Goal: Task Accomplishment & Management: Complete application form

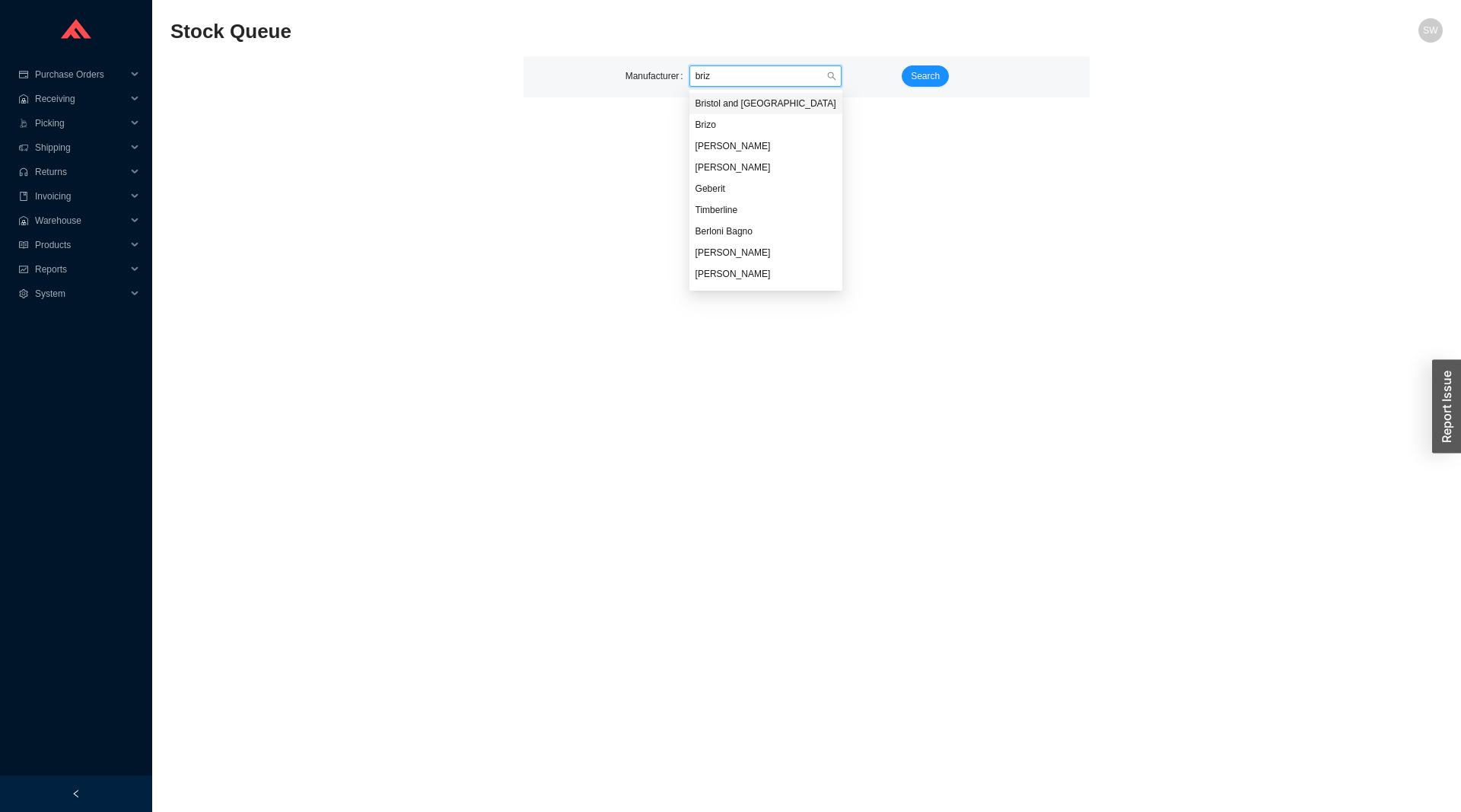
type input "brizo"
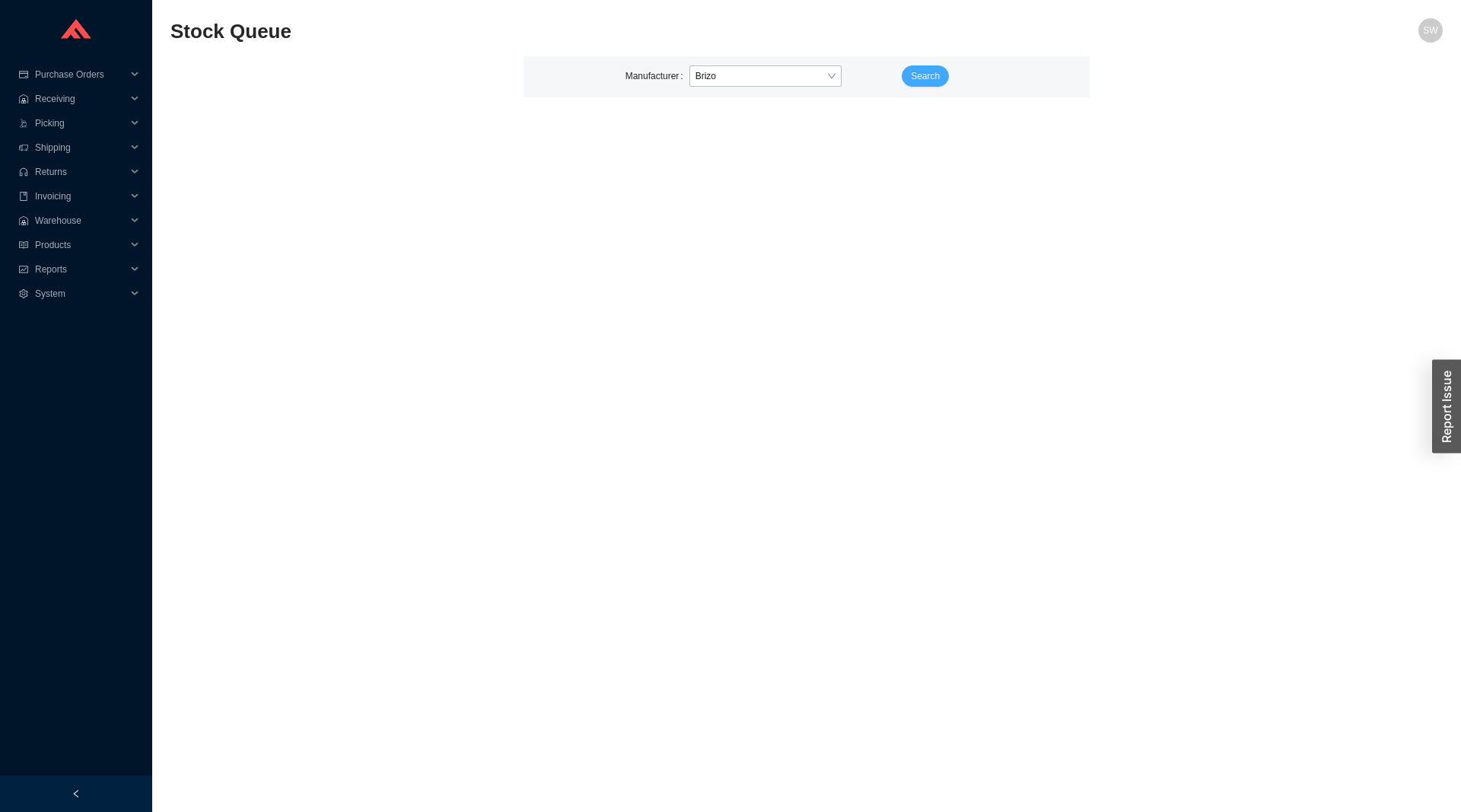
click at [914, 79] on span "Search" at bounding box center [925, 76] width 29 height 15
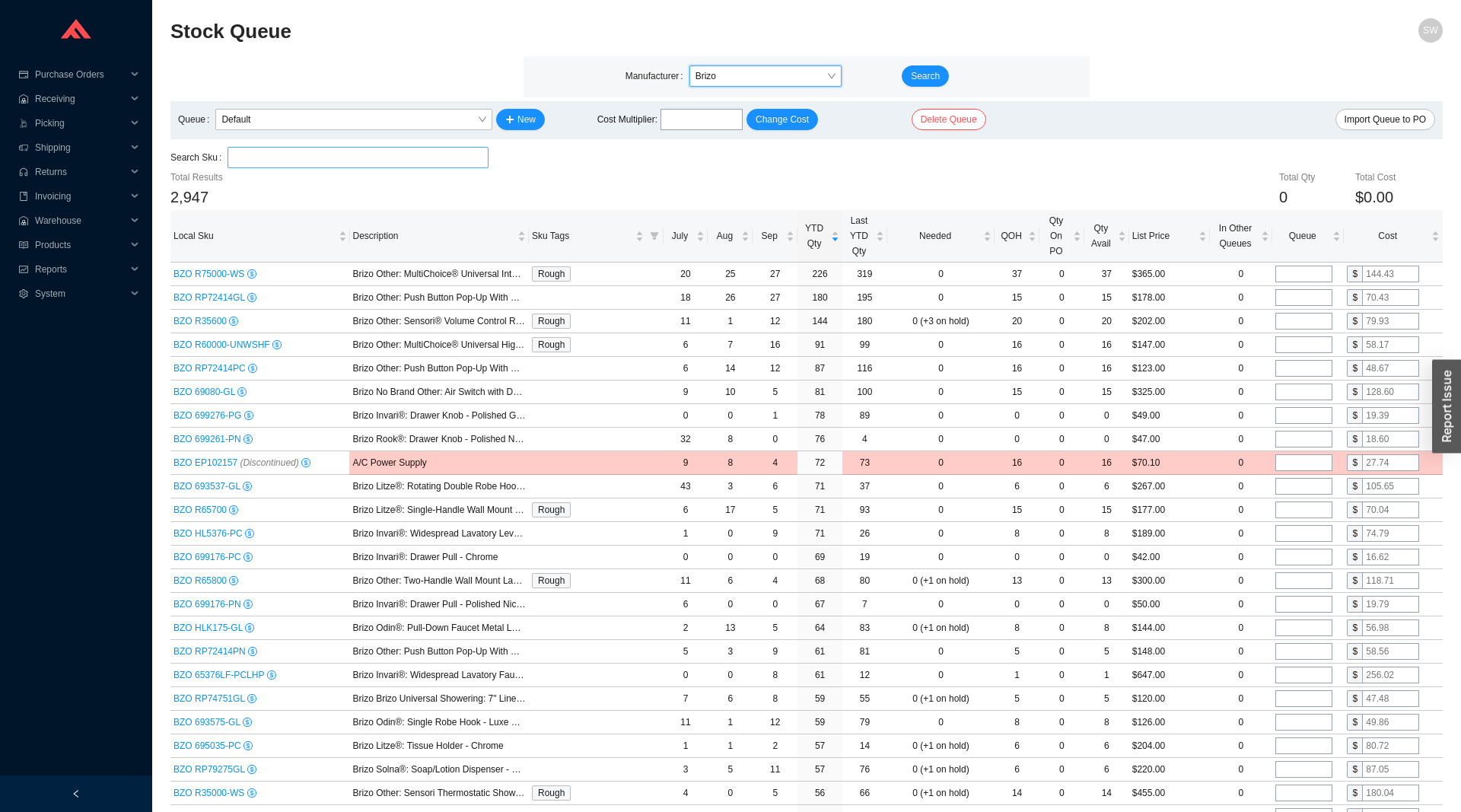
click at [386, 154] on input "search" at bounding box center [358, 157] width 249 height 20
paste input "63065LF-PCLHP"
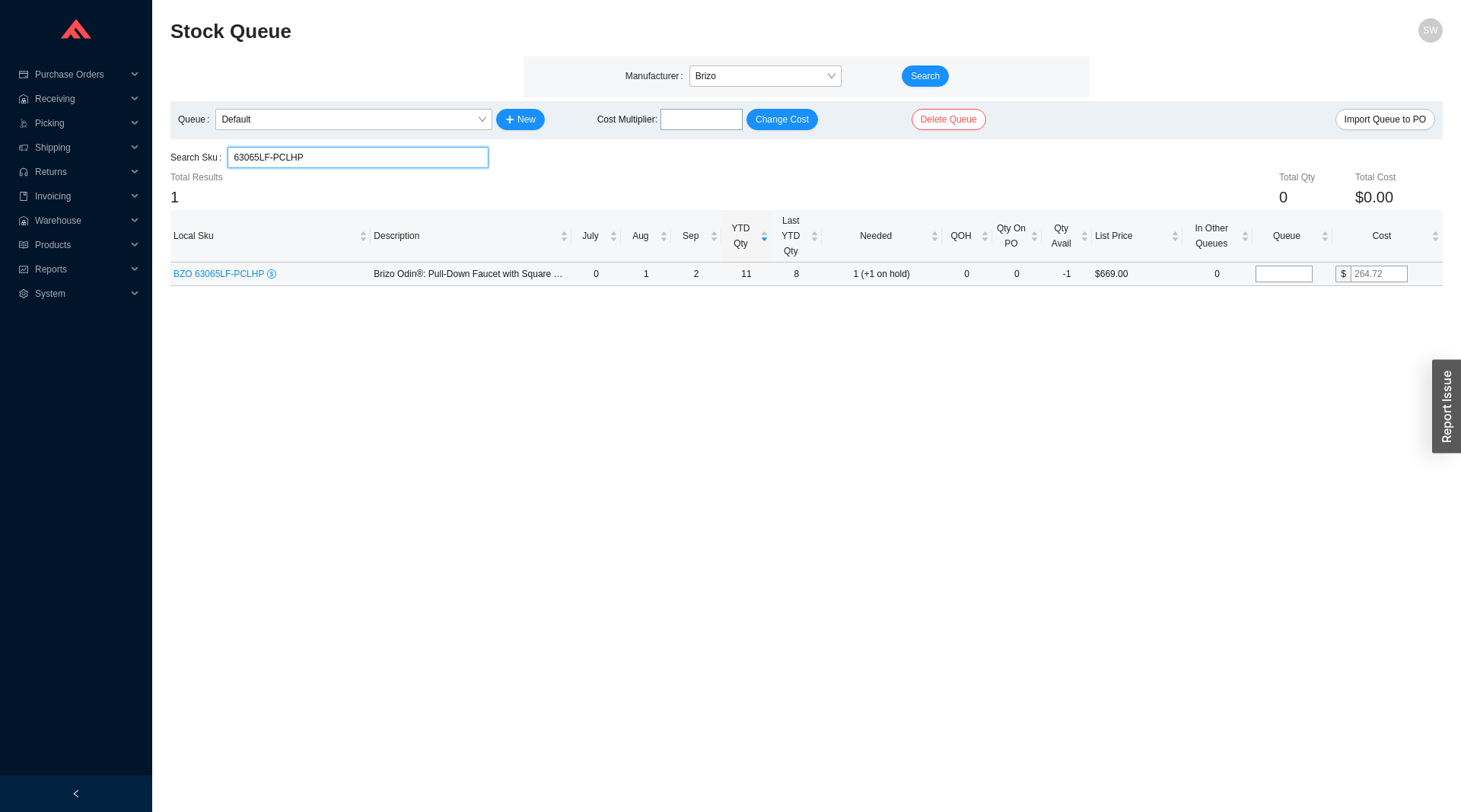
type input "63065LF-PCLHP"
click at [1273, 275] on input "tel" at bounding box center [1284, 273] width 57 height 16
type input "2"
click at [1235, 355] on main "Stock Queue SW Manufacturer Brizo Search Queue Default New Cost Multiplier : Ch…" at bounding box center [807, 415] width 1272 height 793
click at [409, 157] on input "63065LF-PCLHP" at bounding box center [358, 157] width 249 height 20
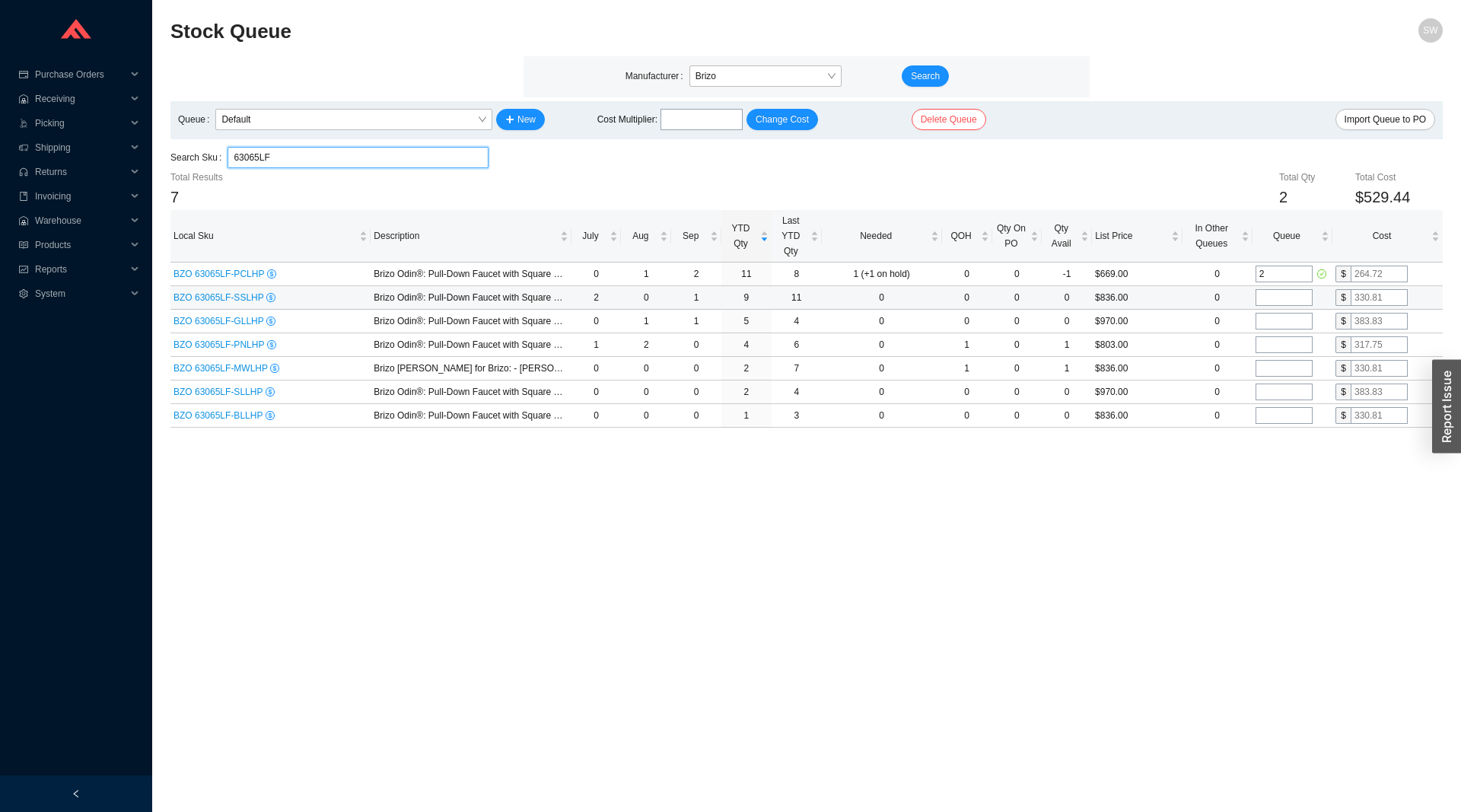
type input "63065LF"
click at [1301, 294] on input "tel" at bounding box center [1284, 297] width 57 height 16
type input "1"
click at [1293, 325] on input "tel" at bounding box center [1284, 321] width 57 height 16
type input "1"
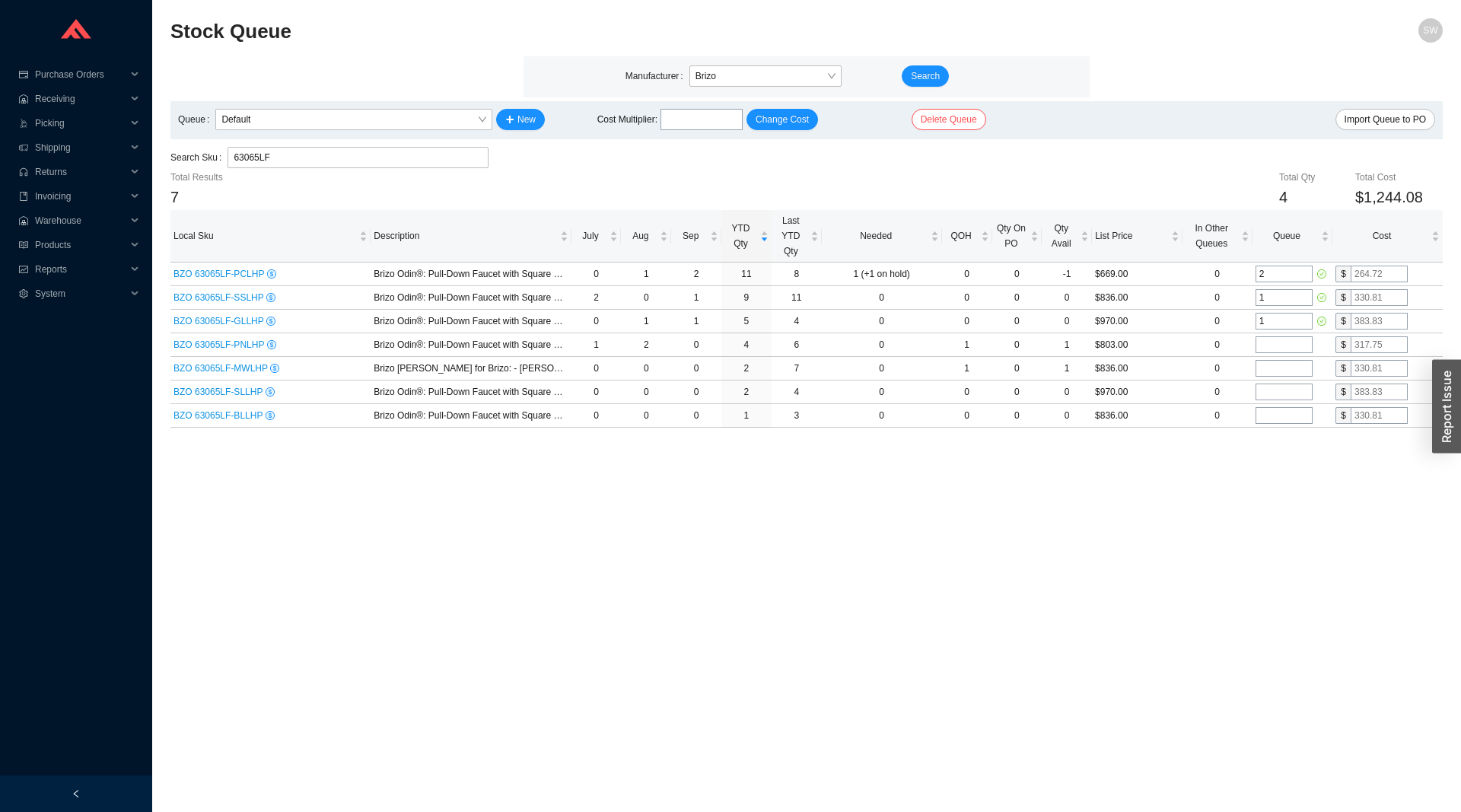
click at [1168, 589] on main "Stock Queue SW Manufacturer Brizo Search Queue Default New Cost Multiplier : Ch…" at bounding box center [807, 415] width 1272 height 793
click at [247, 164] on input "63065LF" at bounding box center [358, 157] width 249 height 20
type input "63075lf"
click at [1276, 294] on input "tel" at bounding box center [1284, 297] width 57 height 16
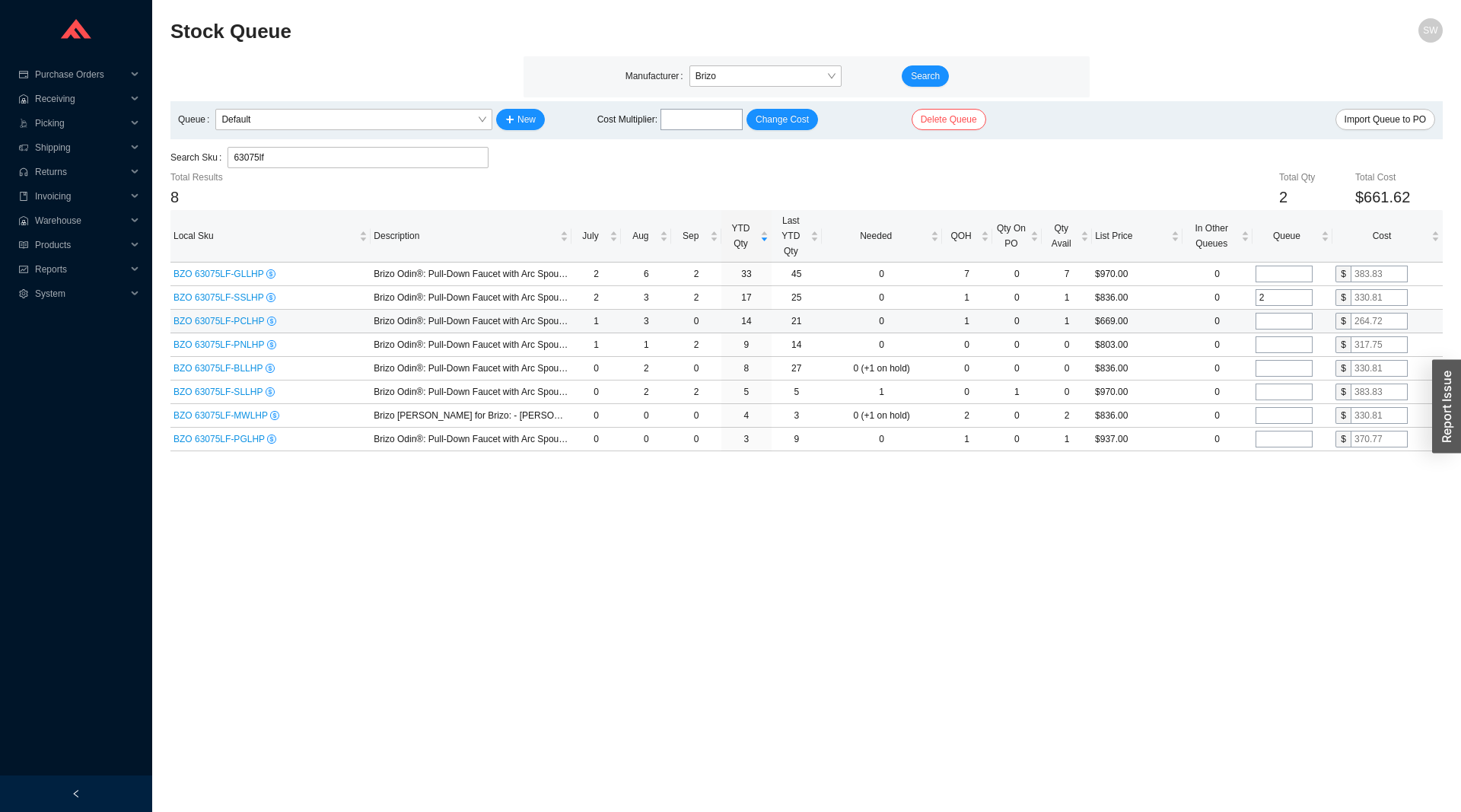
type input "2"
click at [1276, 319] on input "tel" at bounding box center [1284, 321] width 57 height 16
type input "2"
click at [1284, 341] on input "tel" at bounding box center [1284, 344] width 57 height 16
type input "2"
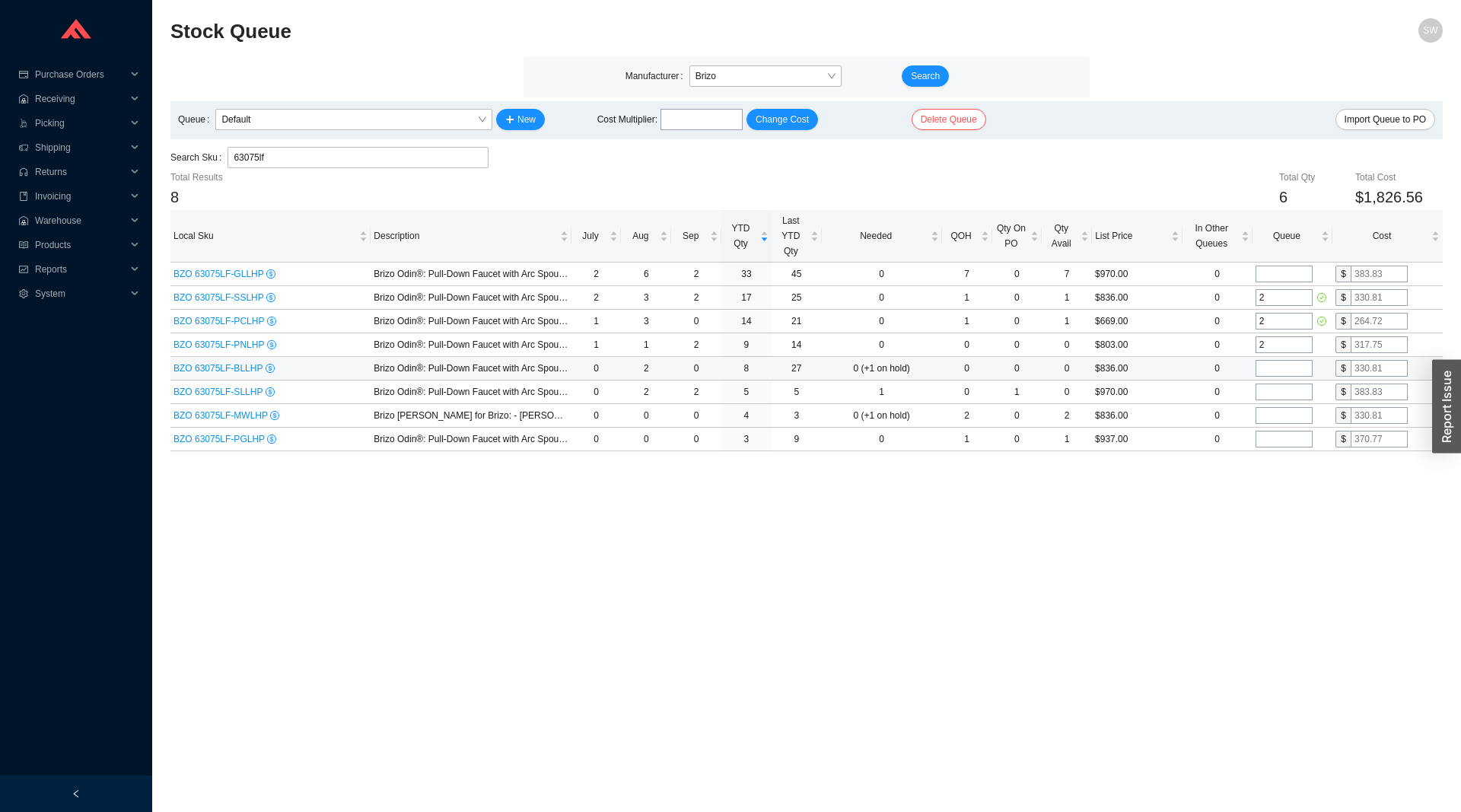
click at [1290, 368] on input "tel" at bounding box center [1284, 368] width 57 height 16
type input "1"
click at [1286, 389] on input "tel" at bounding box center [1284, 391] width 57 height 16
type input "1"
click at [1206, 515] on main "Stock Queue SW Manufacturer Brizo Search Queue Default New Cost Multiplier : Ch…" at bounding box center [807, 415] width 1272 height 793
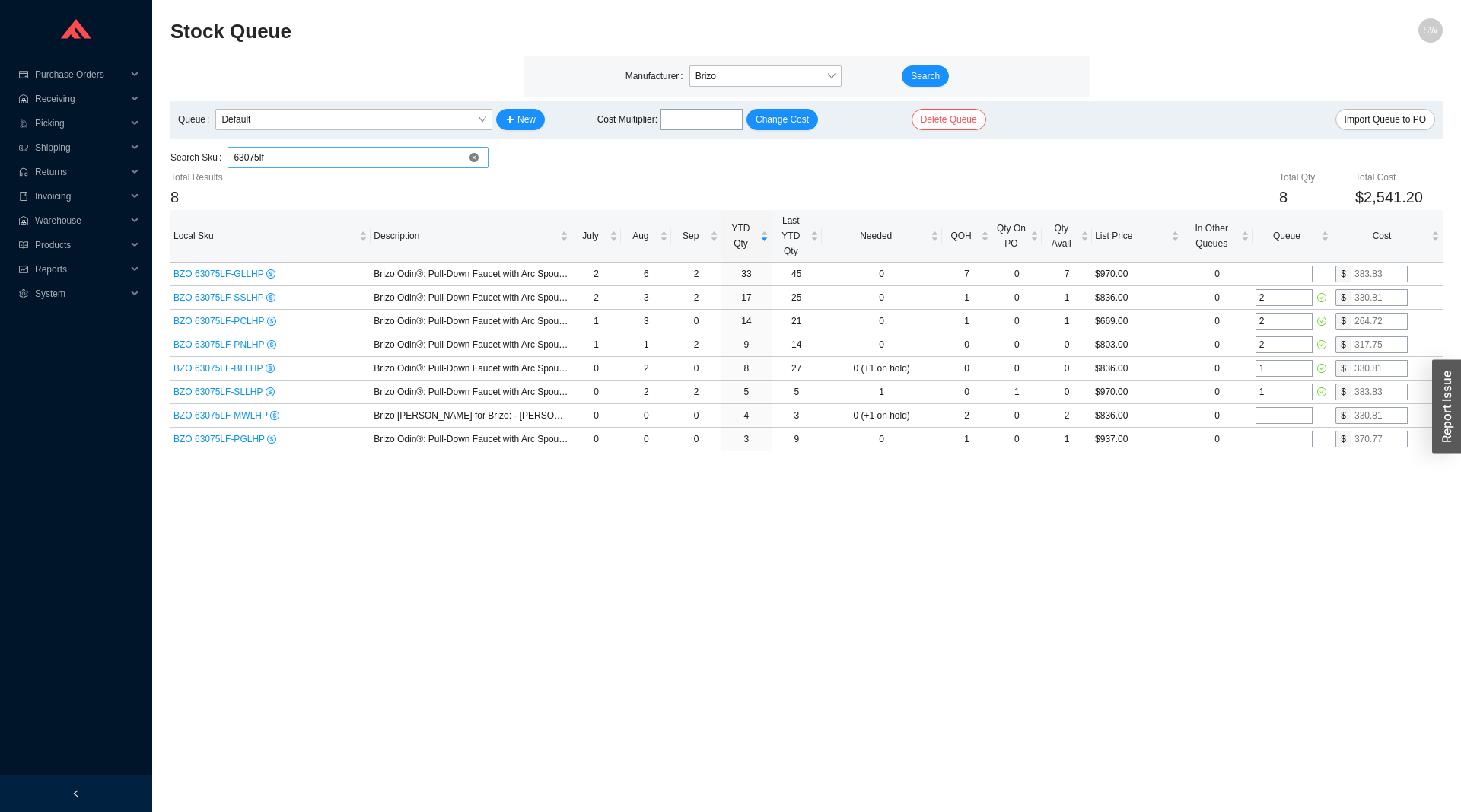
click at [290, 151] on input "63075lf" at bounding box center [358, 157] width 249 height 20
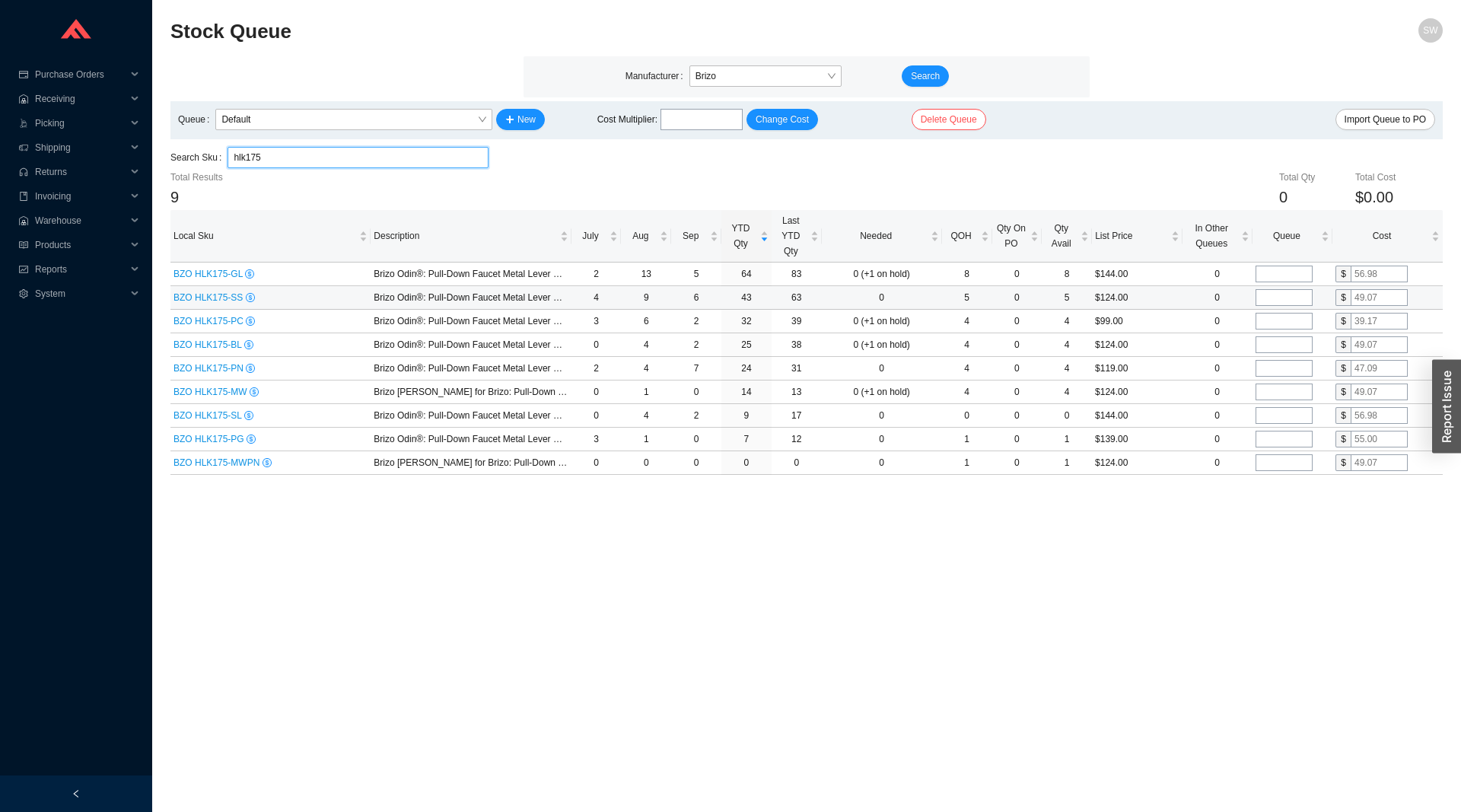
type input "hlk175"
click at [1266, 301] on input "tel" at bounding box center [1284, 297] width 57 height 16
click at [1281, 416] on input "tel" at bounding box center [1284, 415] width 57 height 16
type input "2"
click at [1279, 275] on input "tel" at bounding box center [1284, 273] width 57 height 16
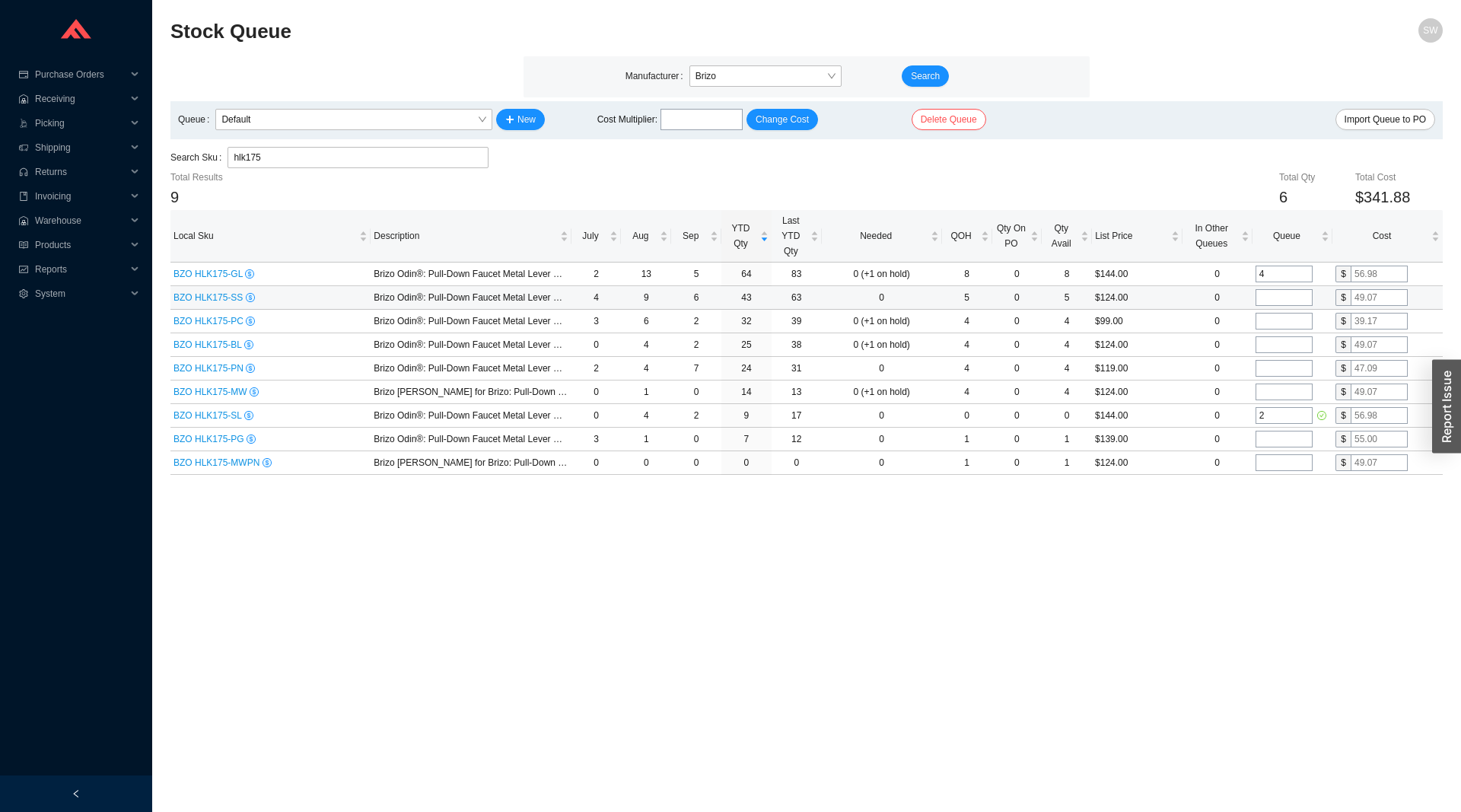
type input "4"
click at [1281, 300] on input "tel" at bounding box center [1284, 297] width 57 height 16
type input "3"
click at [1279, 318] on input "tel" at bounding box center [1284, 321] width 57 height 16
type input "2"
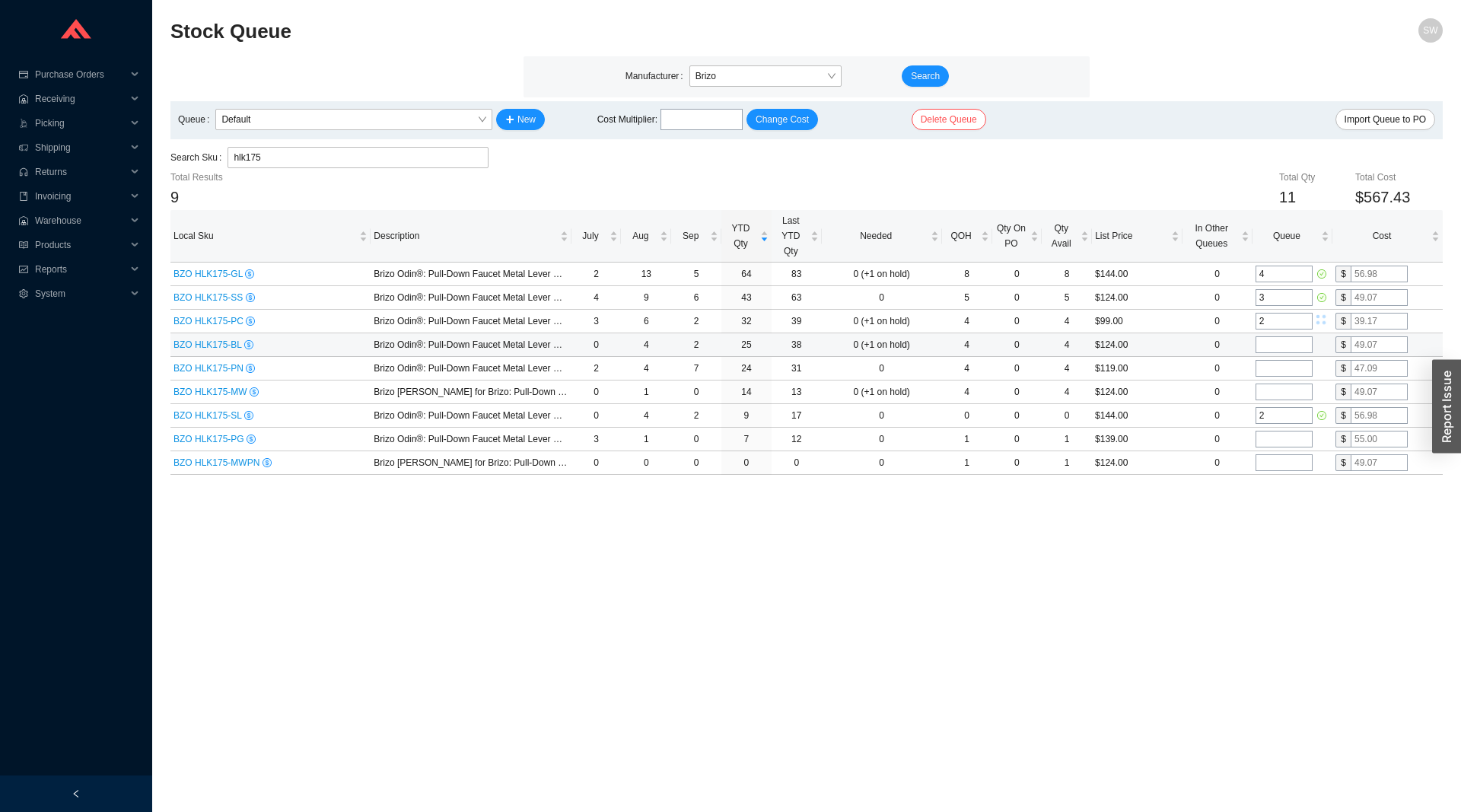
click at [1282, 340] on input "tel" at bounding box center [1284, 344] width 57 height 16
type input "2"
click at [1283, 368] on input "tel" at bounding box center [1284, 368] width 57 height 16
type input "2"
click at [1288, 395] on input "tel" at bounding box center [1284, 391] width 57 height 16
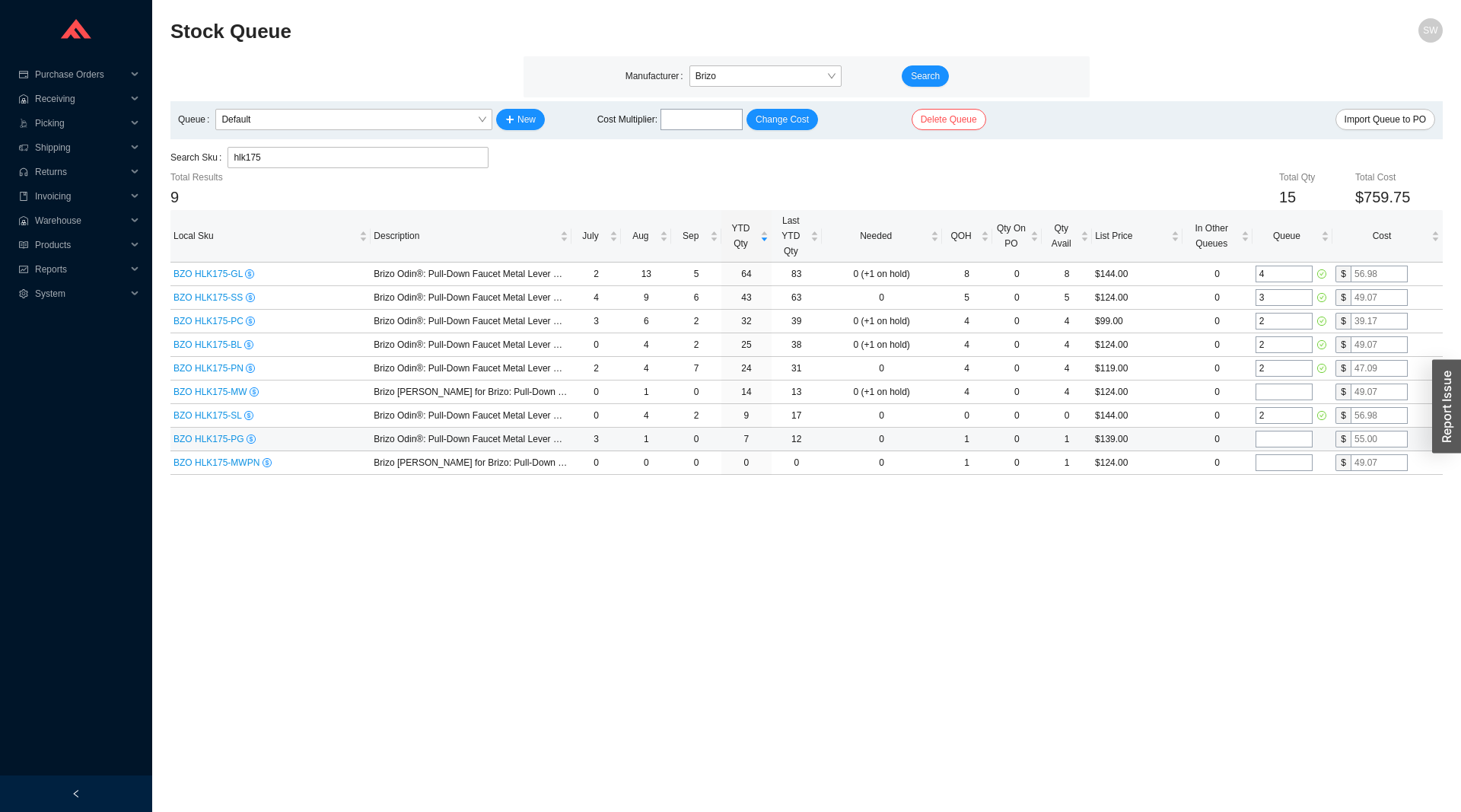
click at [1280, 433] on input "tel" at bounding box center [1284, 438] width 57 height 16
type input "1"
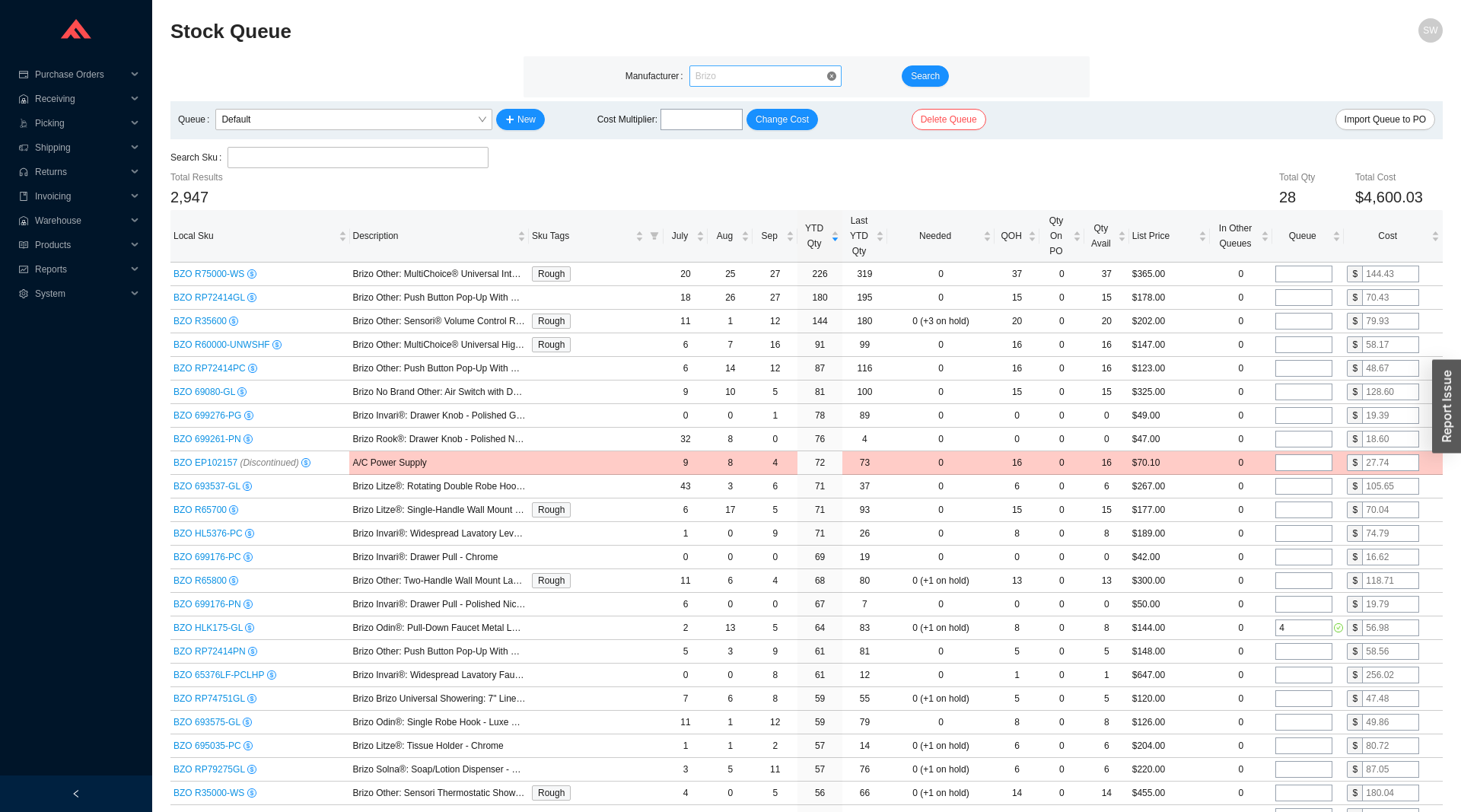
click at [772, 76] on span "Brizo" at bounding box center [765, 76] width 140 height 20
type input "califora"
click at [932, 78] on span "Search" at bounding box center [925, 76] width 29 height 15
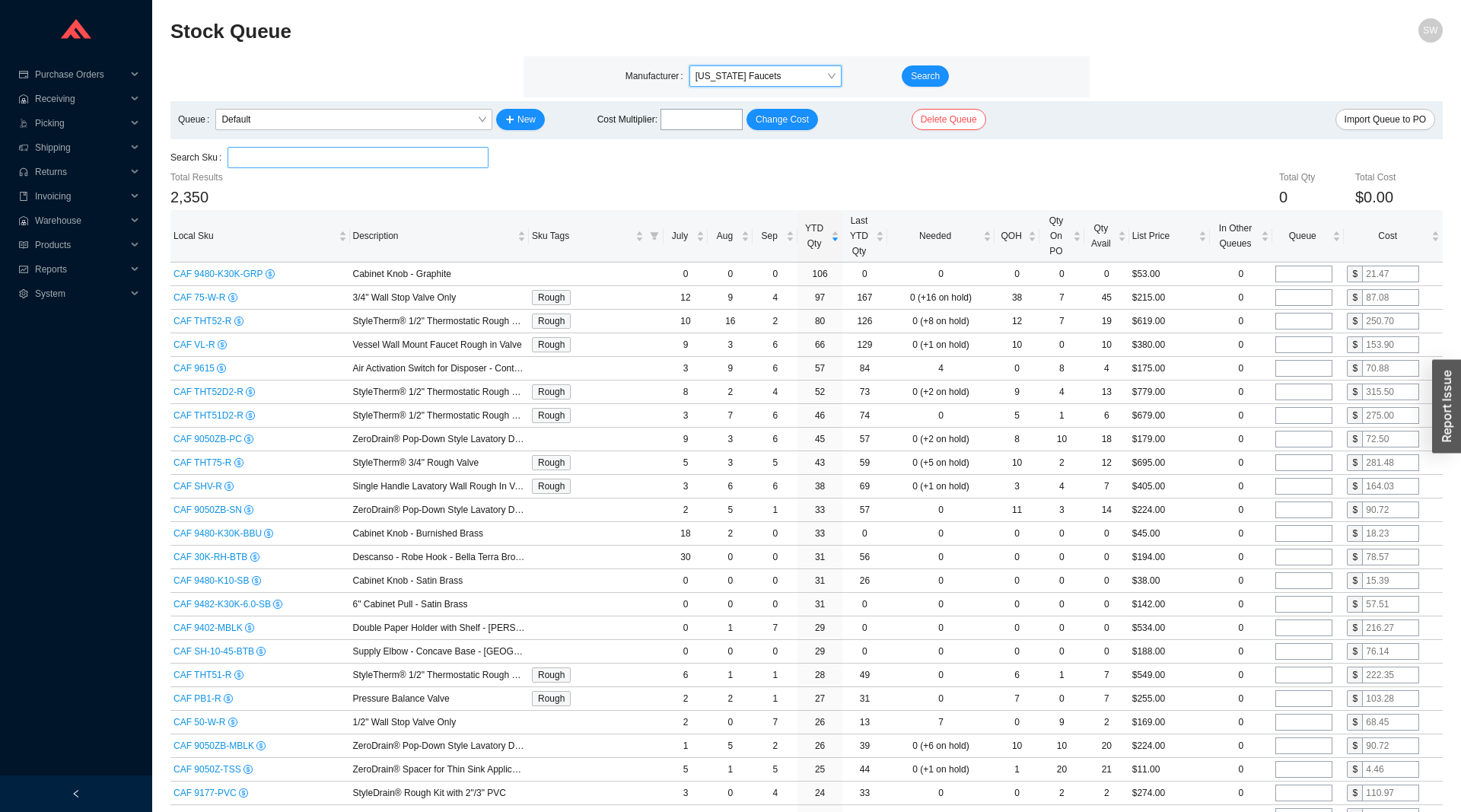
click at [281, 167] on input "search" at bounding box center [358, 157] width 249 height 20
paste input "SH-04.25-PC"
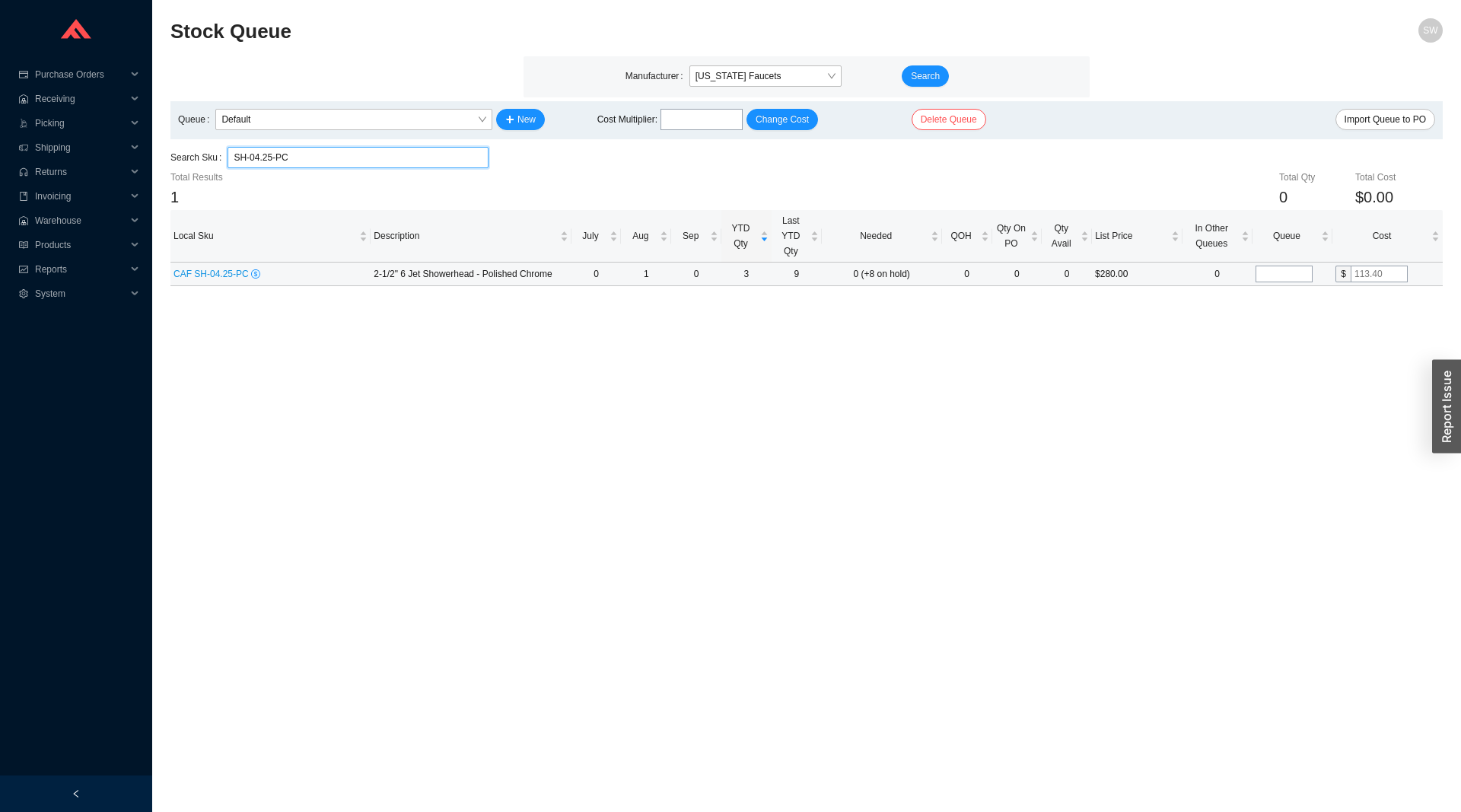
type input "SH-04.25-PC"
click at [198, 277] on span "CAF SH-04.25-PC" at bounding box center [212, 274] width 77 height 11
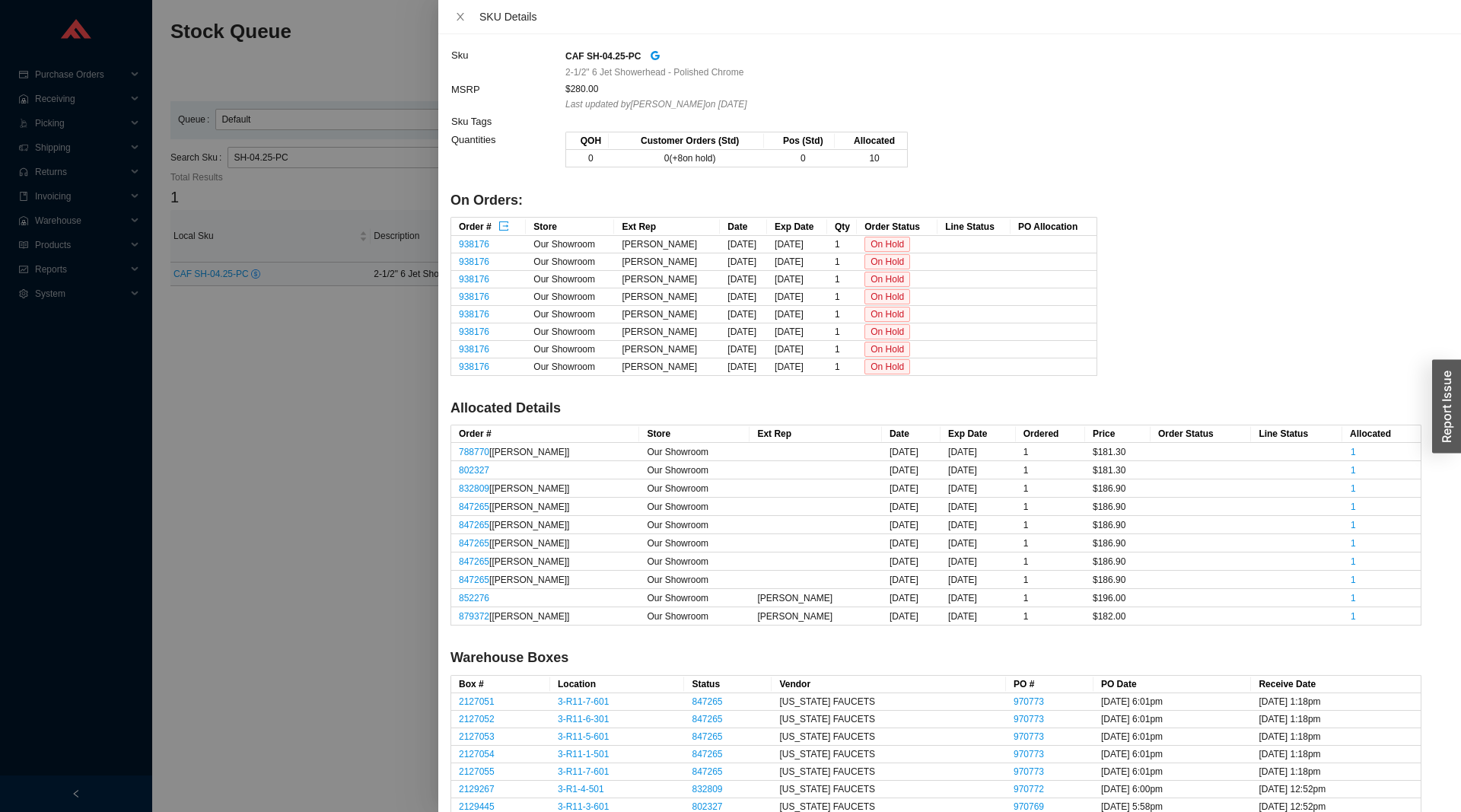
click at [275, 372] on div at bounding box center [730, 406] width 1461 height 812
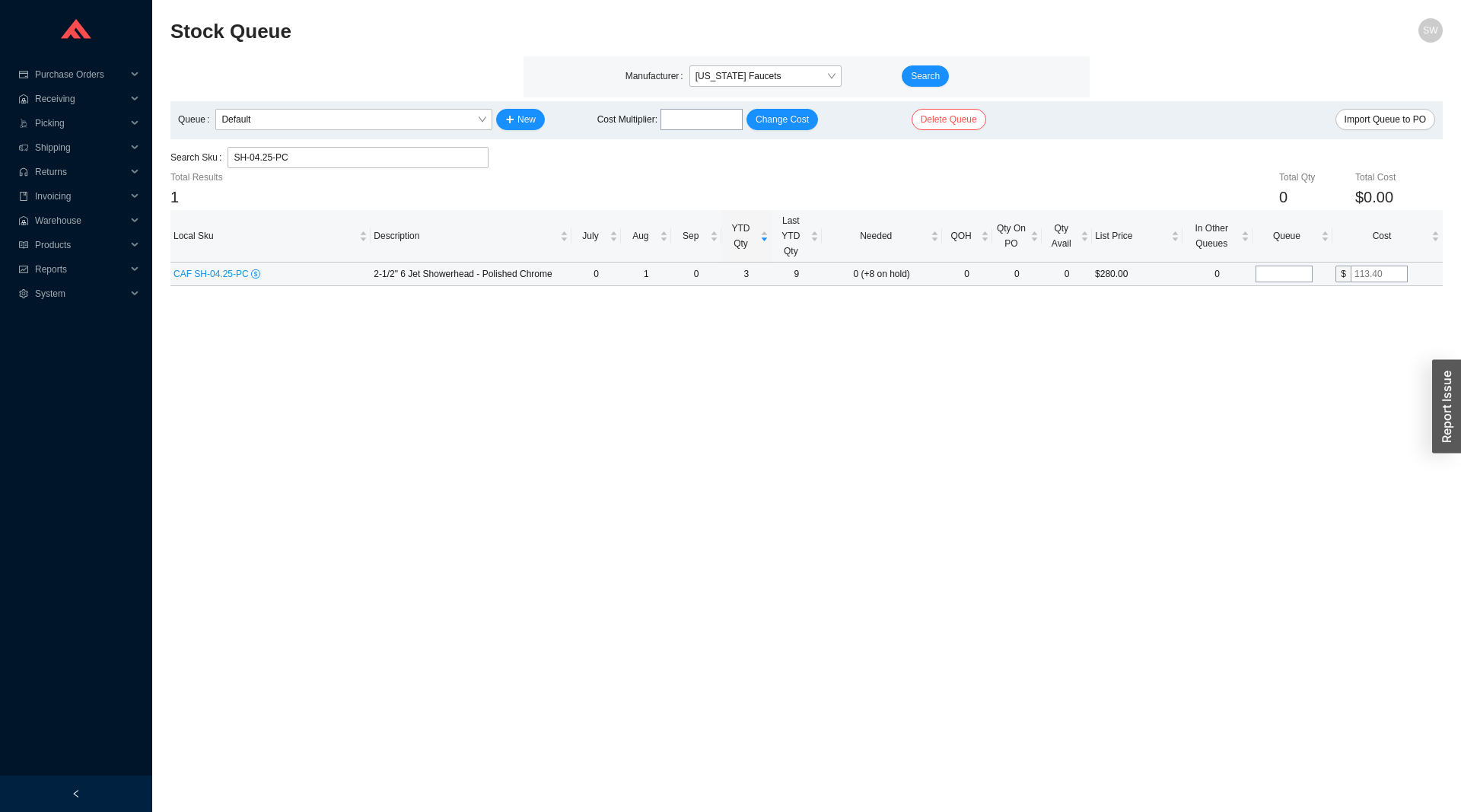
click at [1307, 275] on input "tel" at bounding box center [1284, 273] width 57 height 16
click at [1096, 401] on main "Stock Queue SW Manufacturer [US_STATE] Faucets Search Queue Default New Cost Mu…" at bounding box center [807, 415] width 1272 height 793
click at [1286, 283] on td "8" at bounding box center [1293, 275] width 80 height 23
click at [1286, 282] on input "8" at bounding box center [1284, 273] width 57 height 16
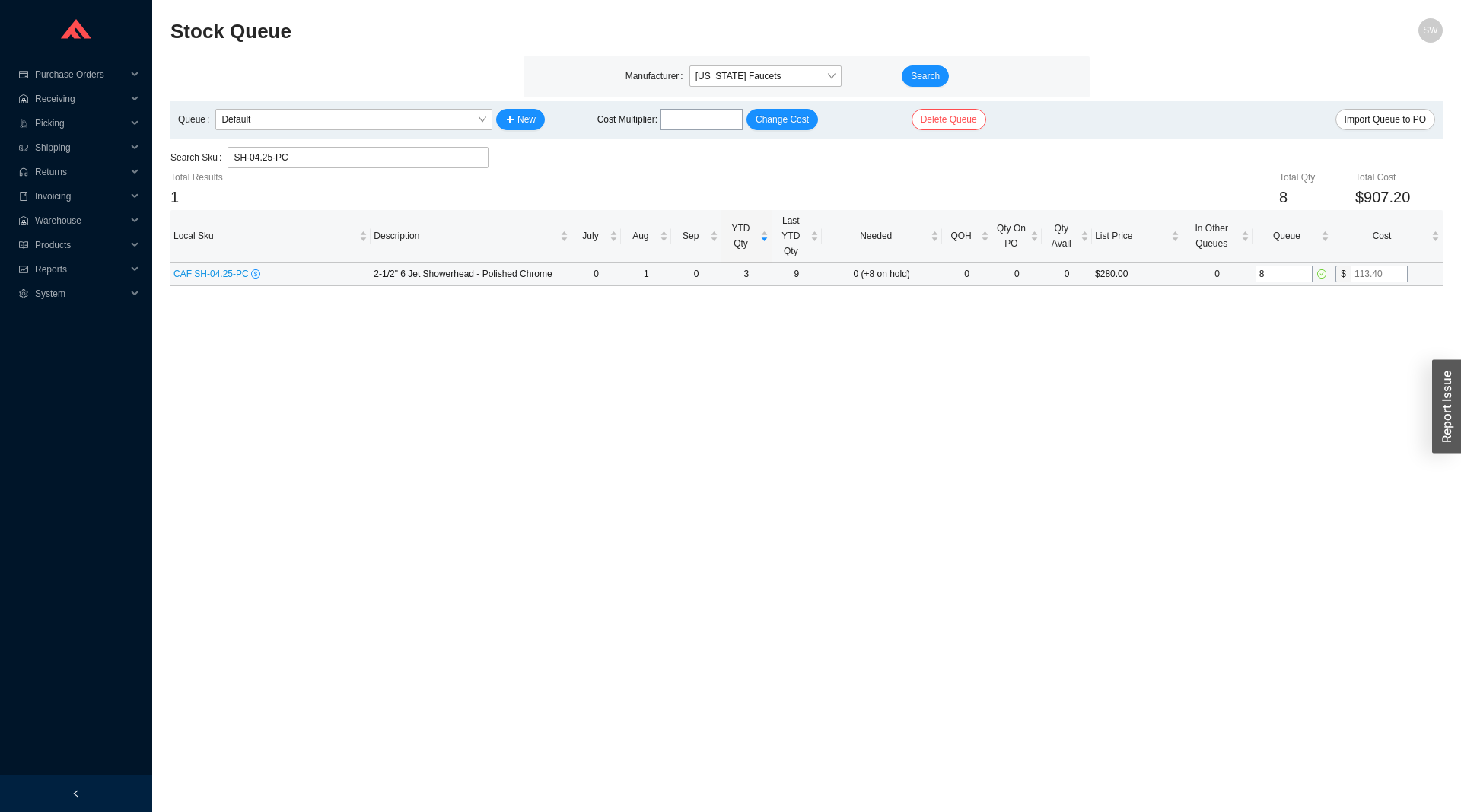
click at [1286, 282] on input "8" at bounding box center [1284, 273] width 57 height 16
type input "0"
click at [1172, 339] on main "Stock Queue SW Manufacturer [US_STATE] Faucets Search Queue Default New Cost Mu…" at bounding box center [807, 415] width 1272 height 793
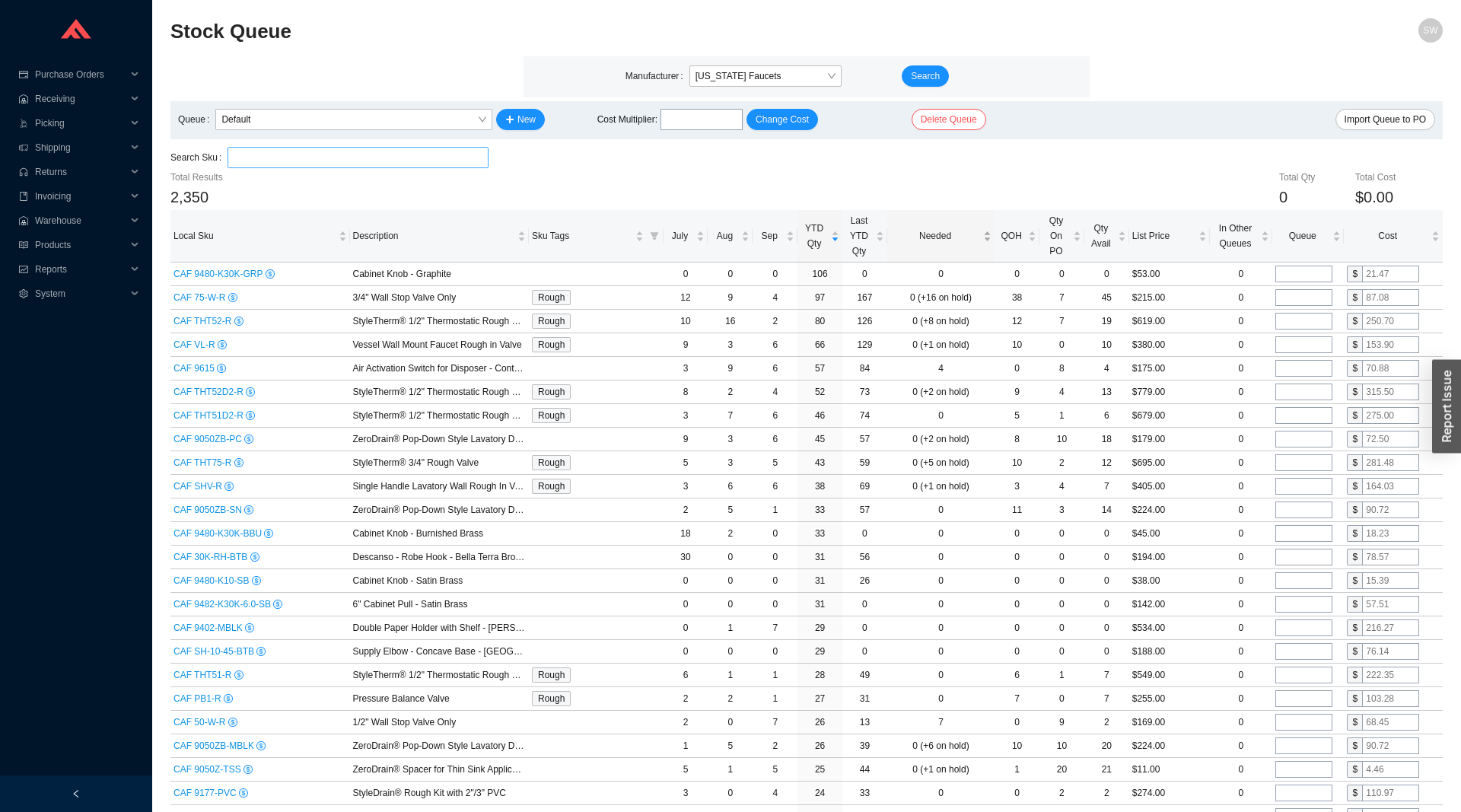
click at [944, 241] on span "Needed" at bounding box center [935, 235] width 90 height 15
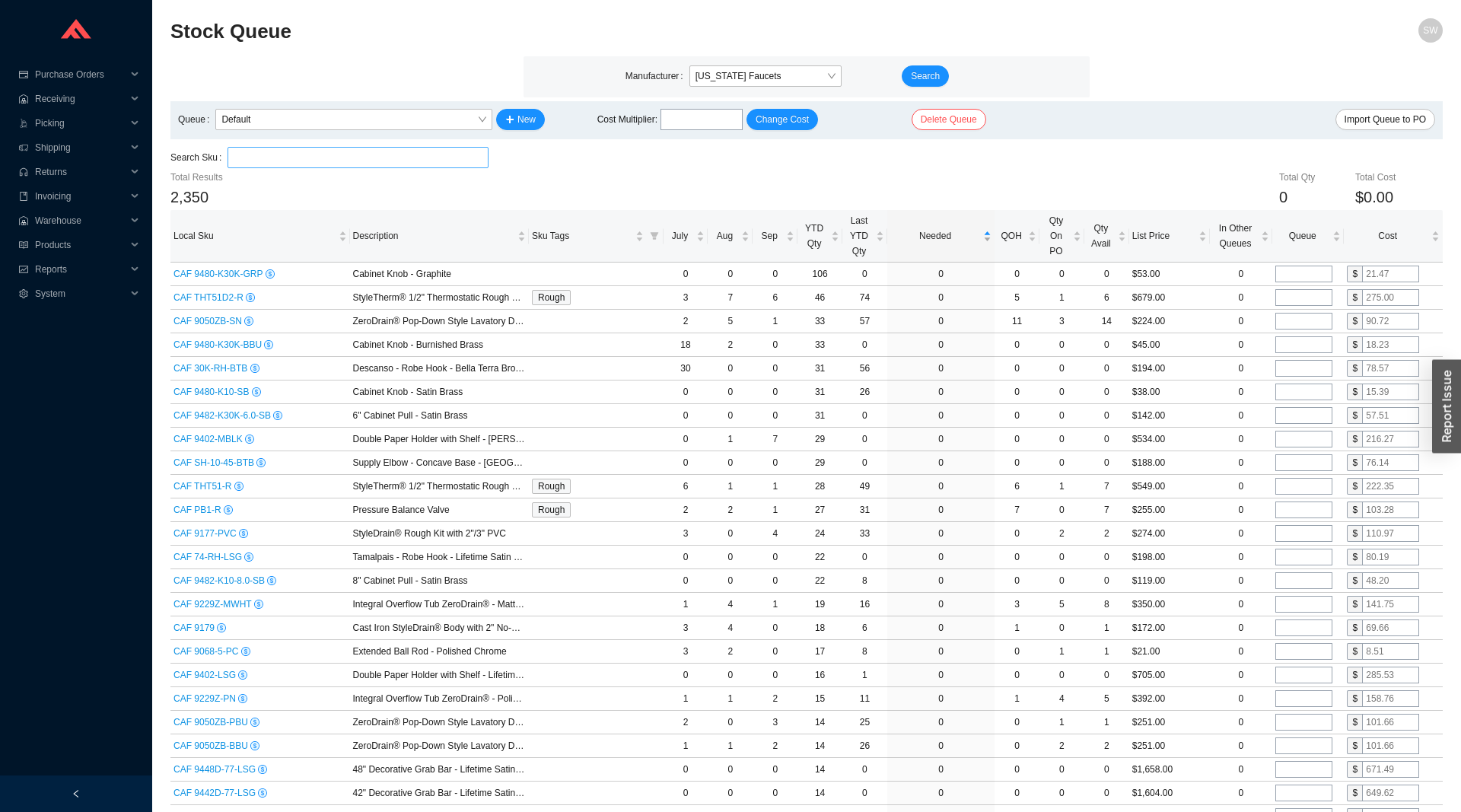
click at [944, 241] on span "Needed" at bounding box center [935, 235] width 90 height 15
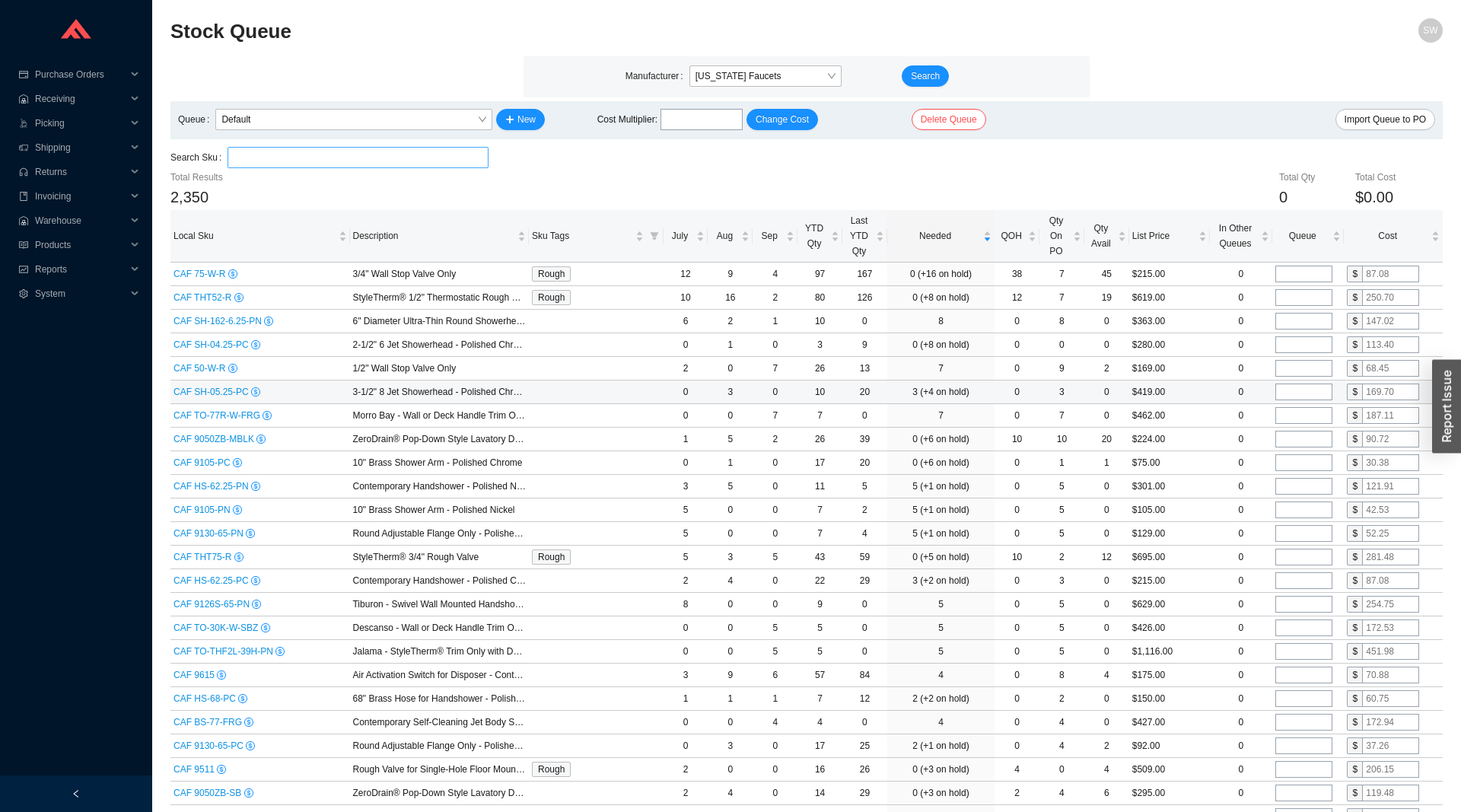
click at [221, 392] on span "CAF SH-05.25-PC" at bounding box center [212, 392] width 77 height 11
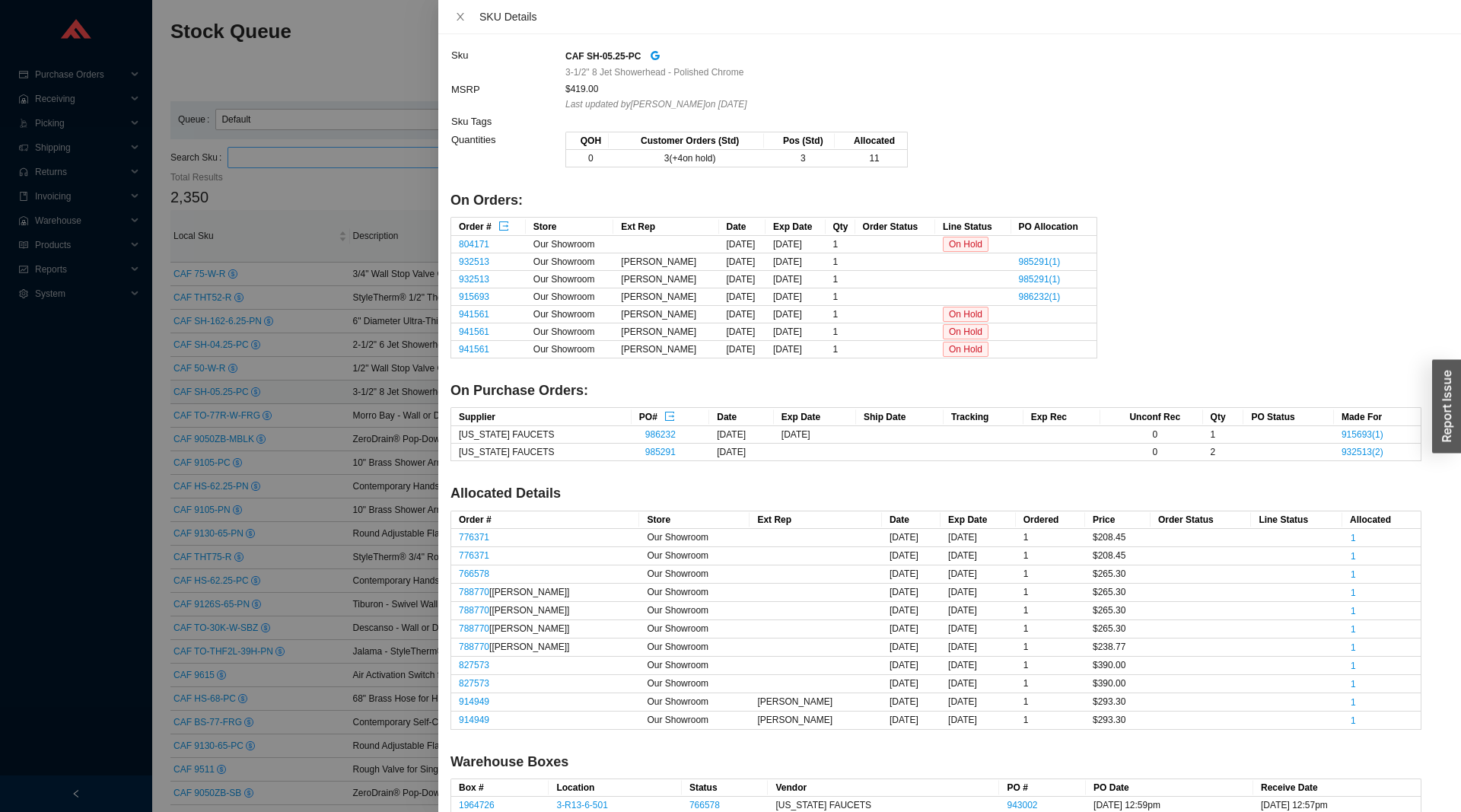
click at [471, 343] on td "941561" at bounding box center [488, 350] width 74 height 17
click at [477, 347] on link "941561" at bounding box center [473, 350] width 31 height 11
click at [339, 185] on div at bounding box center [730, 406] width 1461 height 812
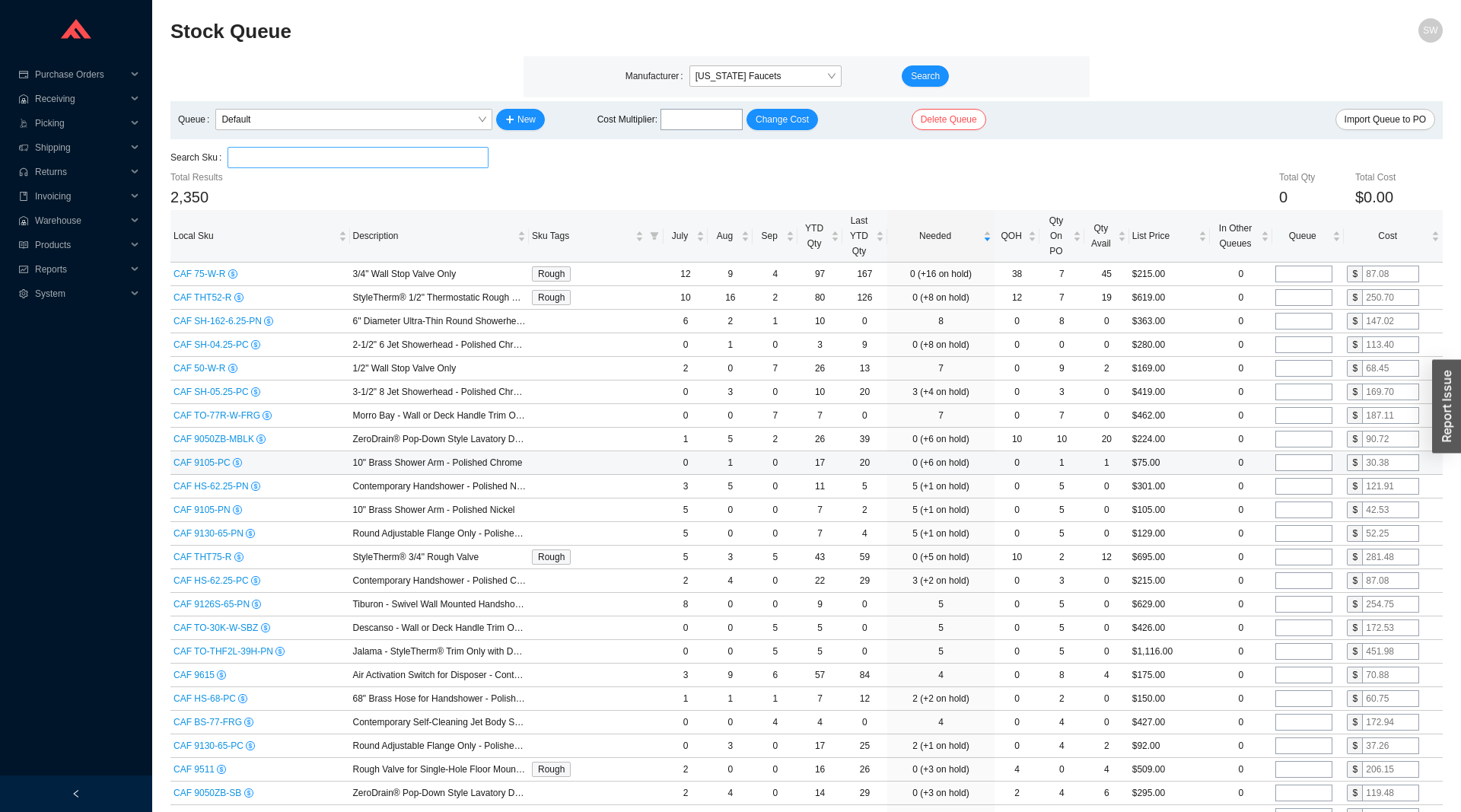
click at [215, 467] on span "CAF 9105-PC" at bounding box center [203, 463] width 59 height 11
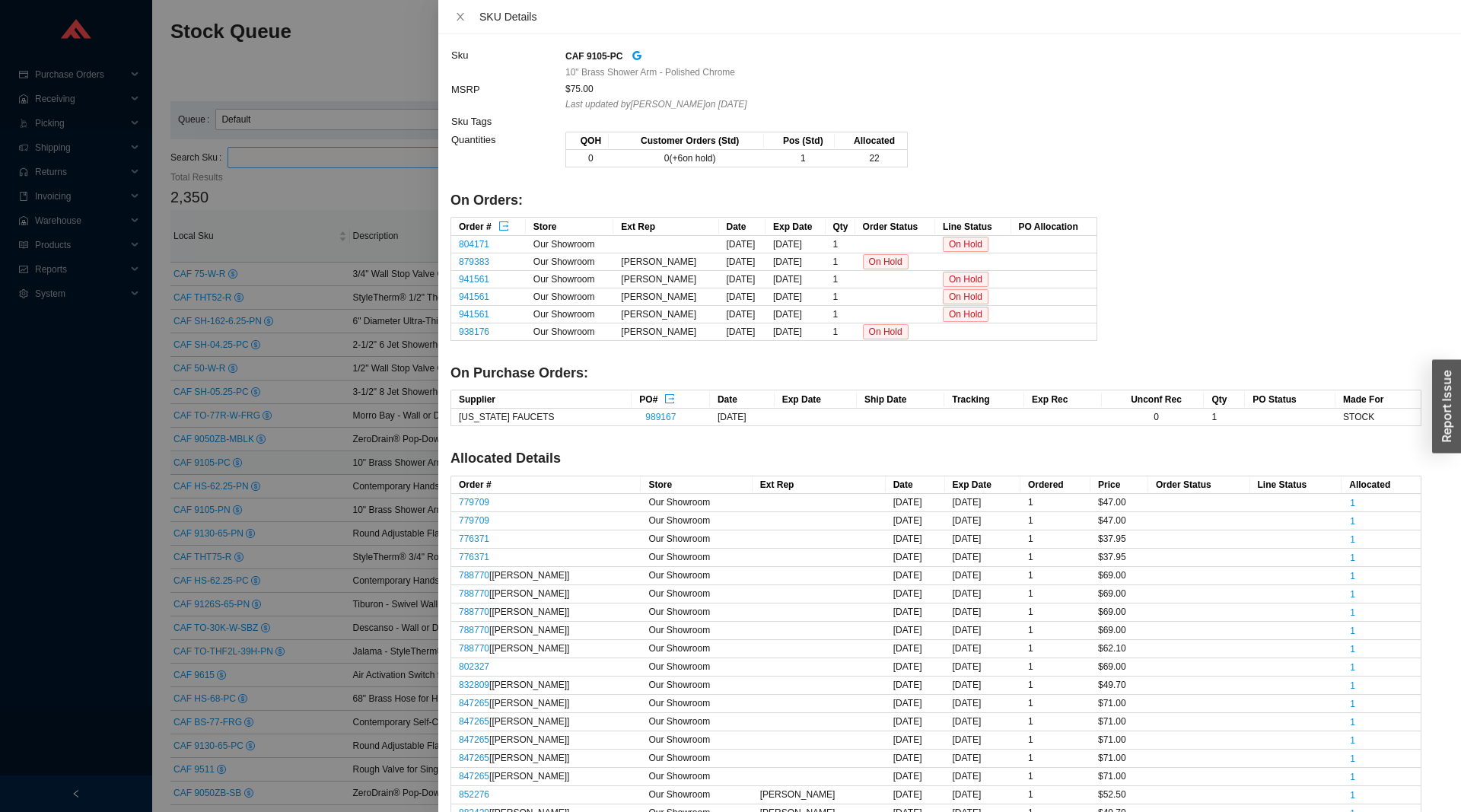
click at [303, 465] on div at bounding box center [730, 406] width 1461 height 812
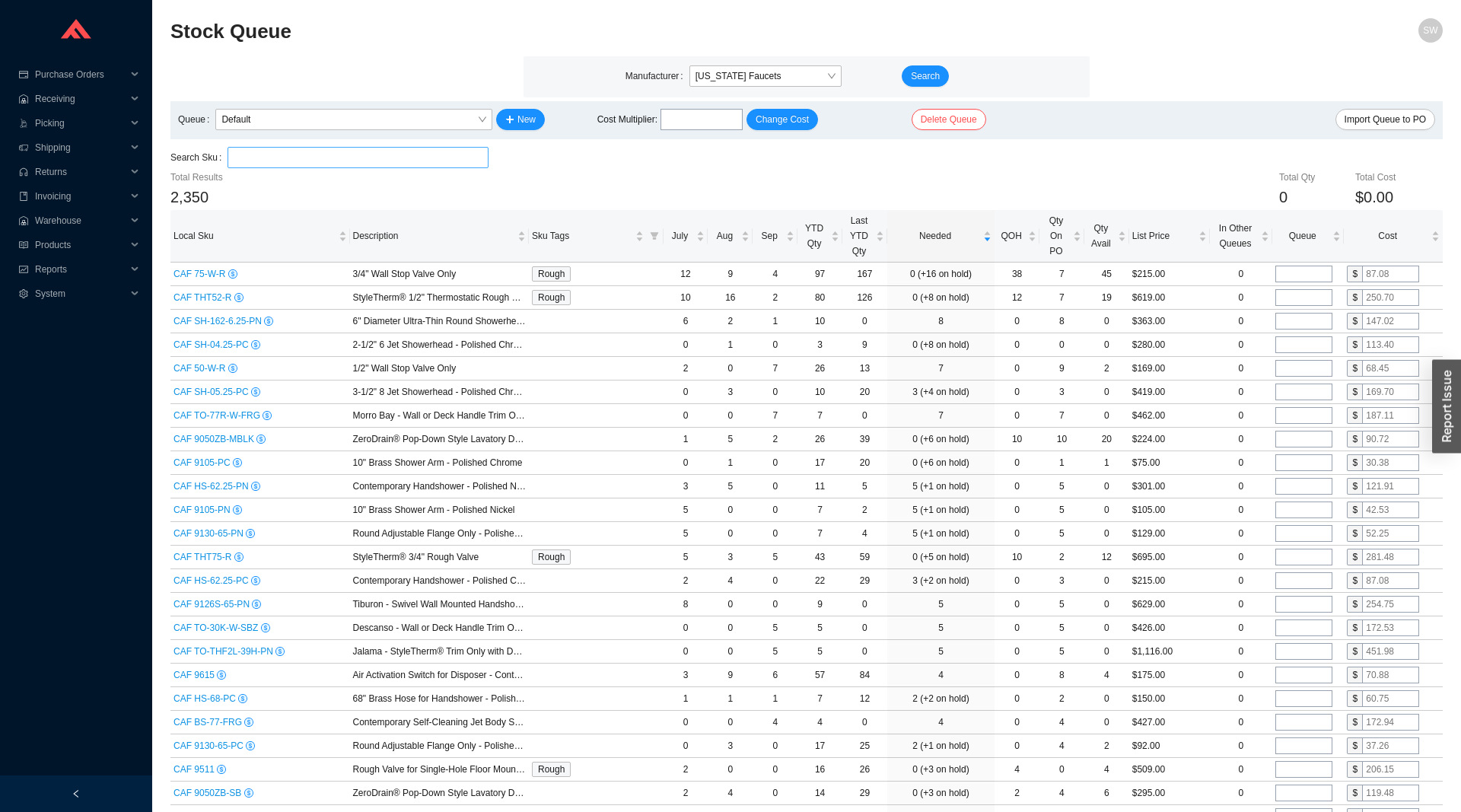
click at [300, 158] on input "search" at bounding box center [358, 157] width 249 height 20
paste input "HS-68-PC"
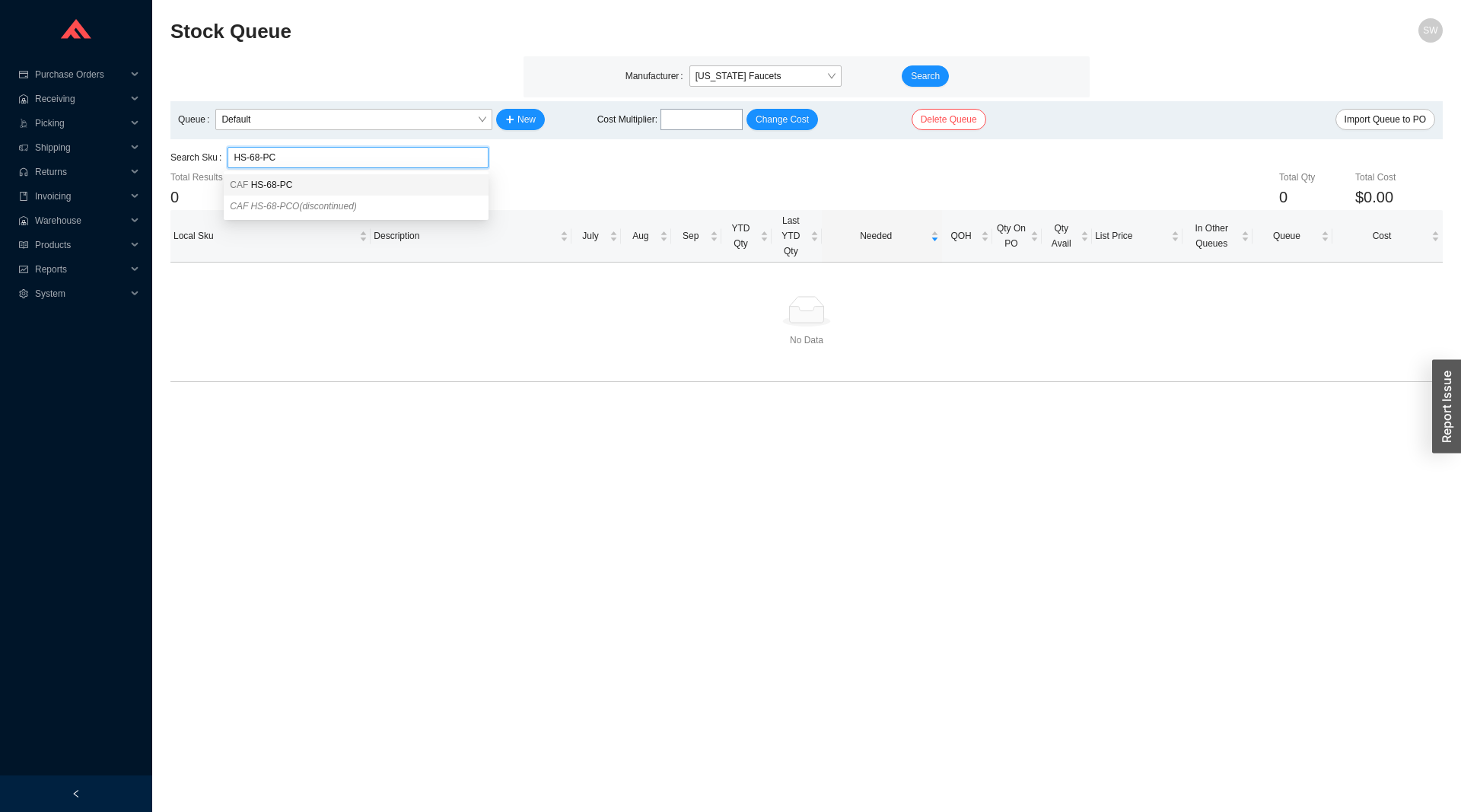
click at [293, 182] on div "CAF HS-68-PC" at bounding box center [356, 185] width 253 height 14
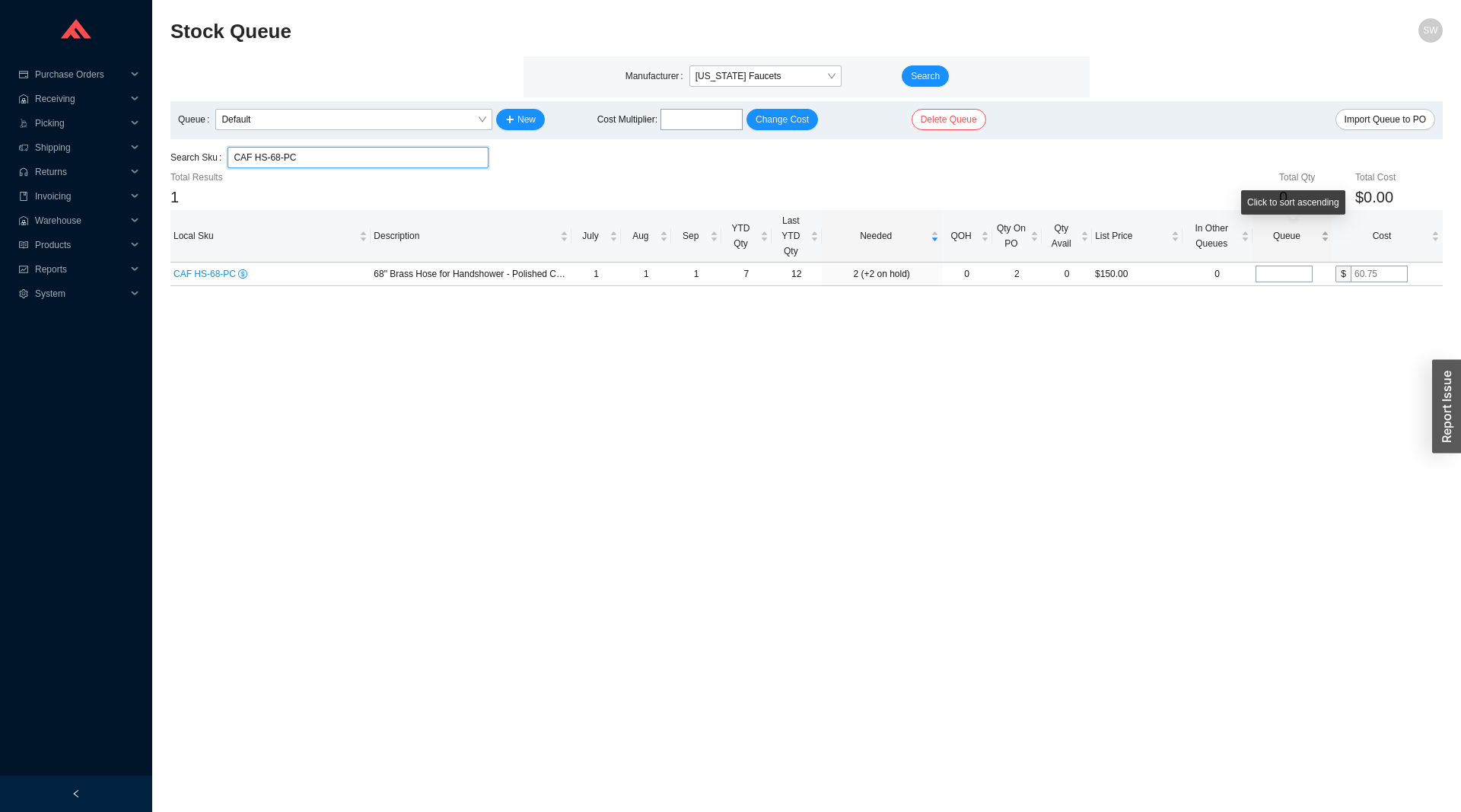
type input "CAF HS-68-PC"
click at [1288, 243] on div "Queue" at bounding box center [1293, 235] width 74 height 15
click at [1290, 268] on input "tel" at bounding box center [1284, 273] width 57 height 16
type input "2"
click at [873, 390] on main "Stock Queue SW Manufacturer [US_STATE] Faucets Search Queue Default New Cost Mu…" at bounding box center [807, 415] width 1272 height 793
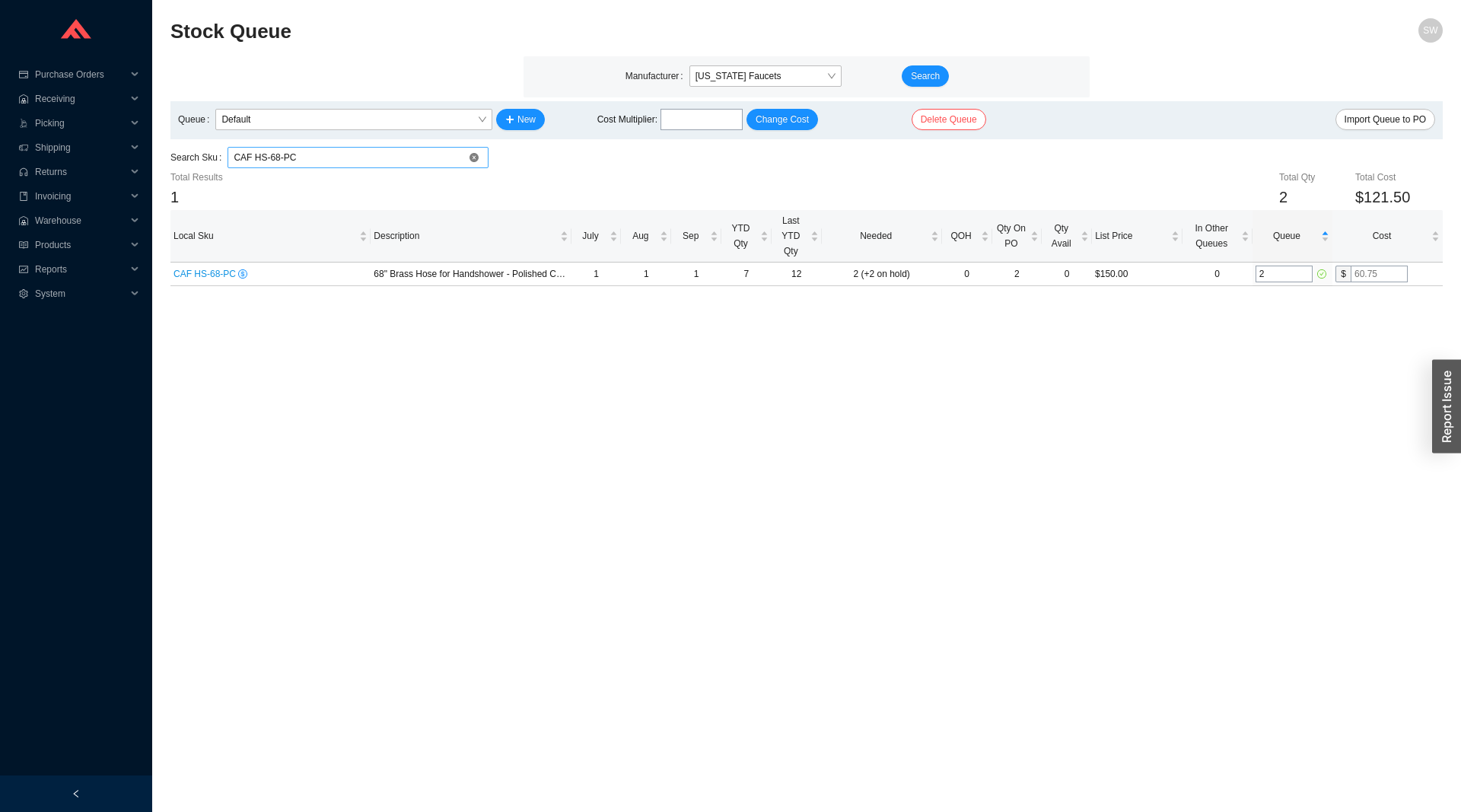
click at [421, 148] on div "CAF HS-68-PC" at bounding box center [358, 157] width 261 height 21
click at [420, 146] on main "Manufacturer [US_STATE] Faucets Search Queue Default New Cost Multiplier : Chan…" at bounding box center [807, 171] width 1272 height 230
click at [419, 151] on input "CAF HS-68-PC" at bounding box center [358, 157] width 249 height 20
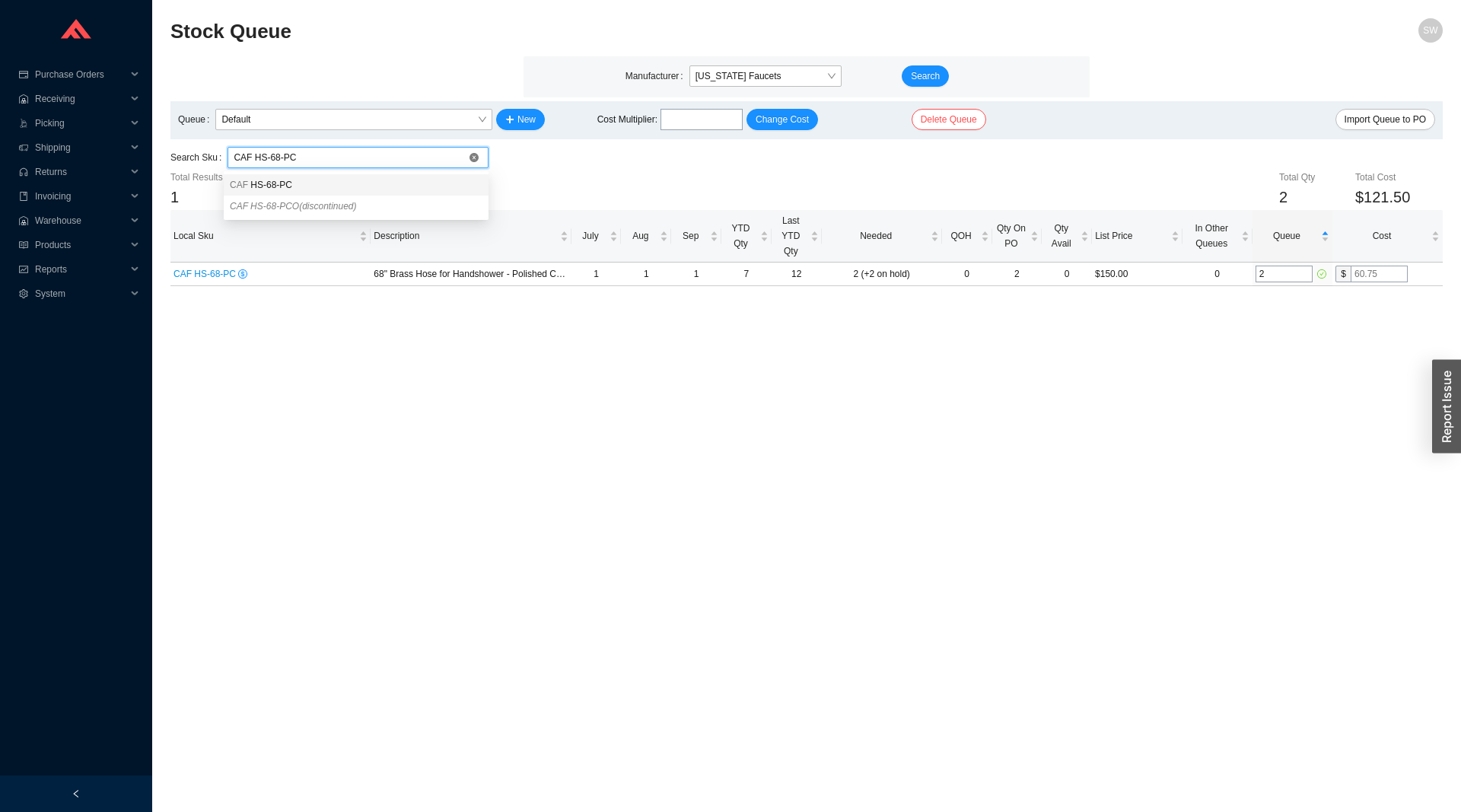
click at [419, 151] on input "CAF HS-68-PC" at bounding box center [358, 157] width 249 height 20
paste input "search"
click at [393, 159] on input "HS-68-PC" at bounding box center [358, 157] width 249 height 20
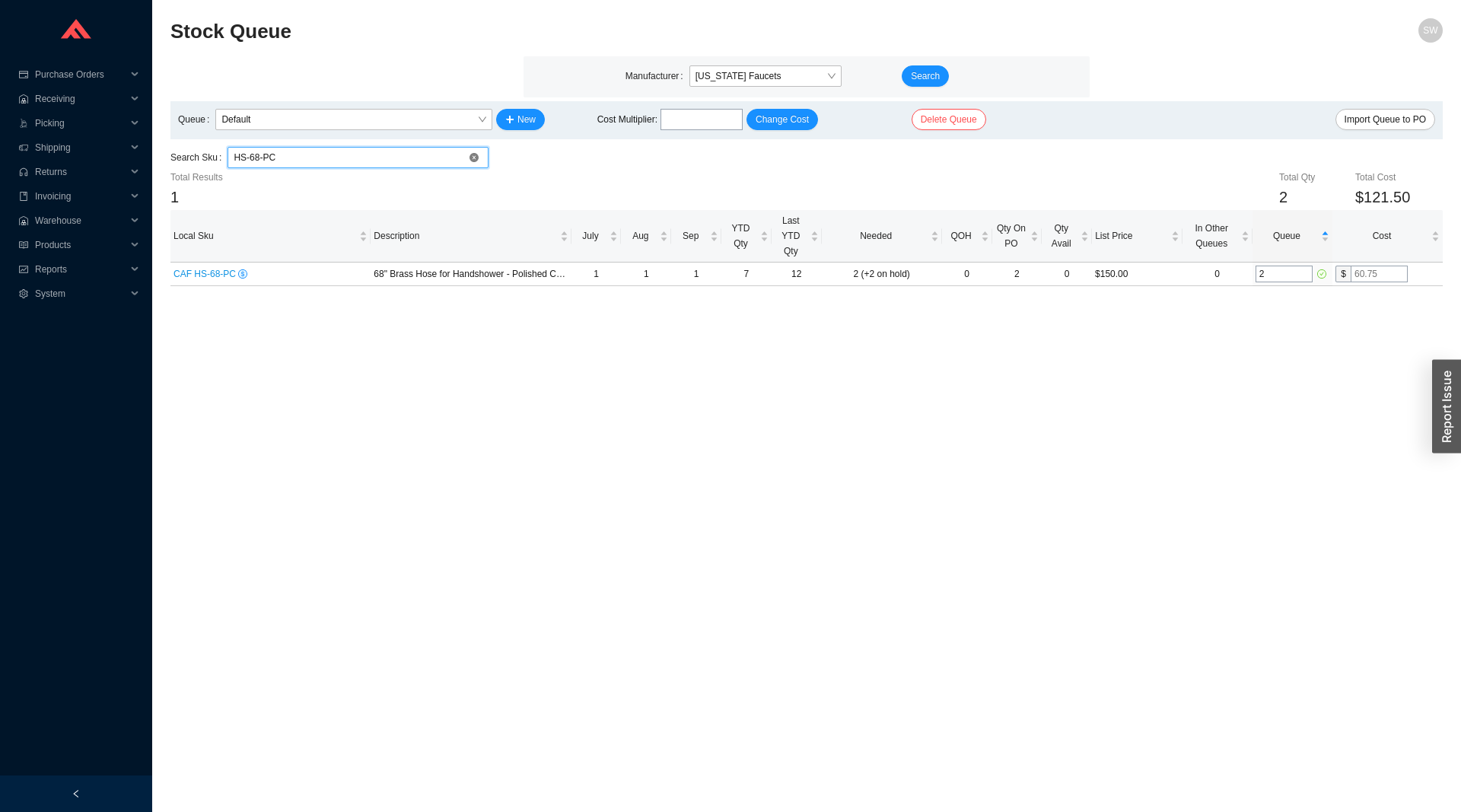
click at [393, 159] on input "HS-68-PC" at bounding box center [358, 157] width 249 height 20
paste input "2.25-PC"
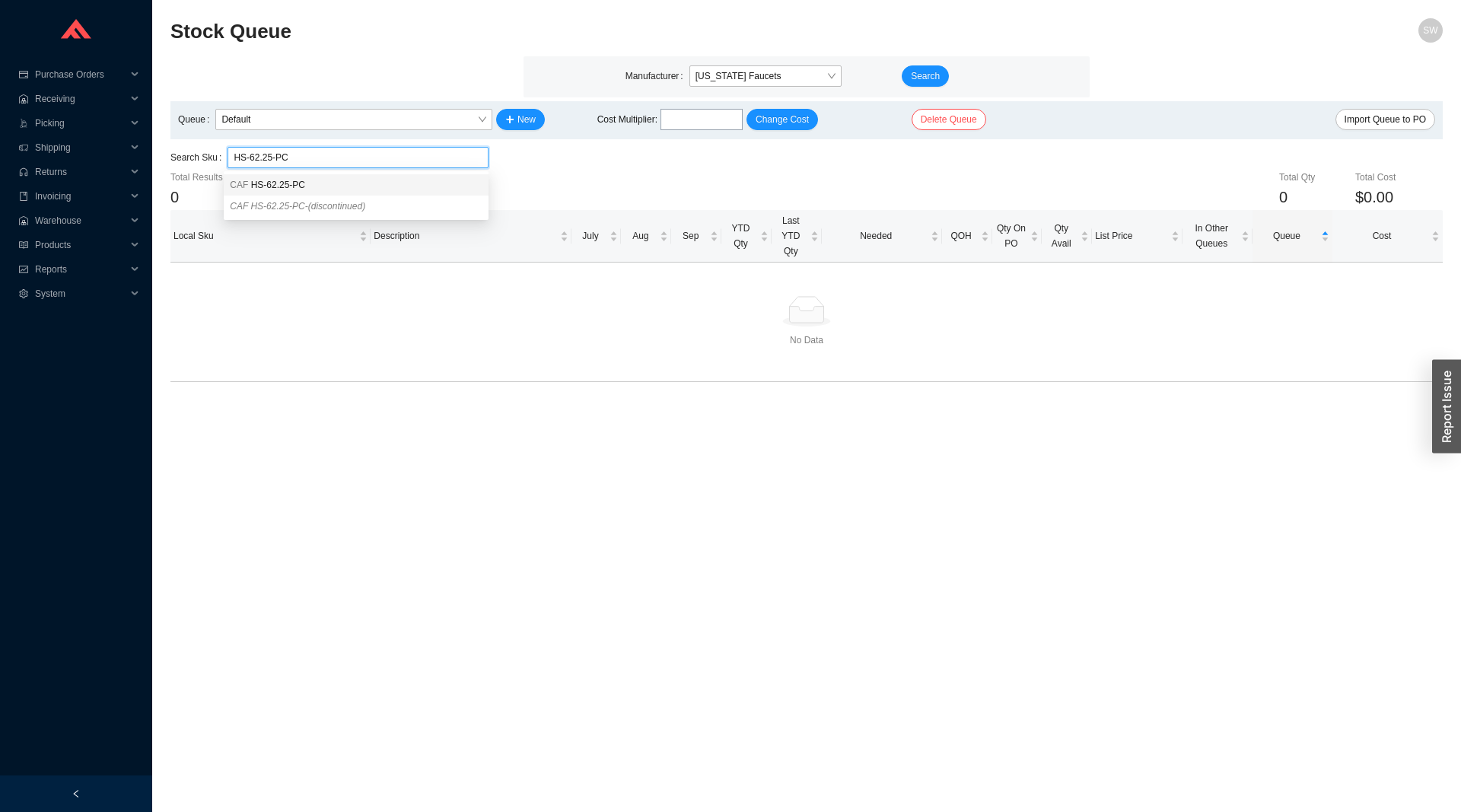
click at [372, 181] on div "CAF HS-62.25-PC" at bounding box center [356, 185] width 253 height 14
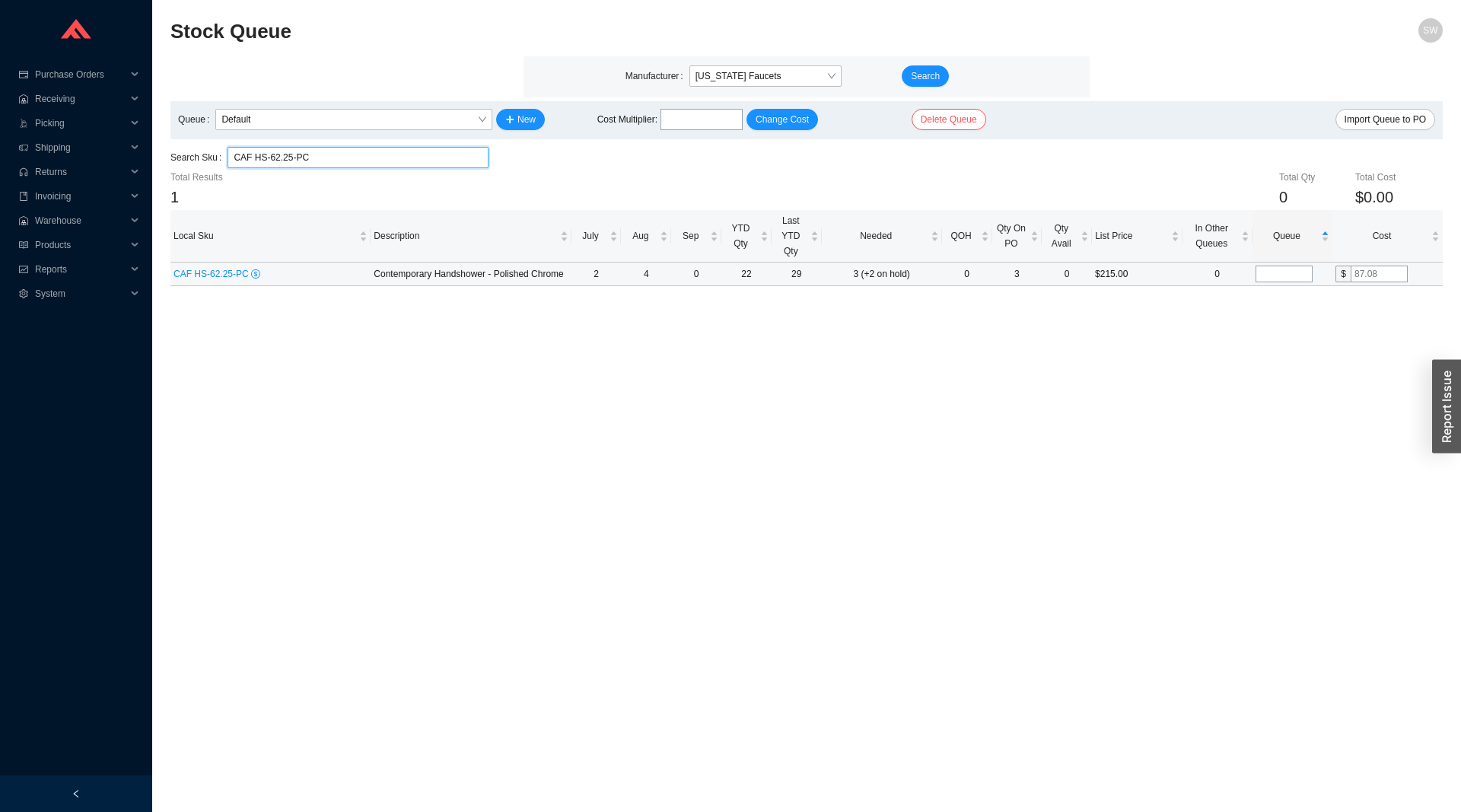
type input "CAF HS-62.25-PC"
click at [1263, 275] on input "tel" at bounding box center [1284, 273] width 57 height 16
type input "4"
click at [1140, 368] on main "Stock Queue SW Manufacturer [US_STATE] Faucets Search Queue Default New Cost Mu…" at bounding box center [807, 415] width 1272 height 793
click at [1269, 272] on input "4" at bounding box center [1284, 273] width 57 height 16
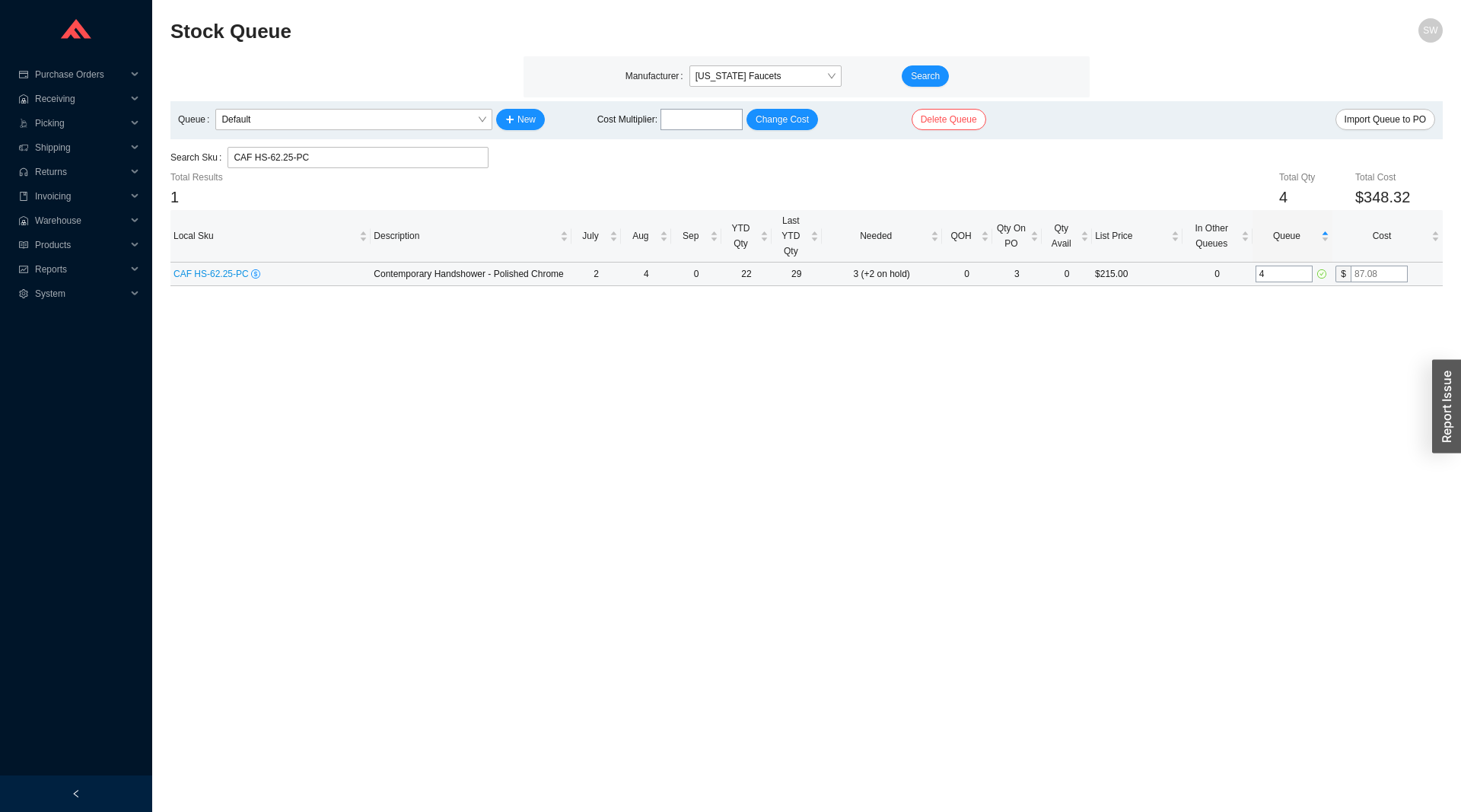
click at [1269, 271] on input "4" at bounding box center [1284, 273] width 57 height 16
click at [358, 163] on input "CAF HS-62.25-PC" at bounding box center [358, 157] width 249 height 20
click at [360, 163] on input "CAF HS-62.25-PC" at bounding box center [358, 157] width 249 height 20
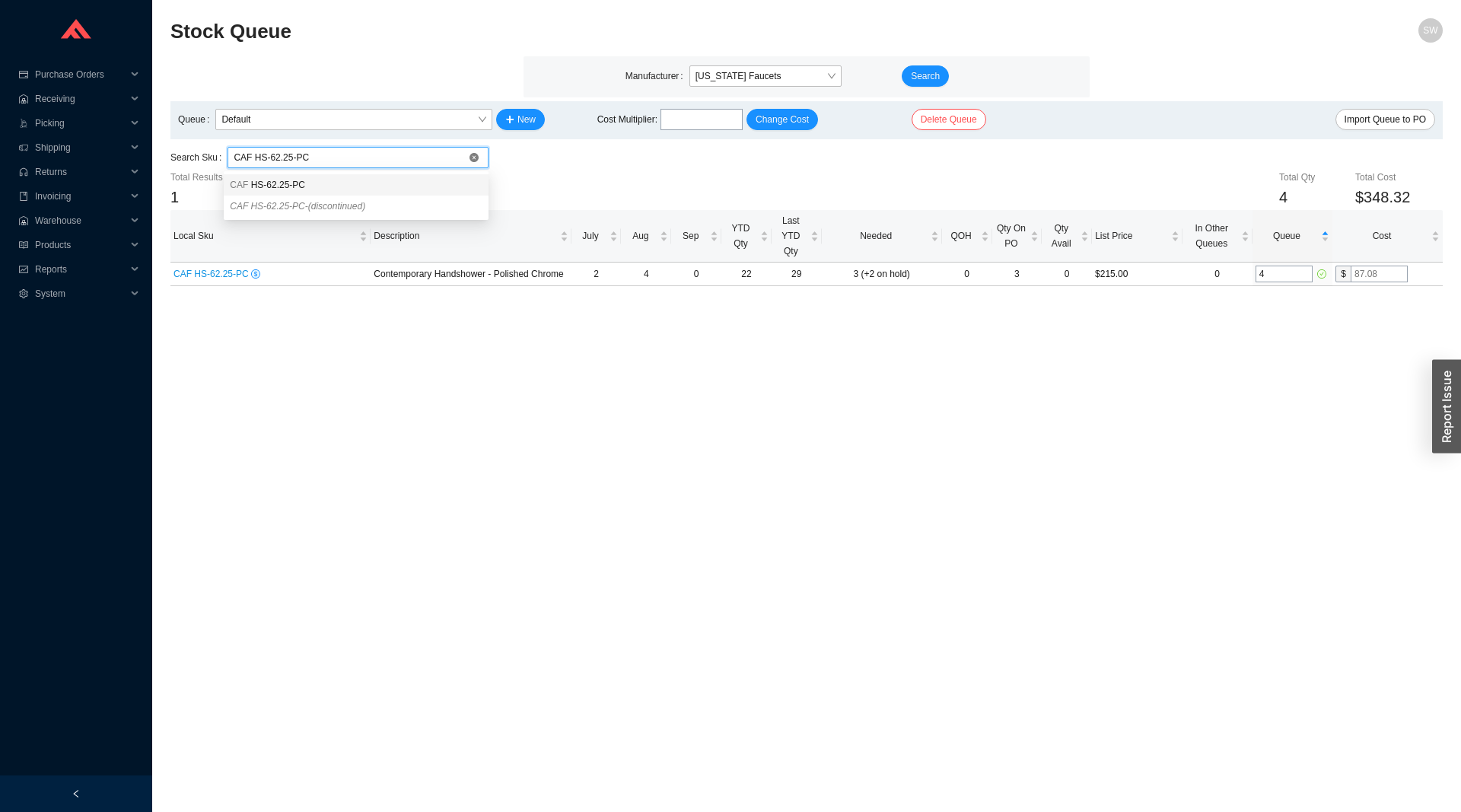
paste input "910"
type input "9105-PC"
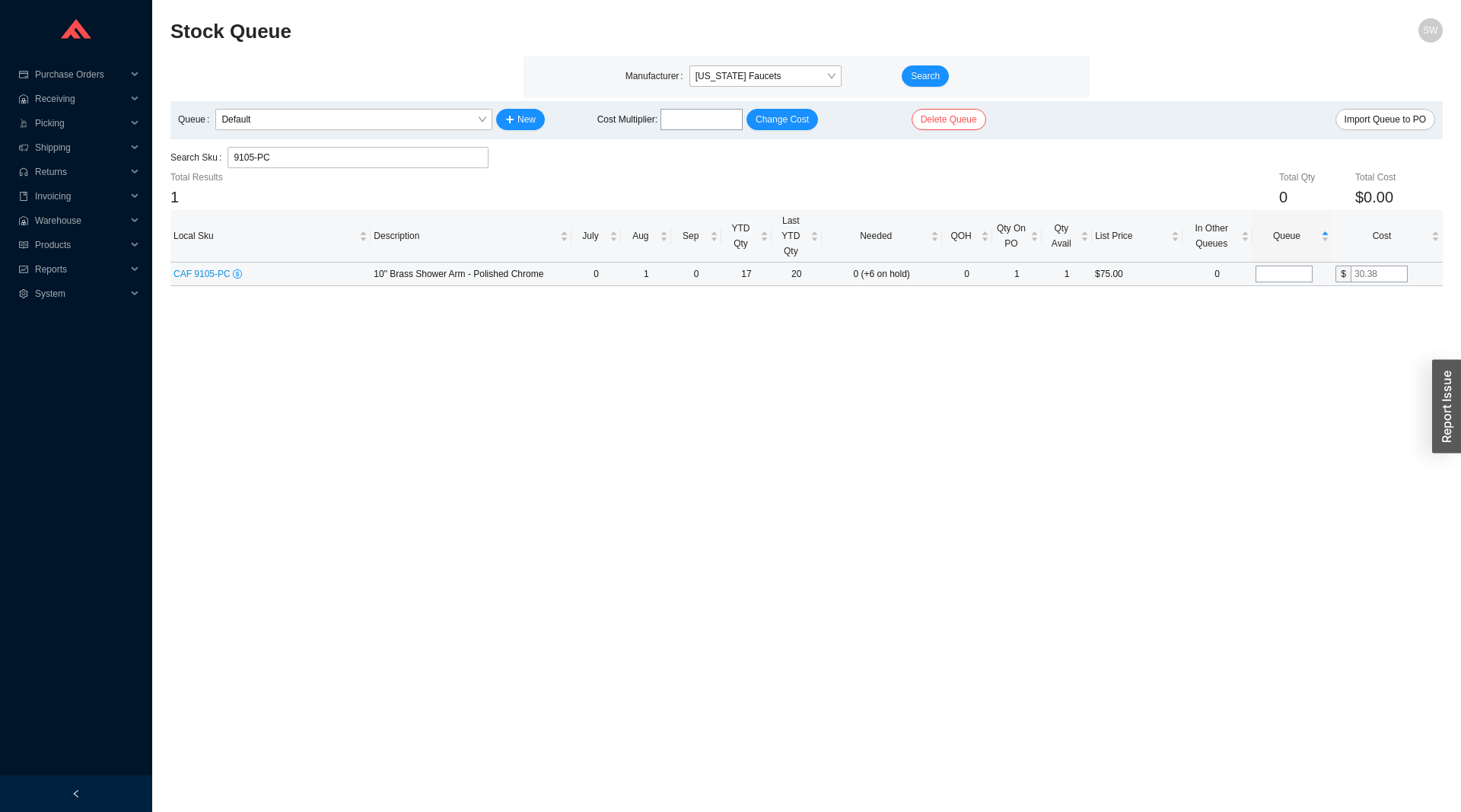
click at [1301, 276] on input "tel" at bounding box center [1284, 273] width 57 height 16
type input "4"
click at [1008, 500] on main "Stock Queue SW Manufacturer [US_STATE] Faucets Search Queue Default New Cost Mu…" at bounding box center [807, 415] width 1272 height 793
click at [404, 156] on input "9105-PC" at bounding box center [358, 157] width 249 height 20
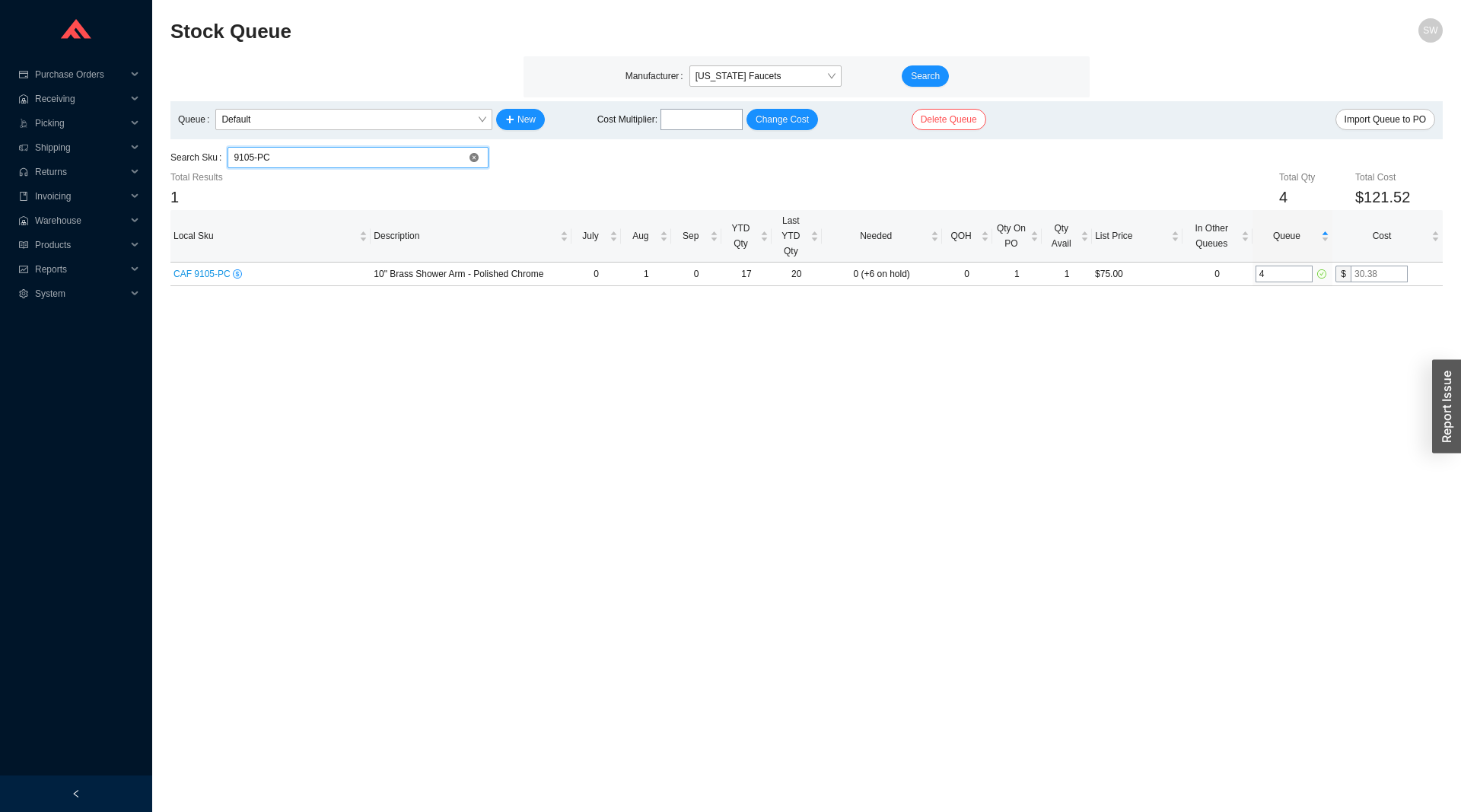
click at [404, 156] on input "9105-PC" at bounding box center [358, 157] width 249 height 20
paste input "SH-10-6"
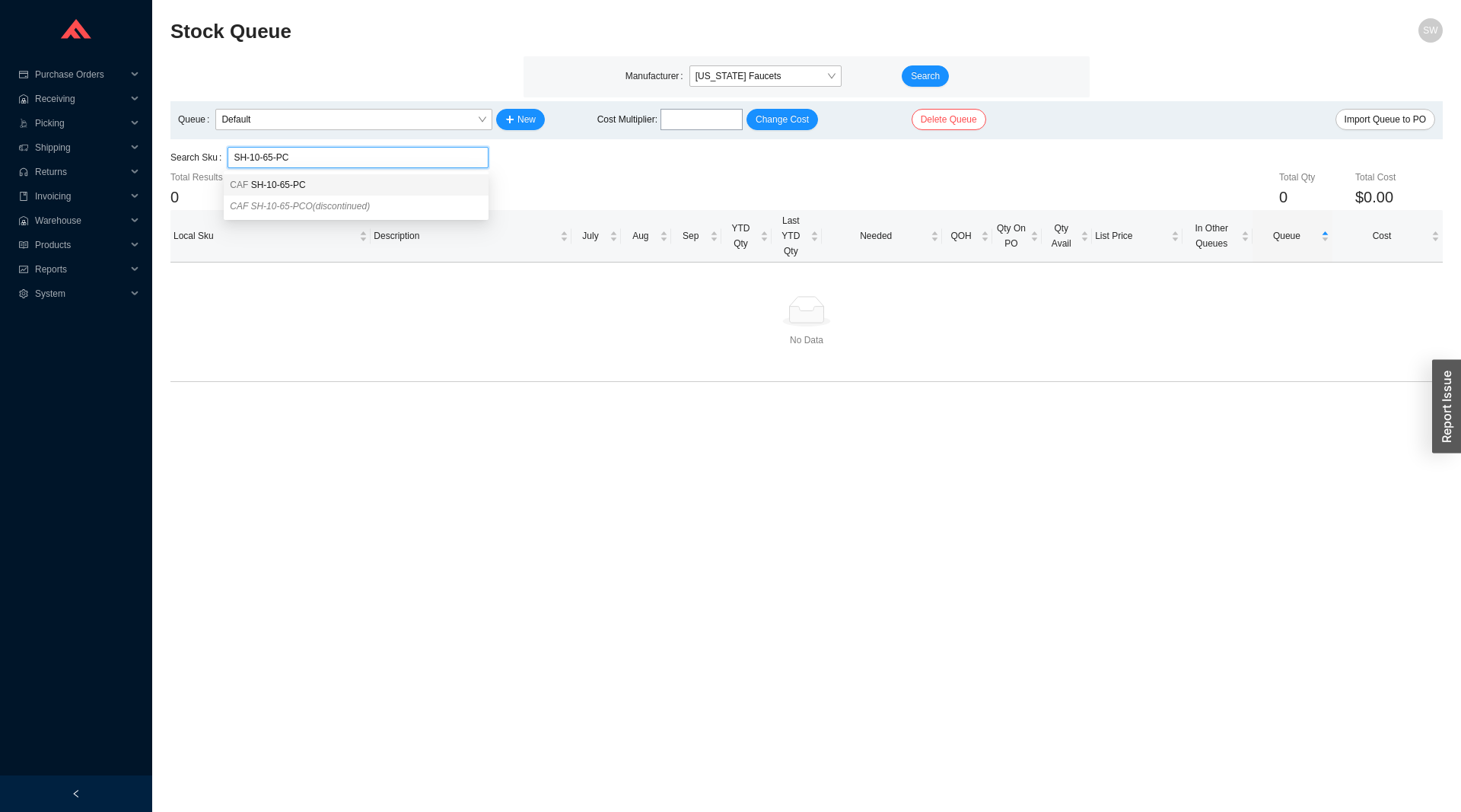
click at [369, 176] on div "CAF SH-10-65-PC" at bounding box center [356, 185] width 264 height 21
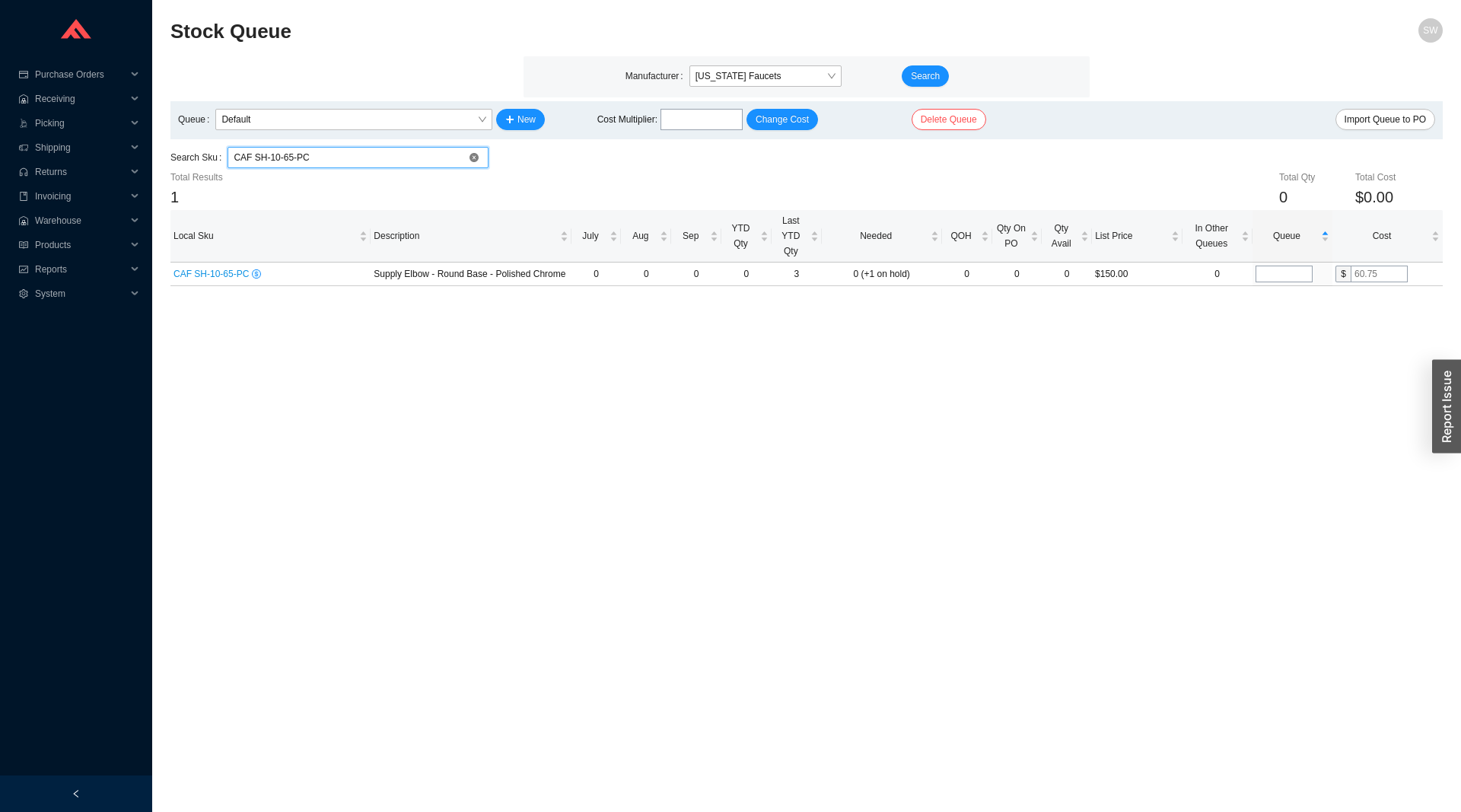
click at [315, 159] on input "CAF SH-10-65-PC" at bounding box center [358, 157] width 249 height 20
paste input "SB-62"
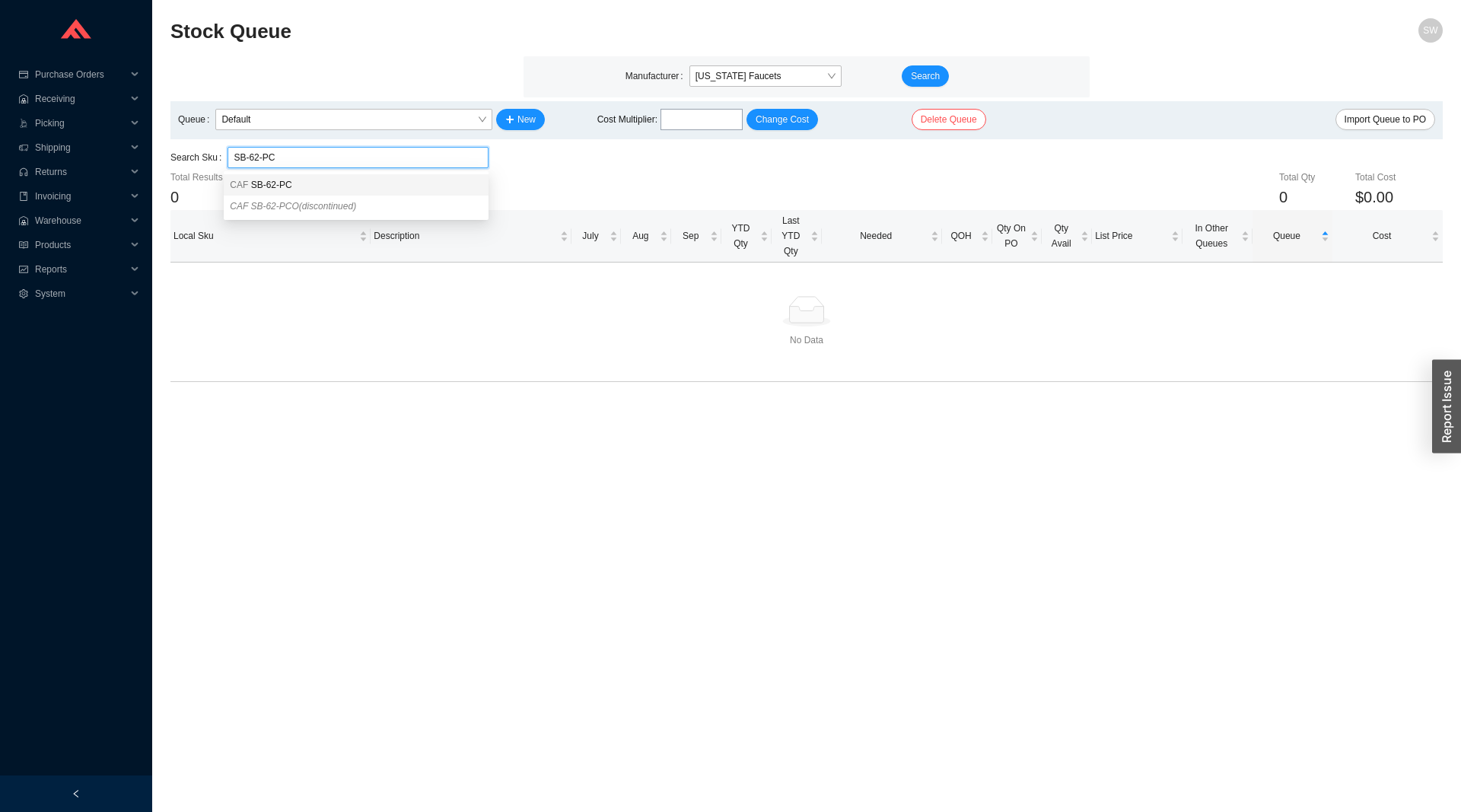
click at [302, 185] on div "CAF SB-62-PC" at bounding box center [356, 185] width 253 height 14
click at [460, 160] on input "CAF SB-62-PC" at bounding box center [358, 157] width 249 height 20
paste input "SH-04.25-PC"
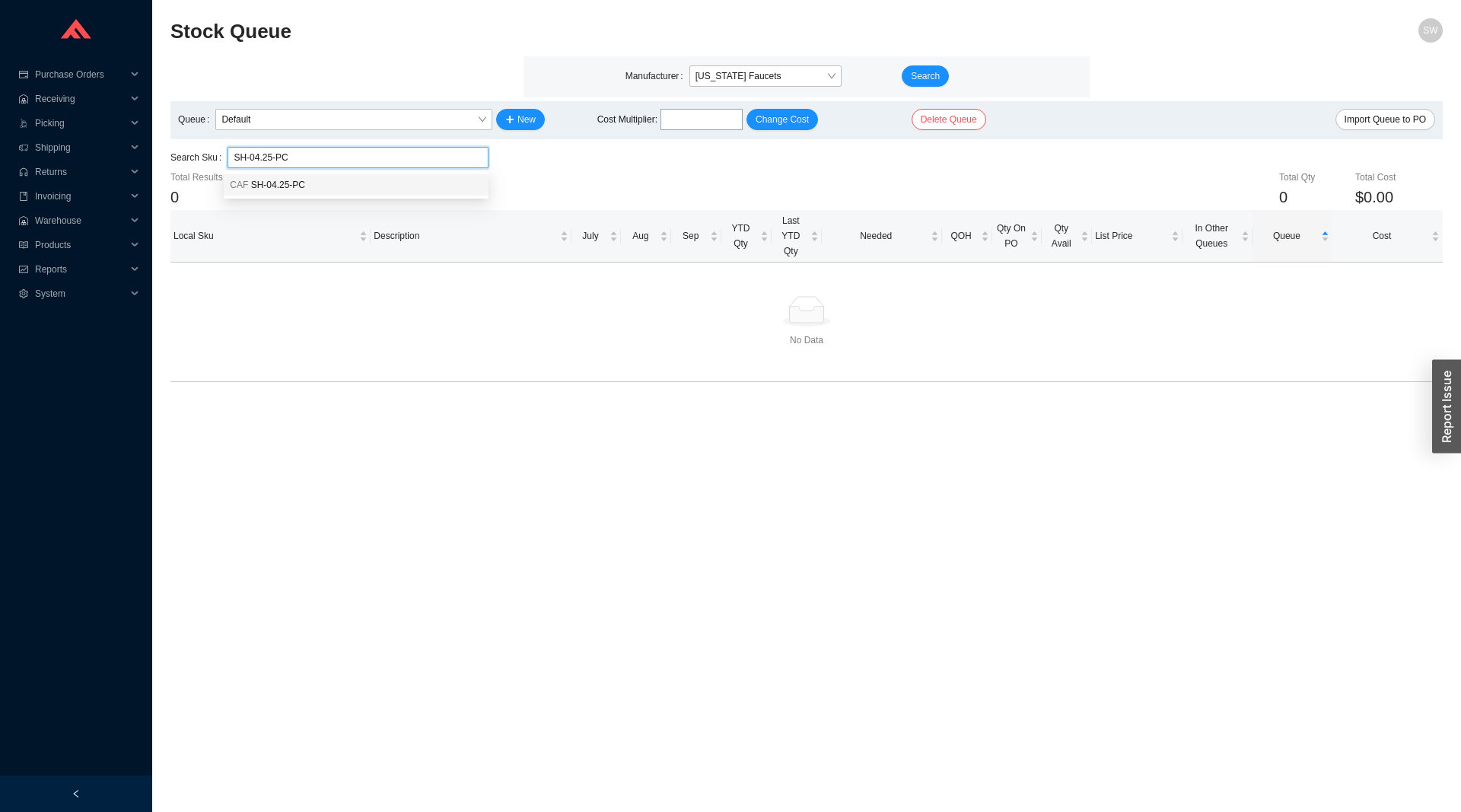
click at [430, 189] on div "CAF SH-04.25-PC" at bounding box center [356, 185] width 253 height 14
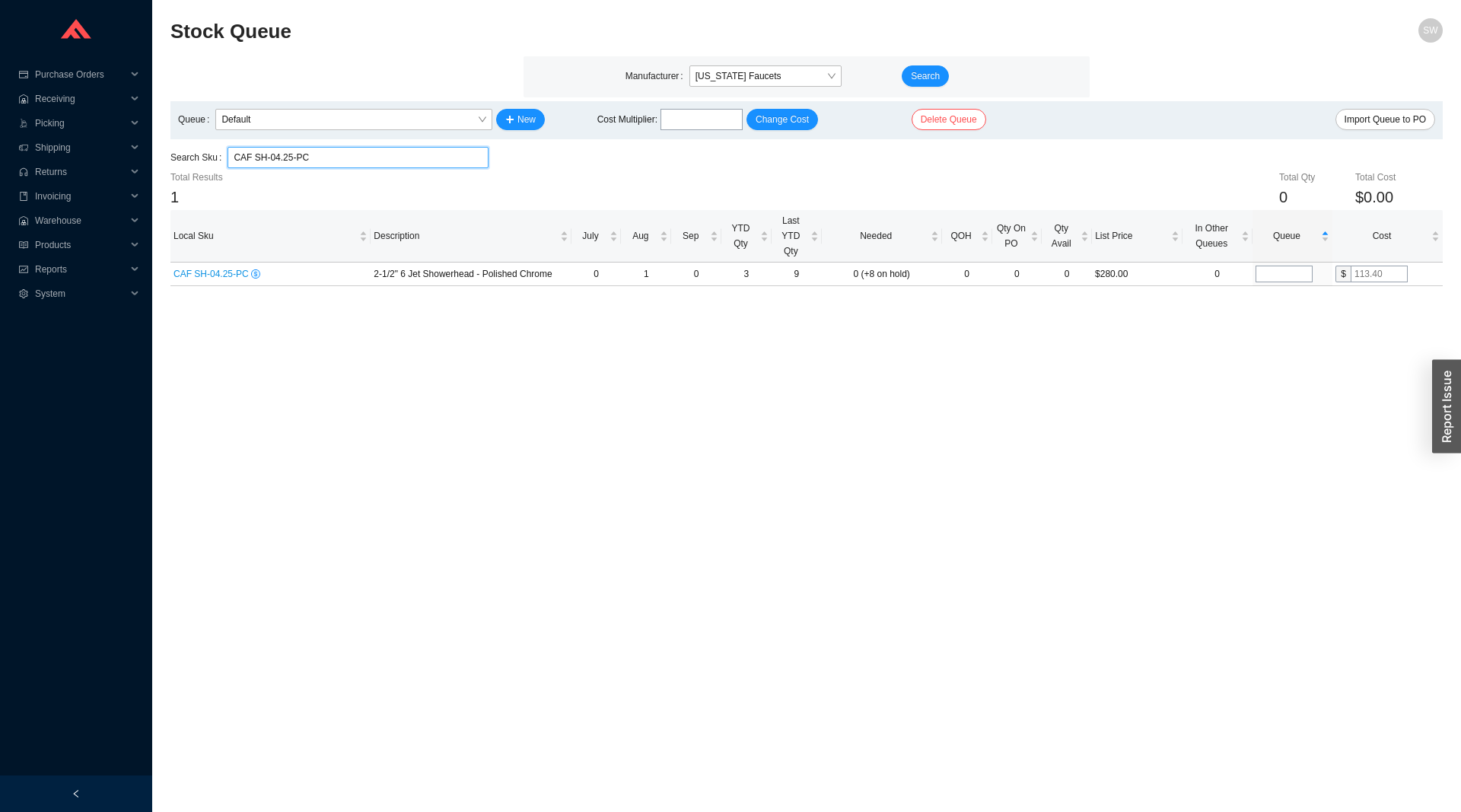
type input "CAF SH-04.25-PC"
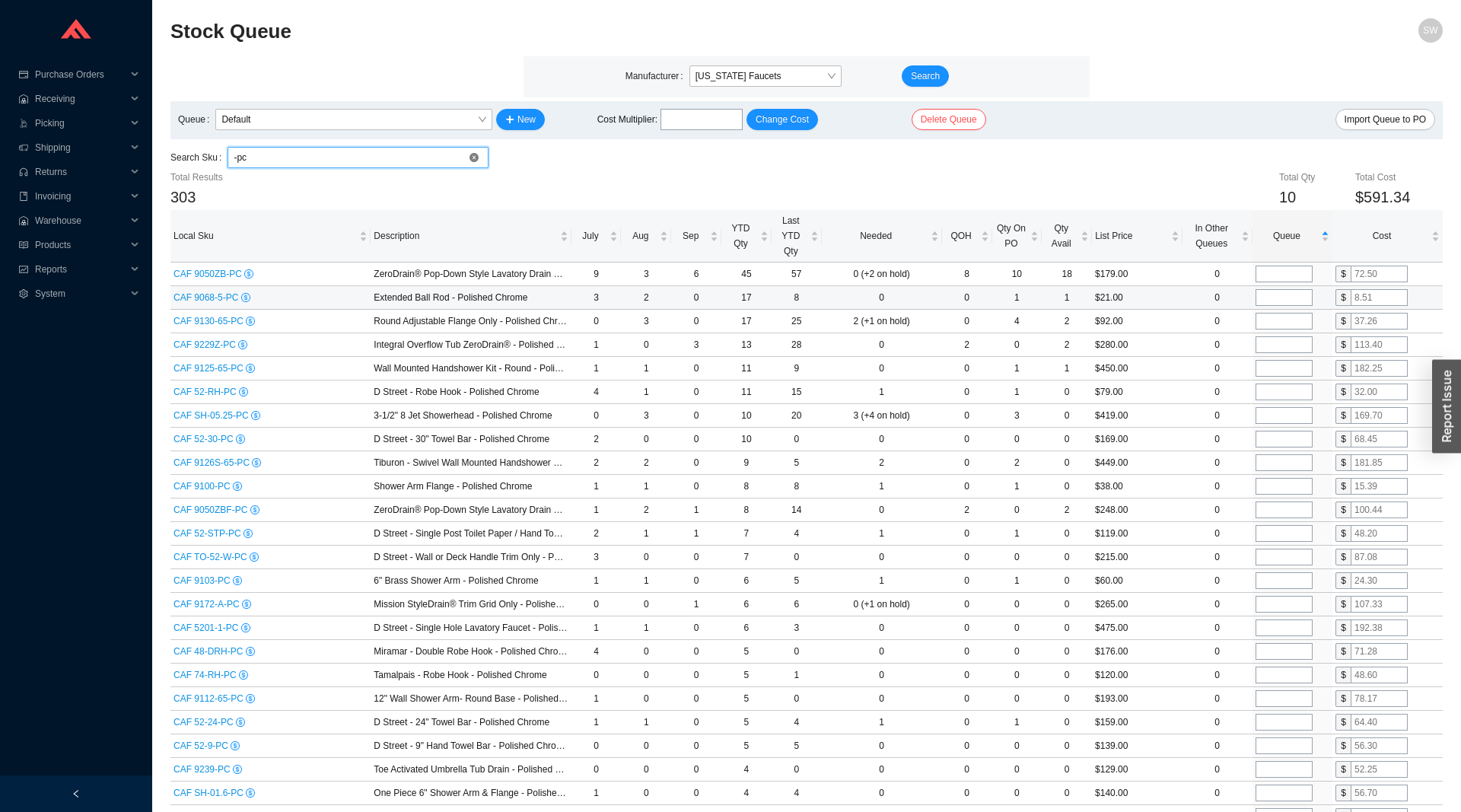
type input "-pc"
click at [201, 296] on span "CAF 9068-5-PC" at bounding box center [207, 297] width 68 height 11
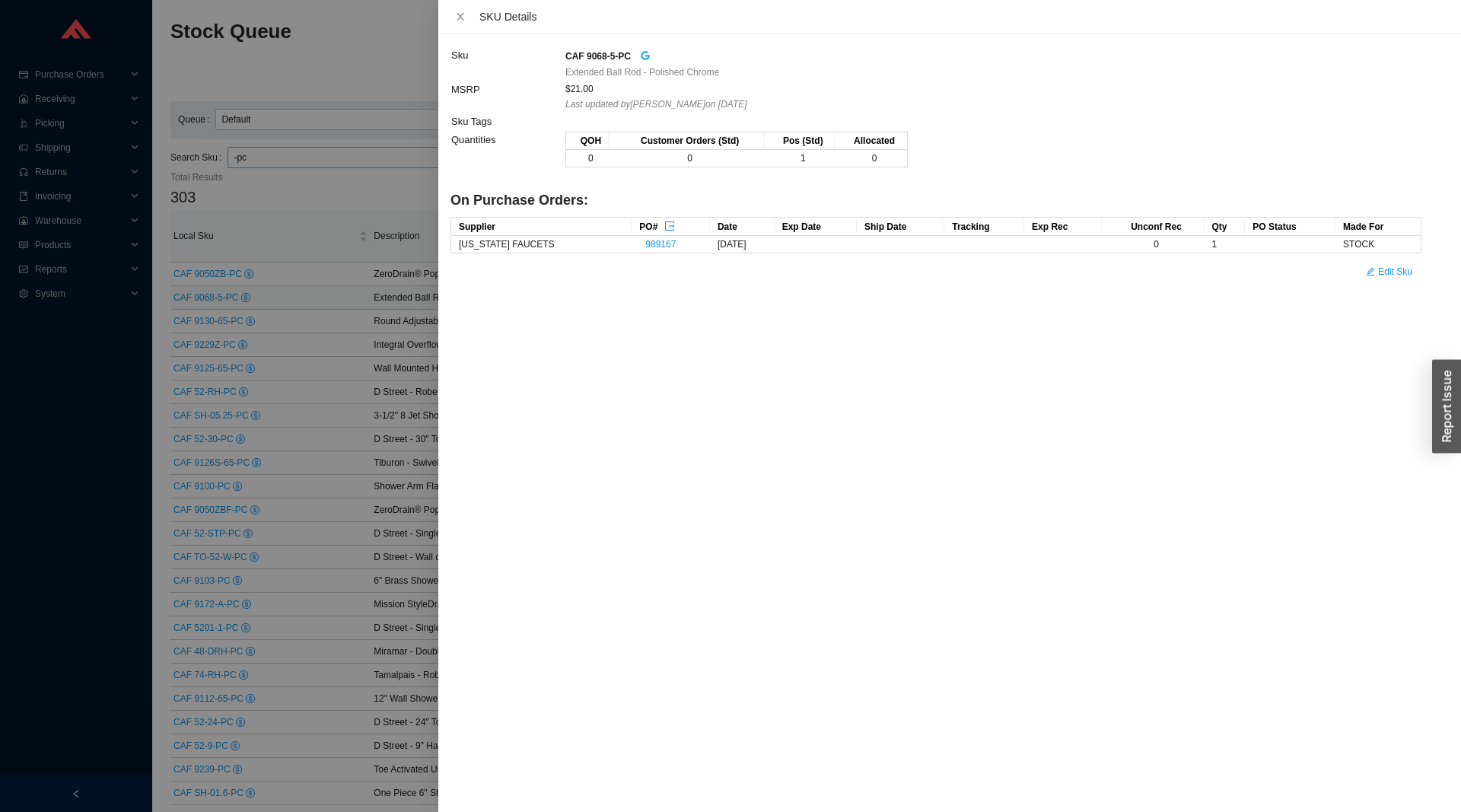
click at [644, 57] on icon "google" at bounding box center [646, 56] width 9 height 9
click at [356, 375] on div at bounding box center [730, 406] width 1461 height 812
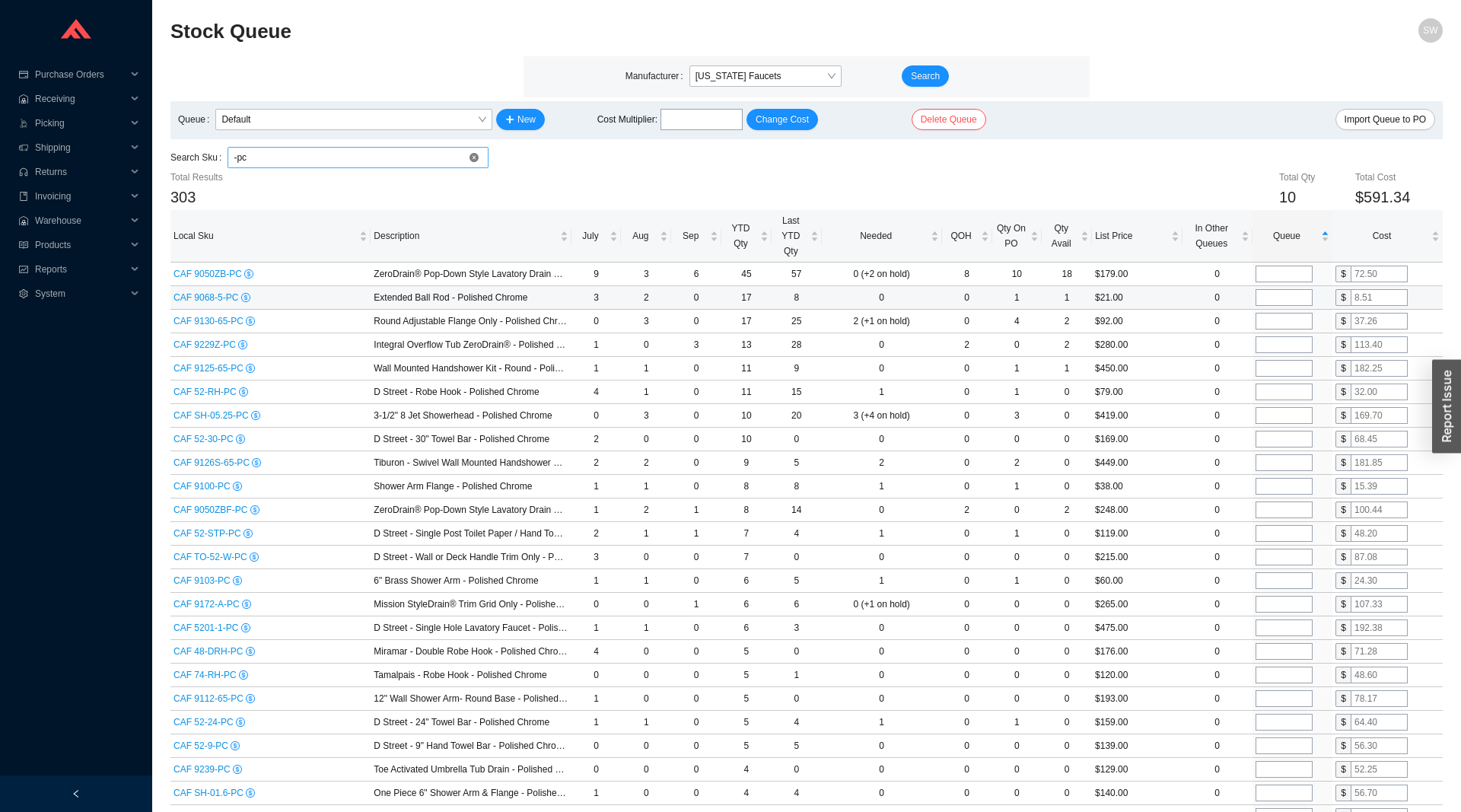
click at [1281, 303] on input "tel" at bounding box center [1284, 297] width 57 height 16
type input "2"
click at [208, 325] on span "CAF 9130-65-PC" at bounding box center [210, 322] width 72 height 11
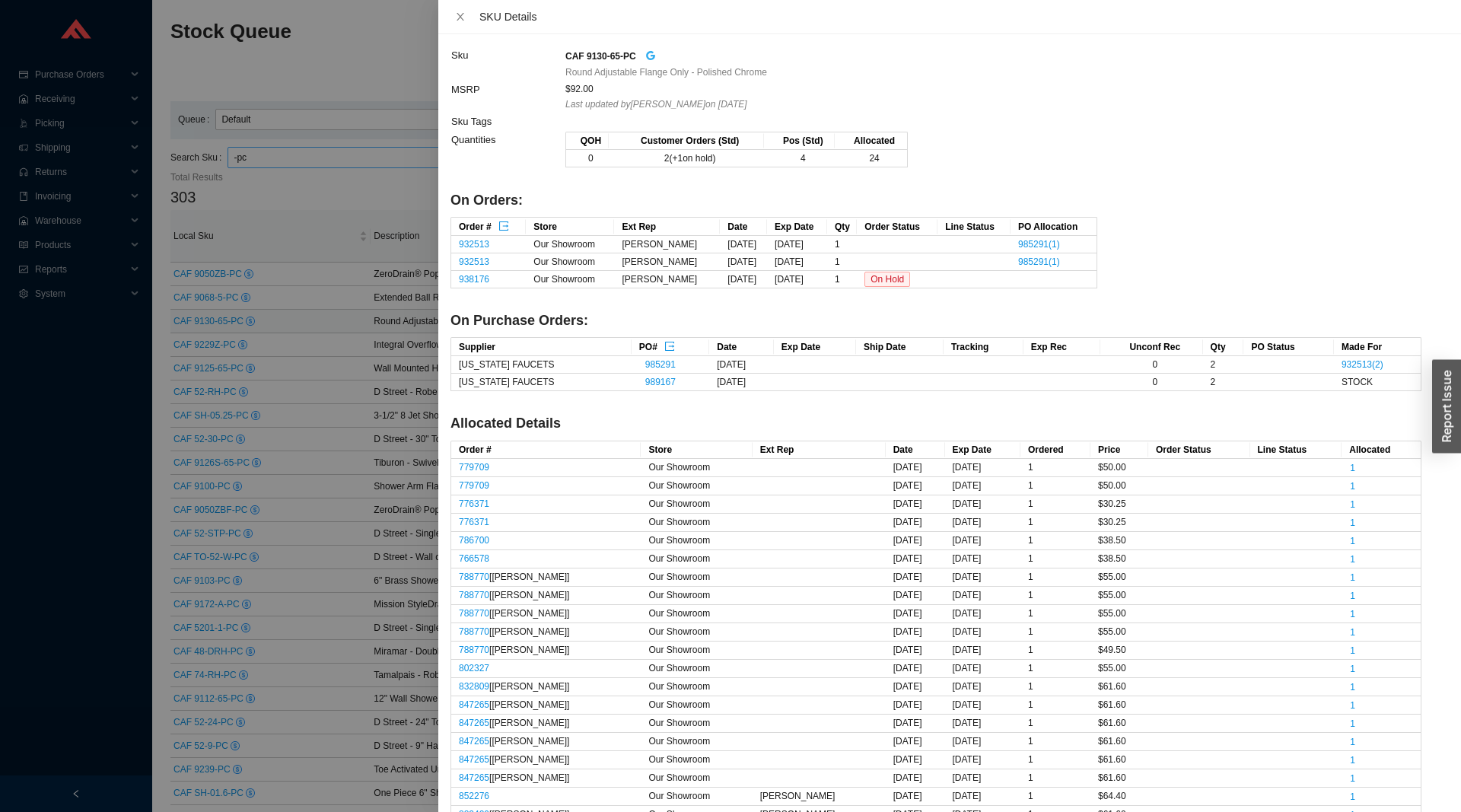
click at [646, 52] on icon "google" at bounding box center [651, 56] width 11 height 11
click at [419, 337] on div at bounding box center [730, 406] width 1461 height 812
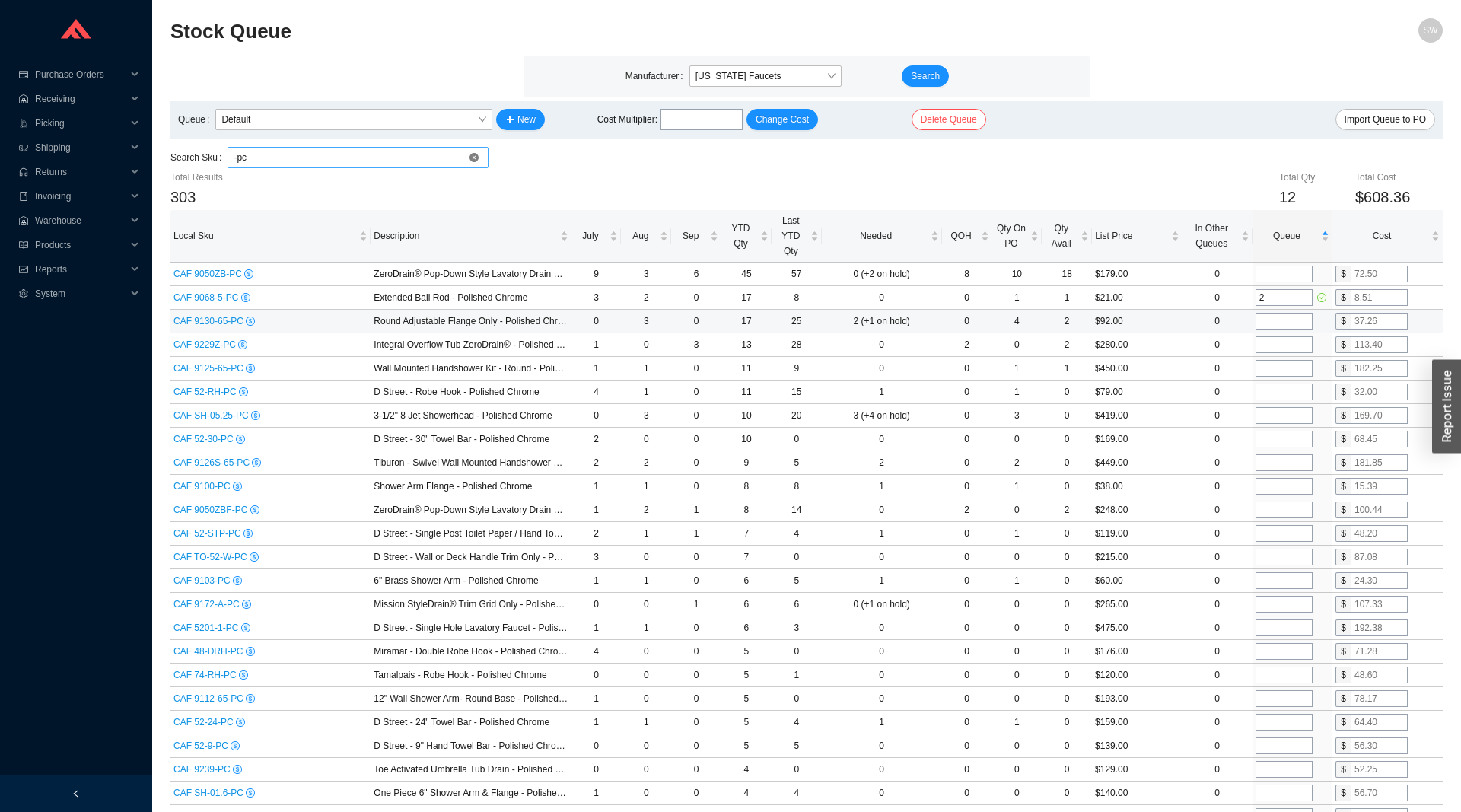
click at [1266, 323] on input "tel" at bounding box center [1284, 321] width 57 height 16
type input "2"
click at [1292, 347] on input "tel" at bounding box center [1284, 344] width 57 height 16
type input "3"
click at [1275, 369] on input "tel" at bounding box center [1284, 368] width 57 height 16
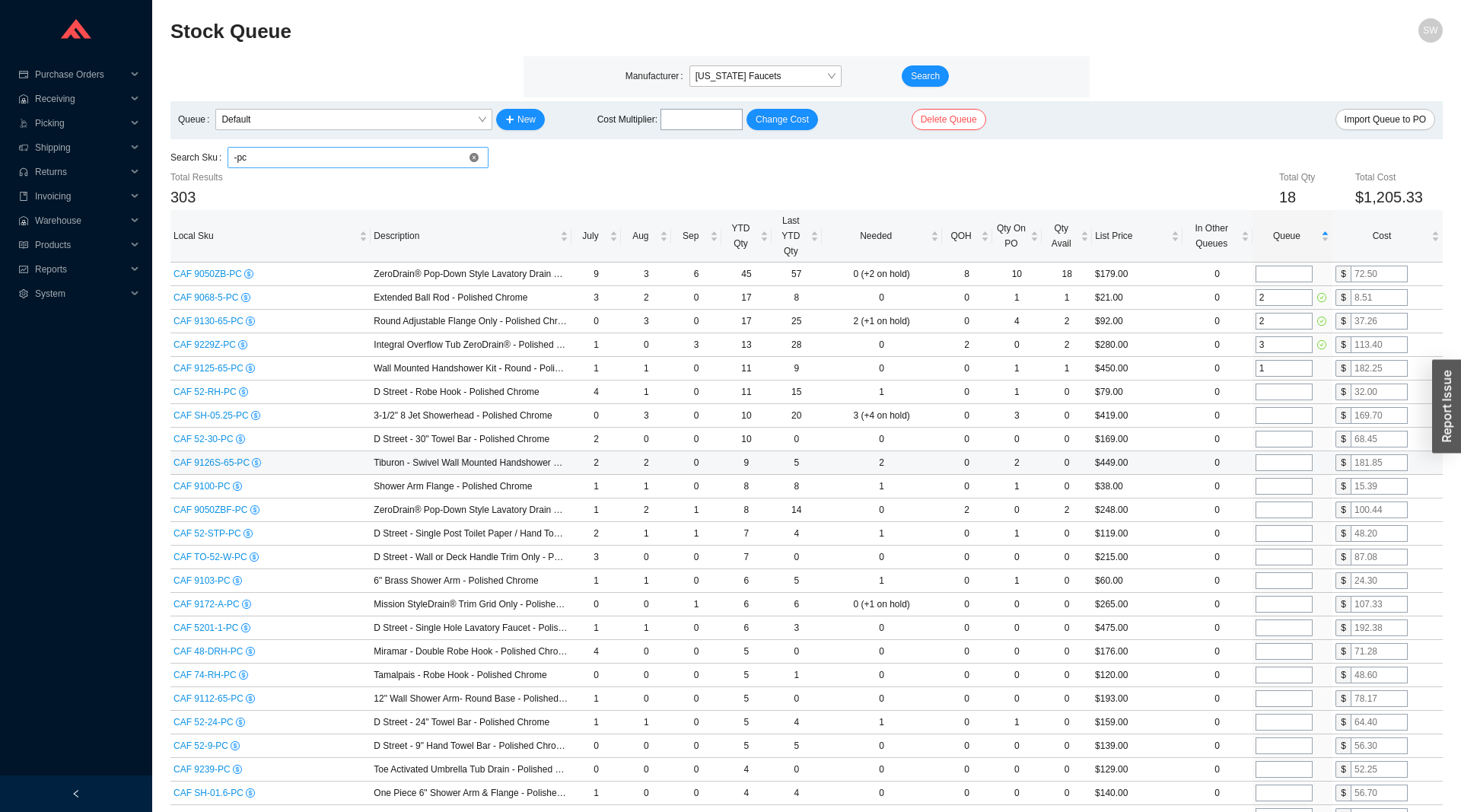
type input "1"
click at [1281, 456] on input "tel" at bounding box center [1284, 462] width 57 height 16
click at [1289, 493] on input "tel" at bounding box center [1284, 486] width 57 height 16
type input "1"
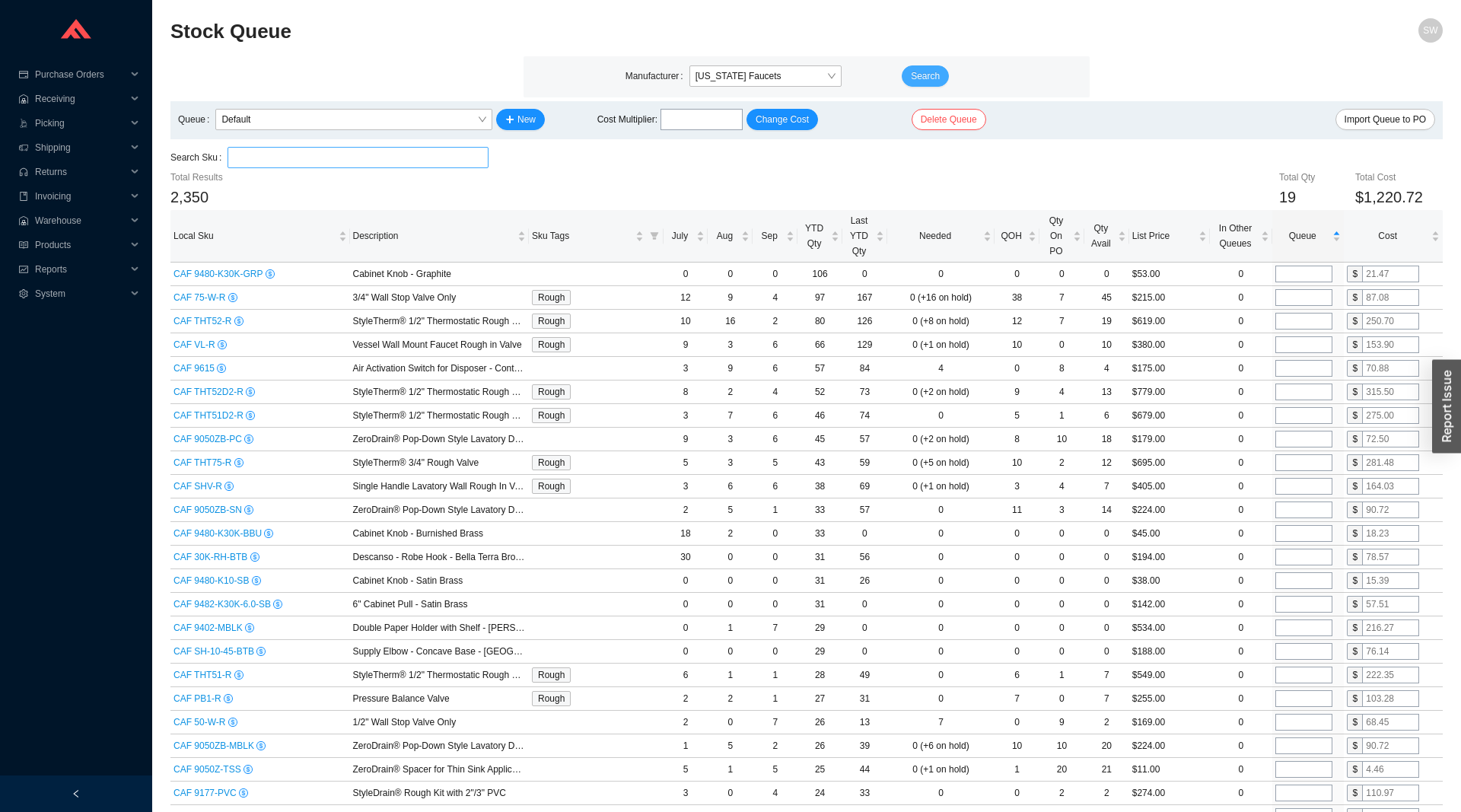
click at [918, 72] on span "Search" at bounding box center [925, 76] width 29 height 15
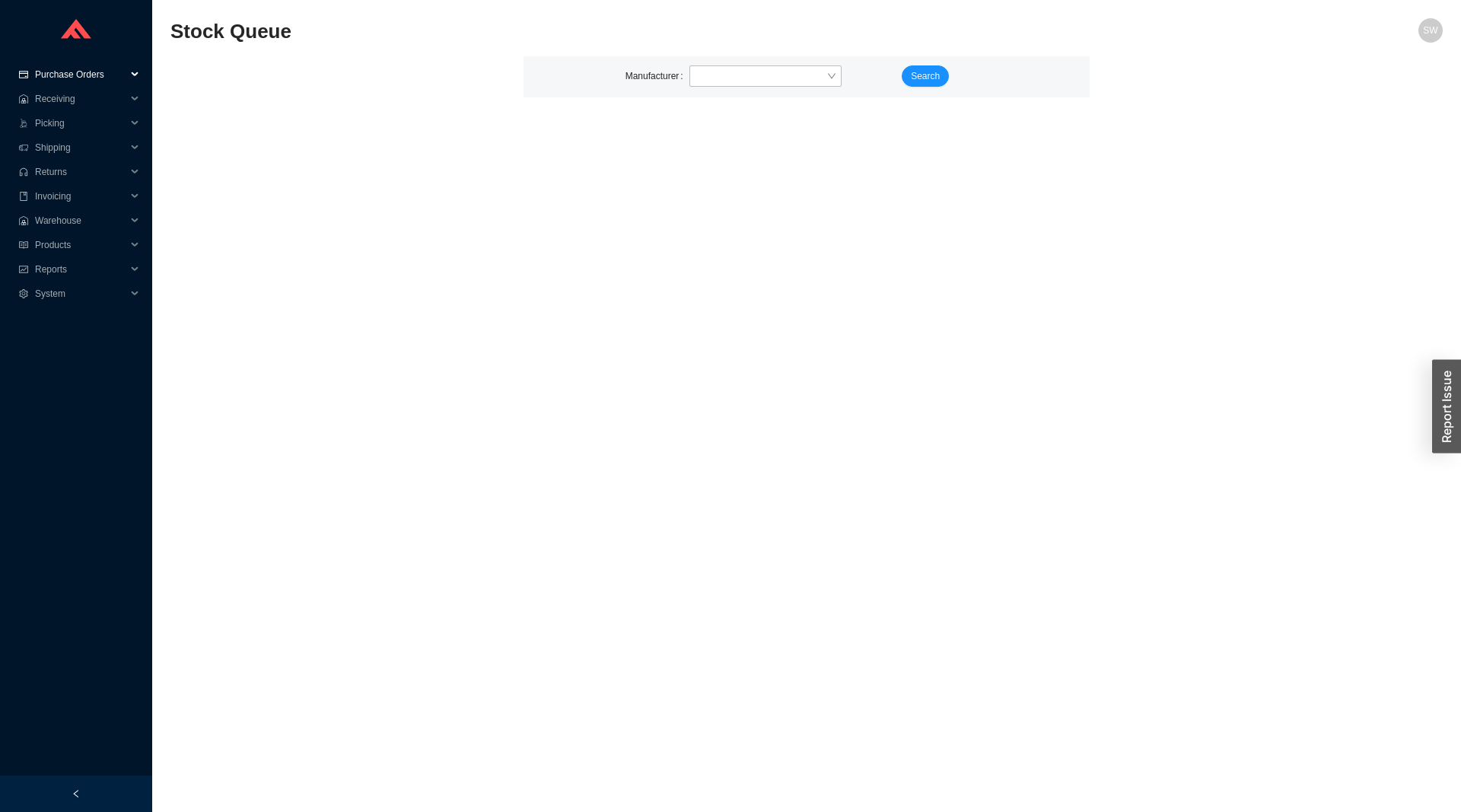
click at [88, 75] on span "Purchase Orders" at bounding box center [81, 74] width 92 height 24
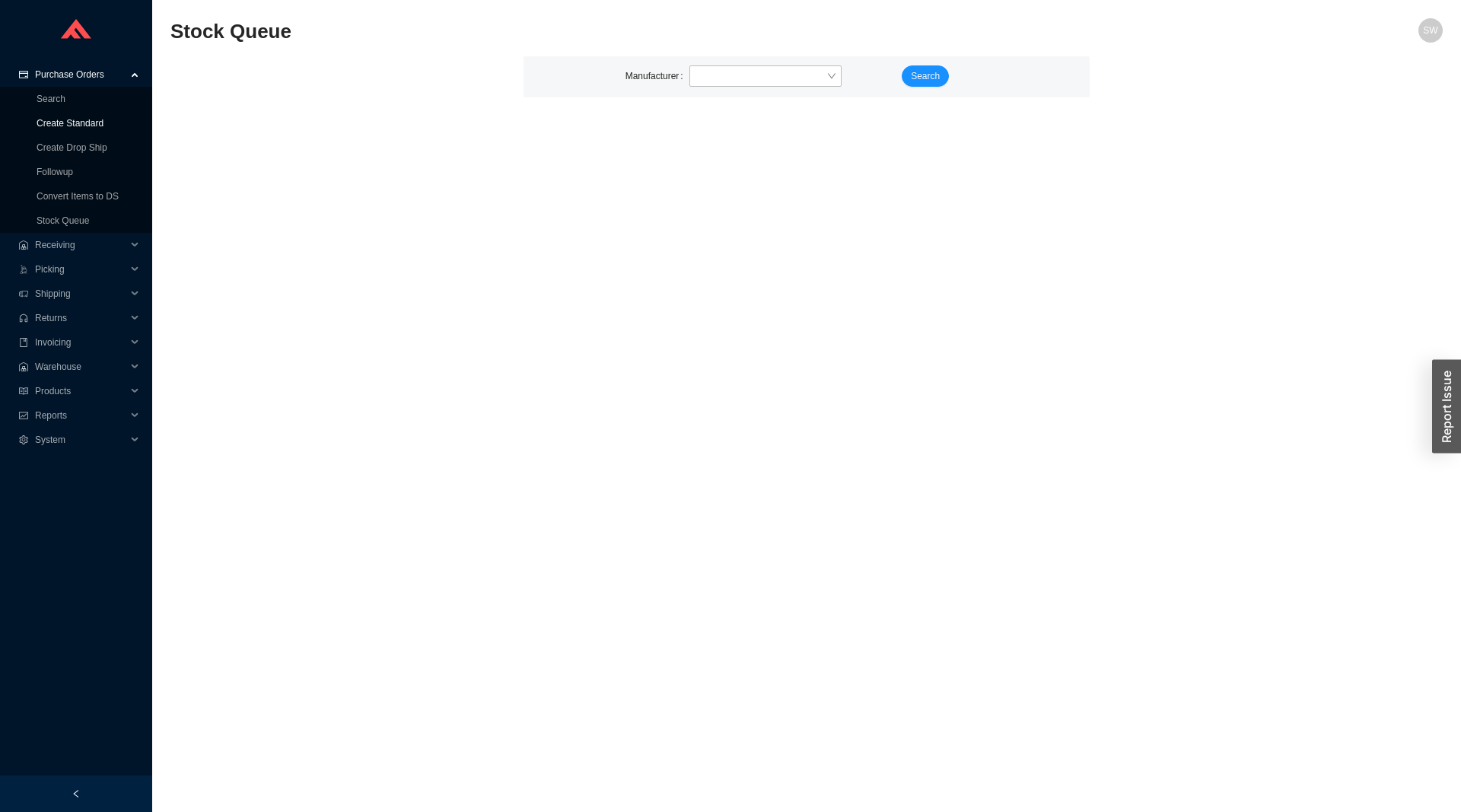
click at [69, 125] on link "Create Standard" at bounding box center [70, 124] width 67 height 11
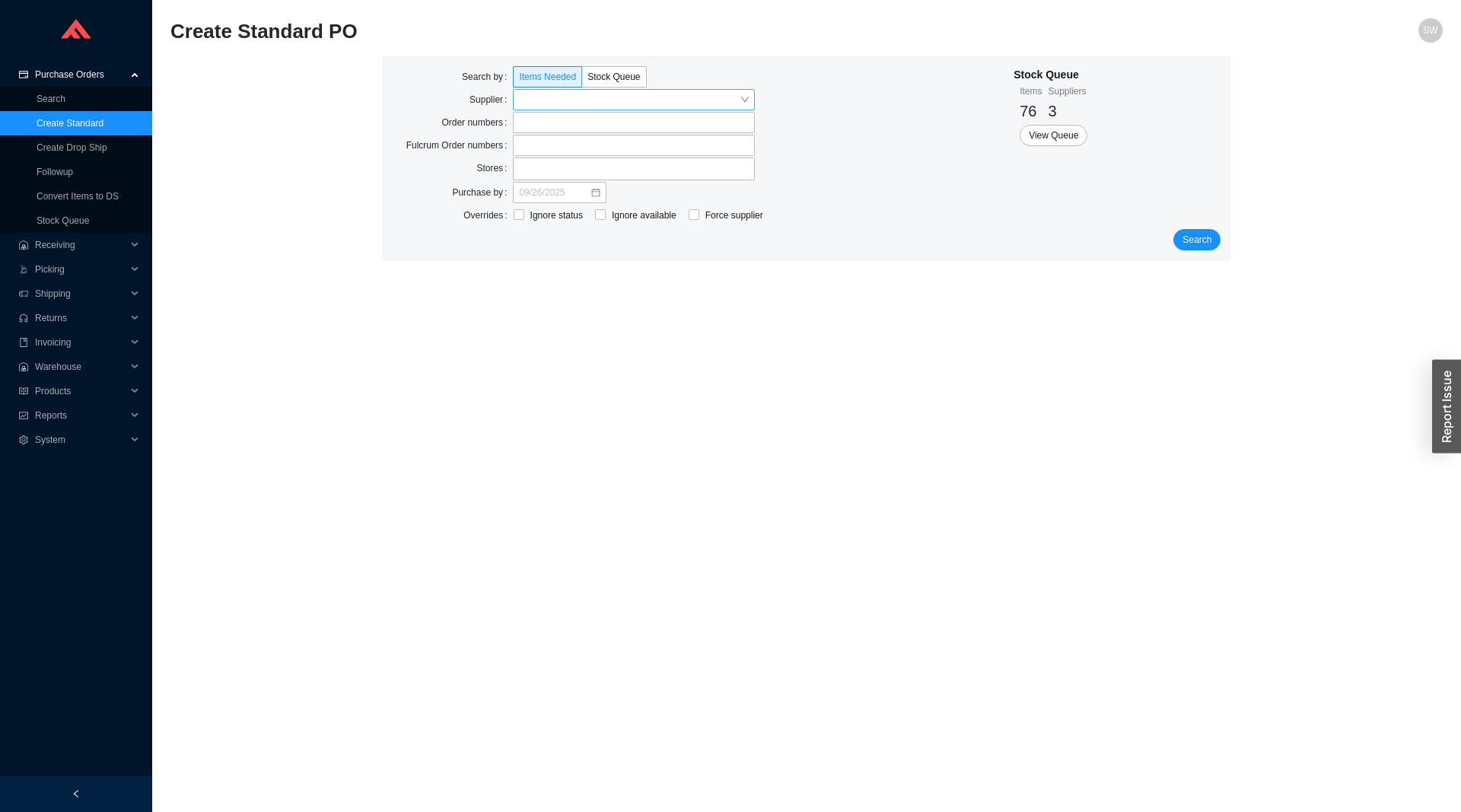
click at [542, 108] on input "search" at bounding box center [629, 99] width 221 height 20
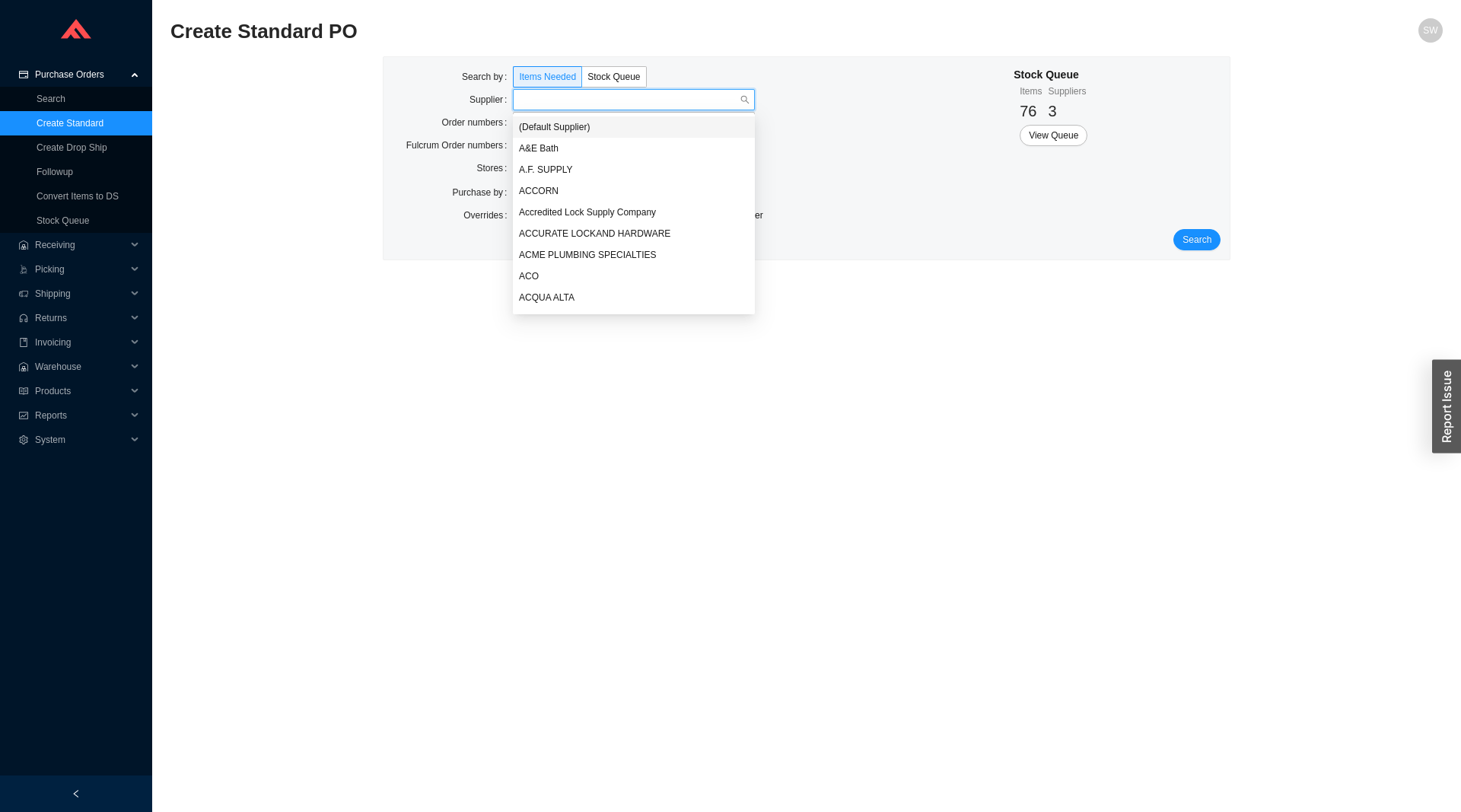
paste input "938176"
type input "938176"
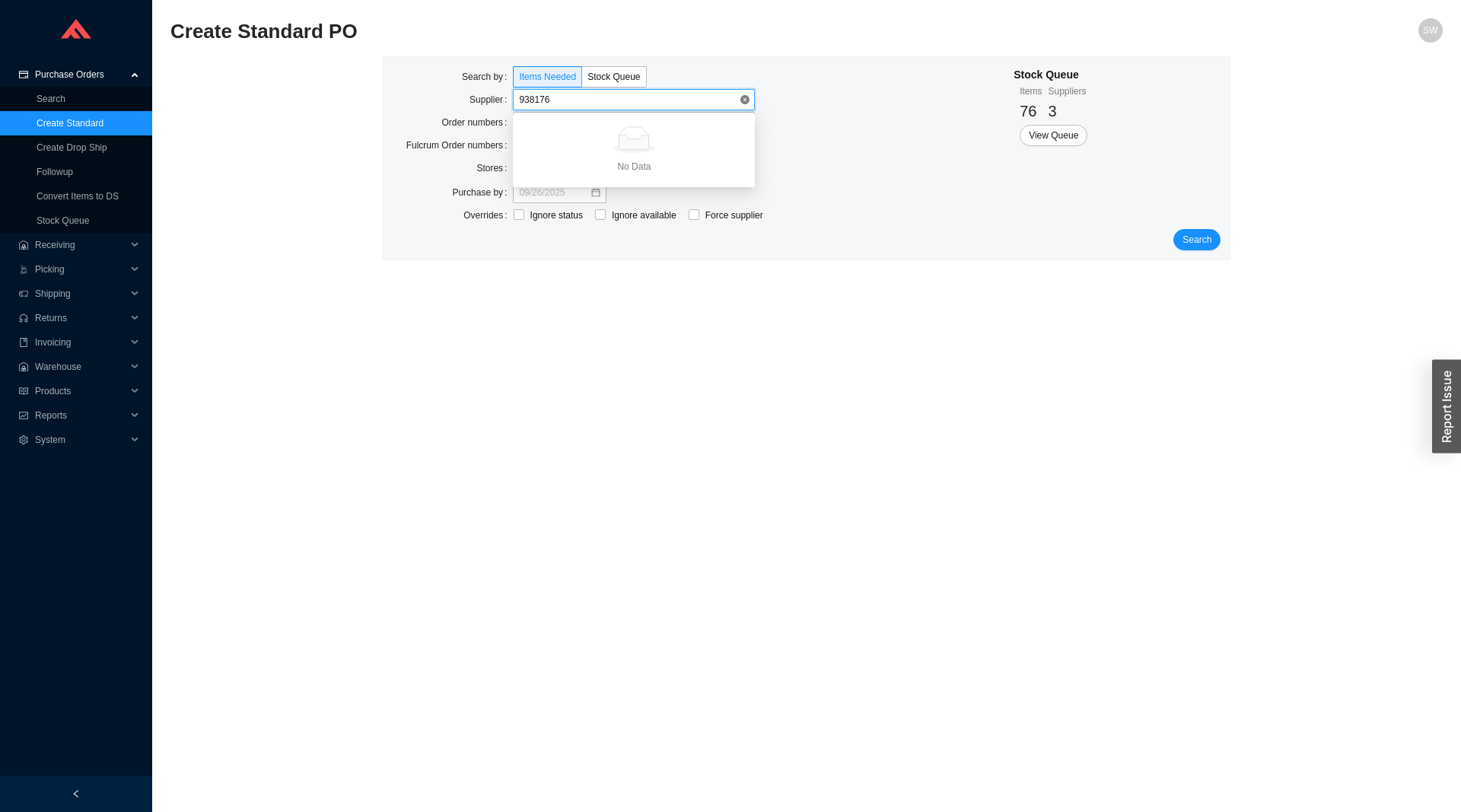
click at [543, 97] on input "938176" at bounding box center [629, 99] width 221 height 20
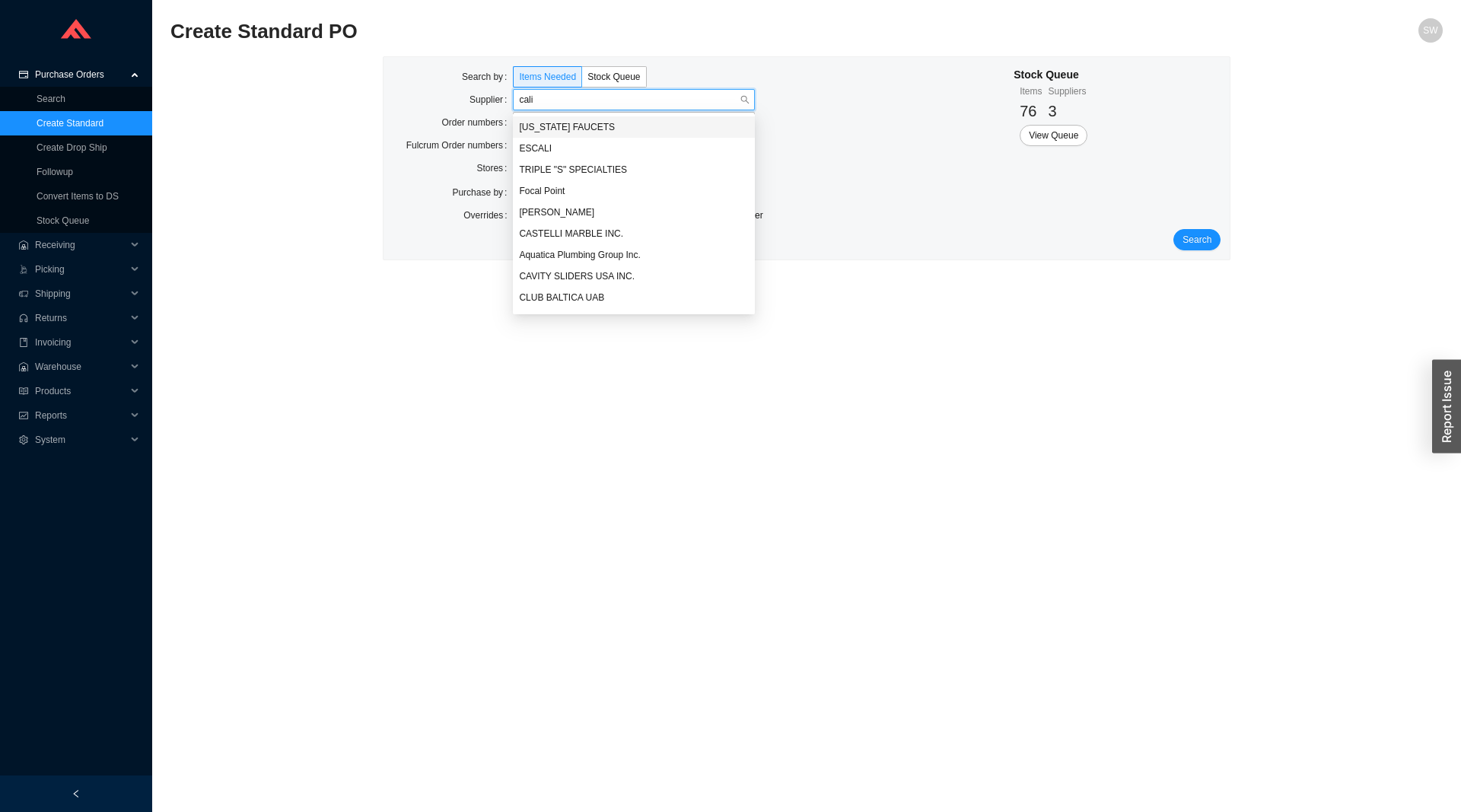
type input "calif"
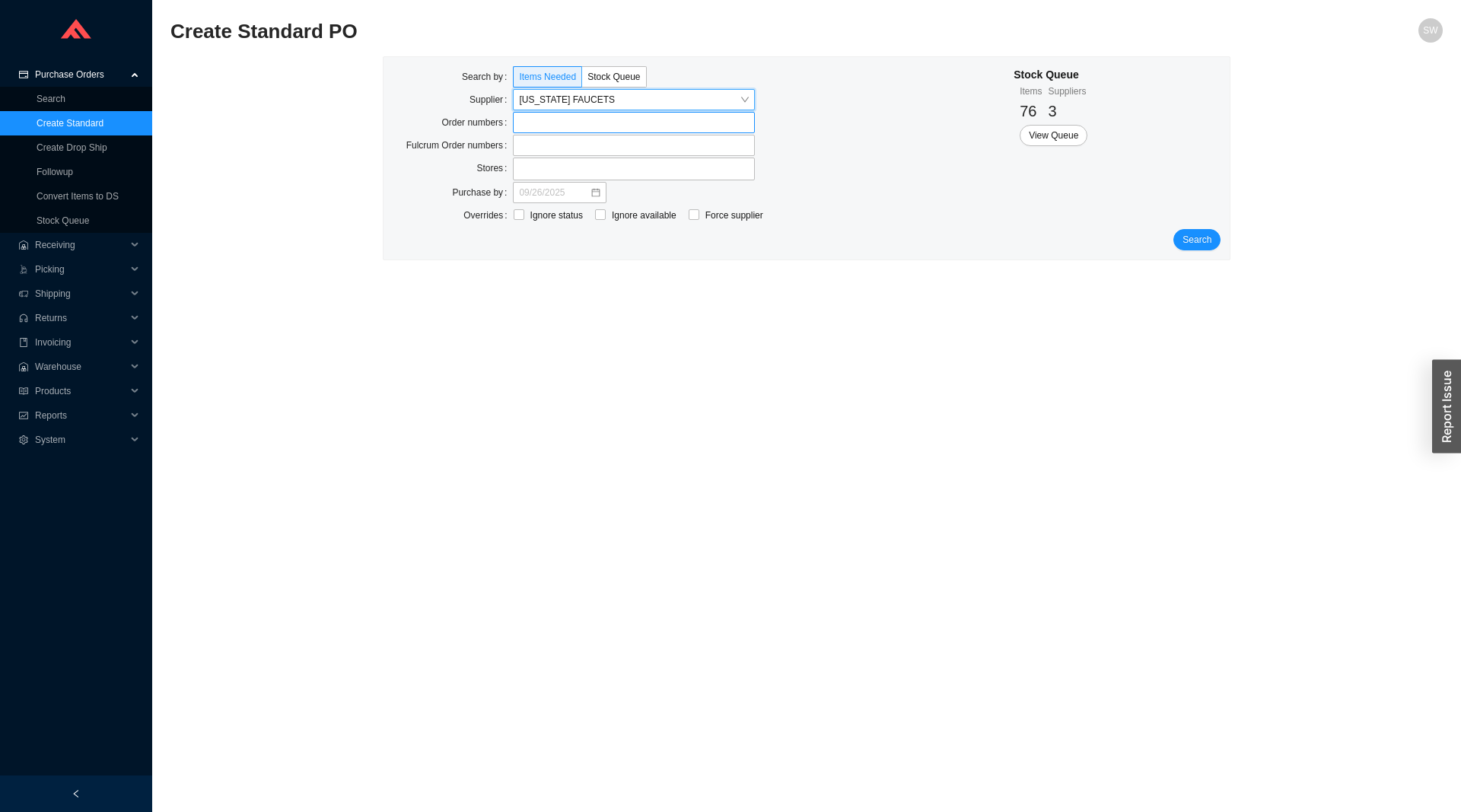
click at [571, 117] on label at bounding box center [634, 122] width 242 height 21
click at [526, 117] on input at bounding box center [520, 122] width 11 height 16
click at [1205, 241] on span "Search" at bounding box center [1197, 241] width 29 height 15
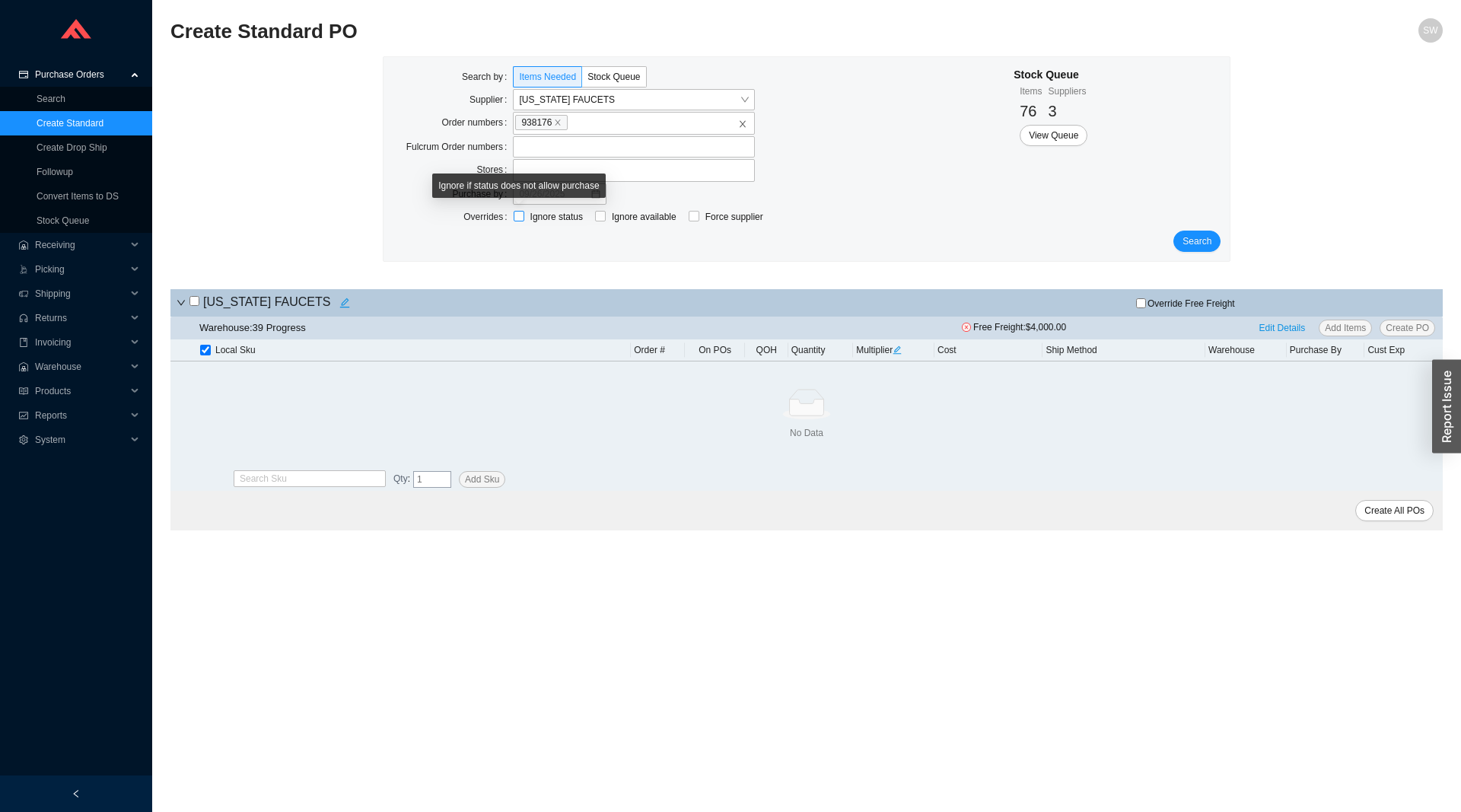
click at [527, 213] on span "Ignore status" at bounding box center [556, 216] width 65 height 15
click at [524, 213] on input "Ignore status" at bounding box center [519, 216] width 11 height 11
checkbox input "true"
click at [1202, 238] on span "Search" at bounding box center [1197, 241] width 29 height 15
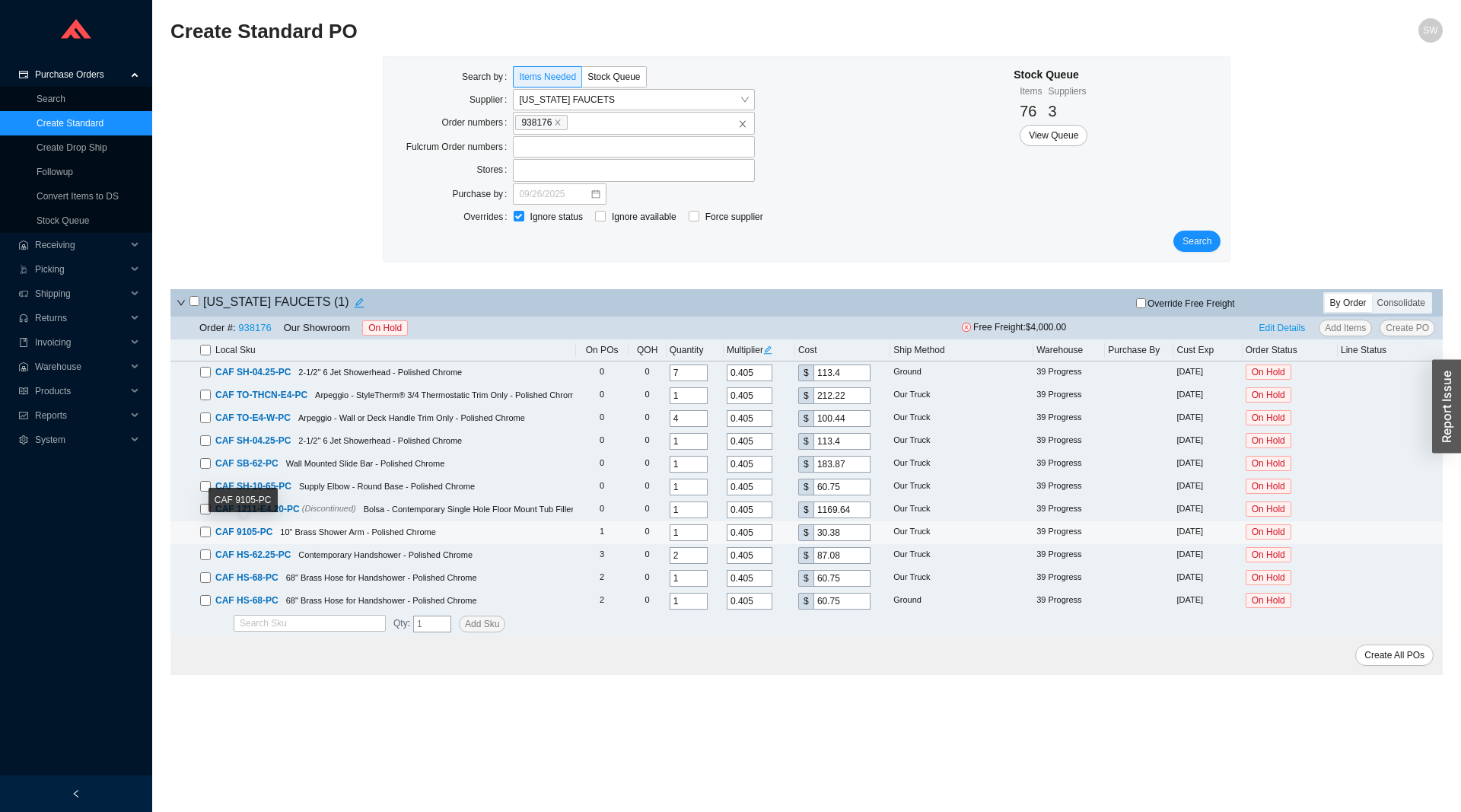
click at [264, 534] on span "CAF 9105-PC" at bounding box center [243, 532] width 57 height 11
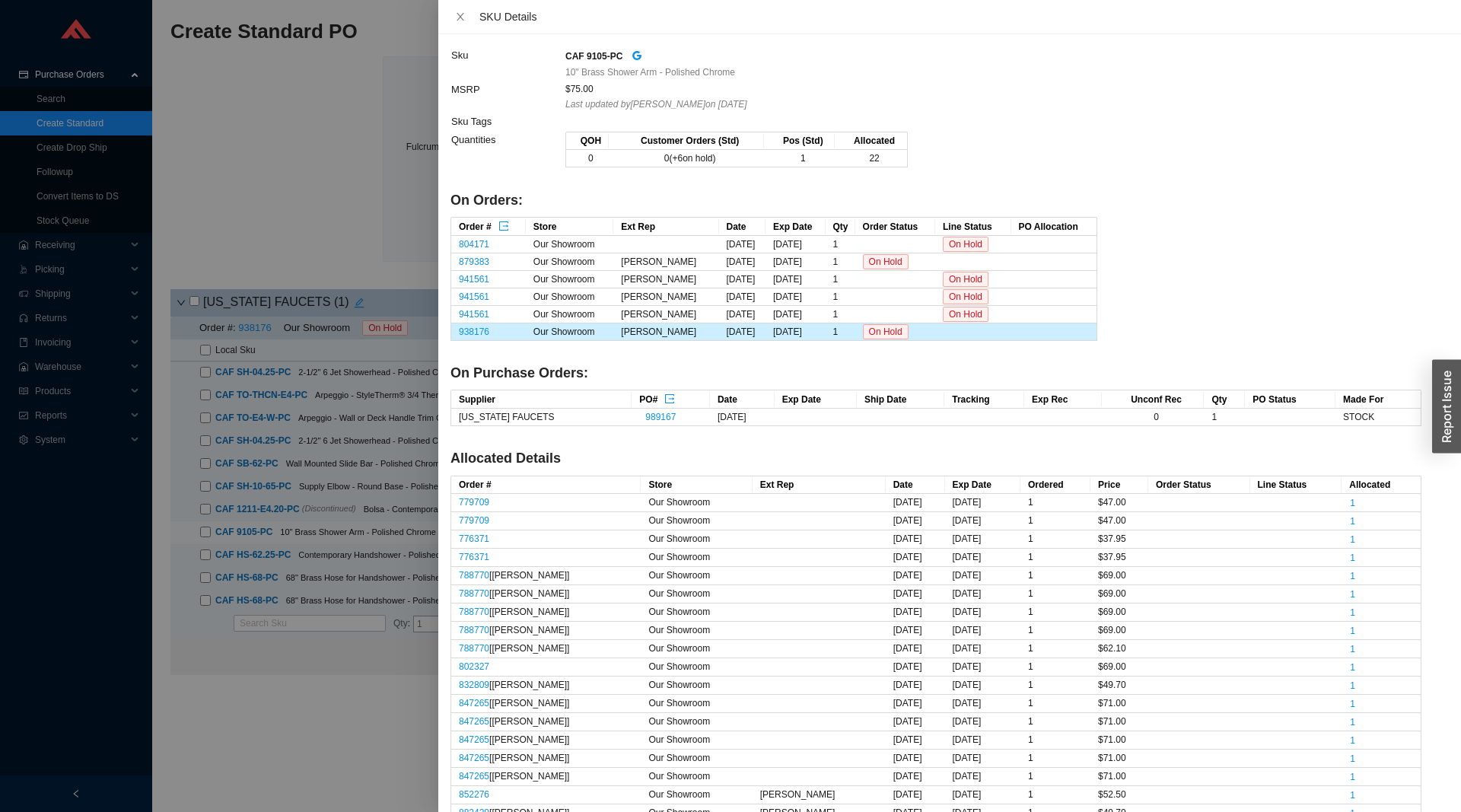
click at [279, 774] on div at bounding box center [730, 406] width 1461 height 812
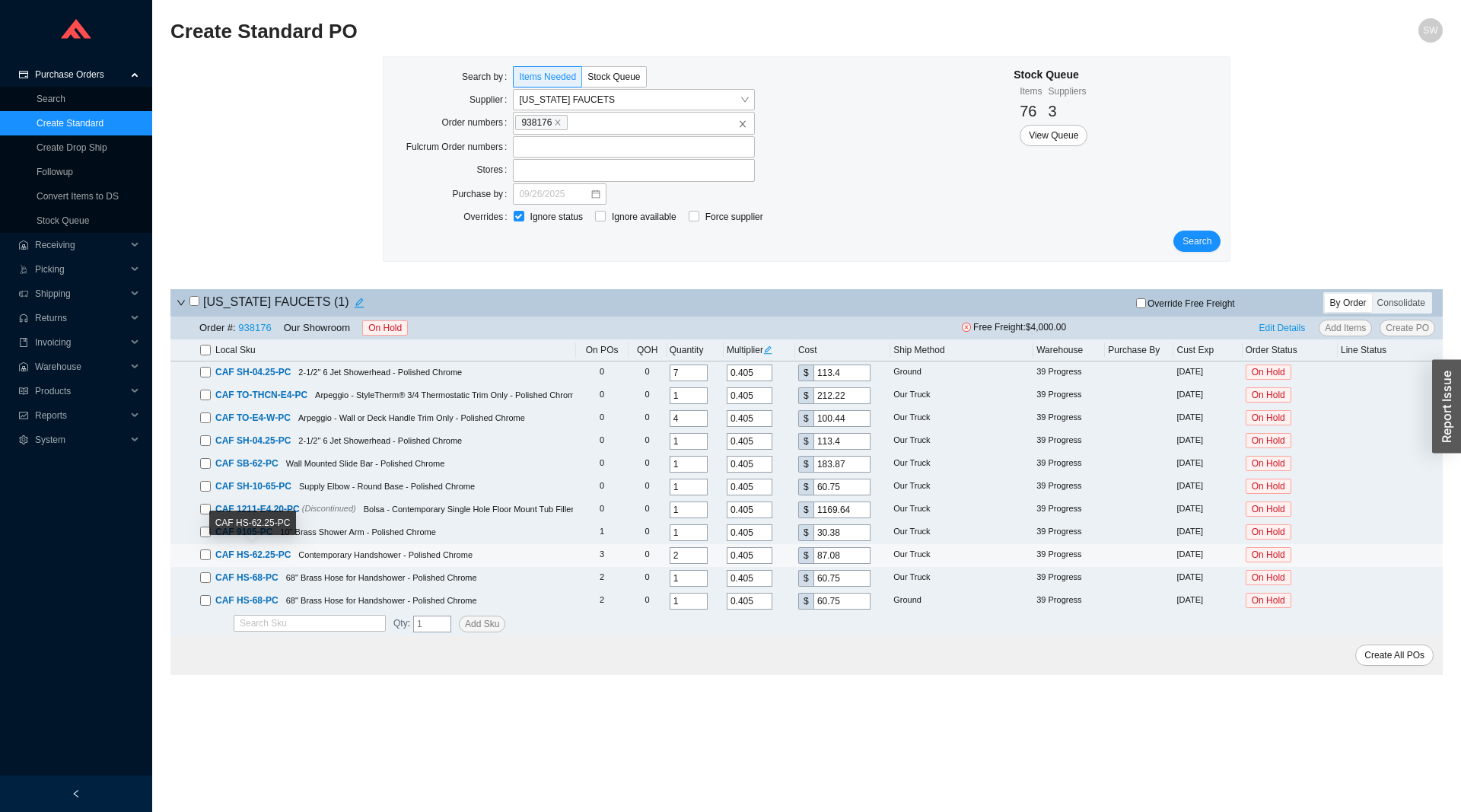
click at [243, 534] on div "CAF HS-62.25-PC" at bounding box center [253, 523] width 88 height 24
click at [228, 533] on div "CAF HS-62.25-PC" at bounding box center [253, 523] width 88 height 24
click at [222, 704] on main "Create Standard PO SW Search by Items Needed Stock Queue Supplier CALIFORNIA FA…" at bounding box center [807, 415] width 1272 height 793
click at [255, 534] on div "CAF HS-62.25-PC" at bounding box center [253, 528] width 88 height 35
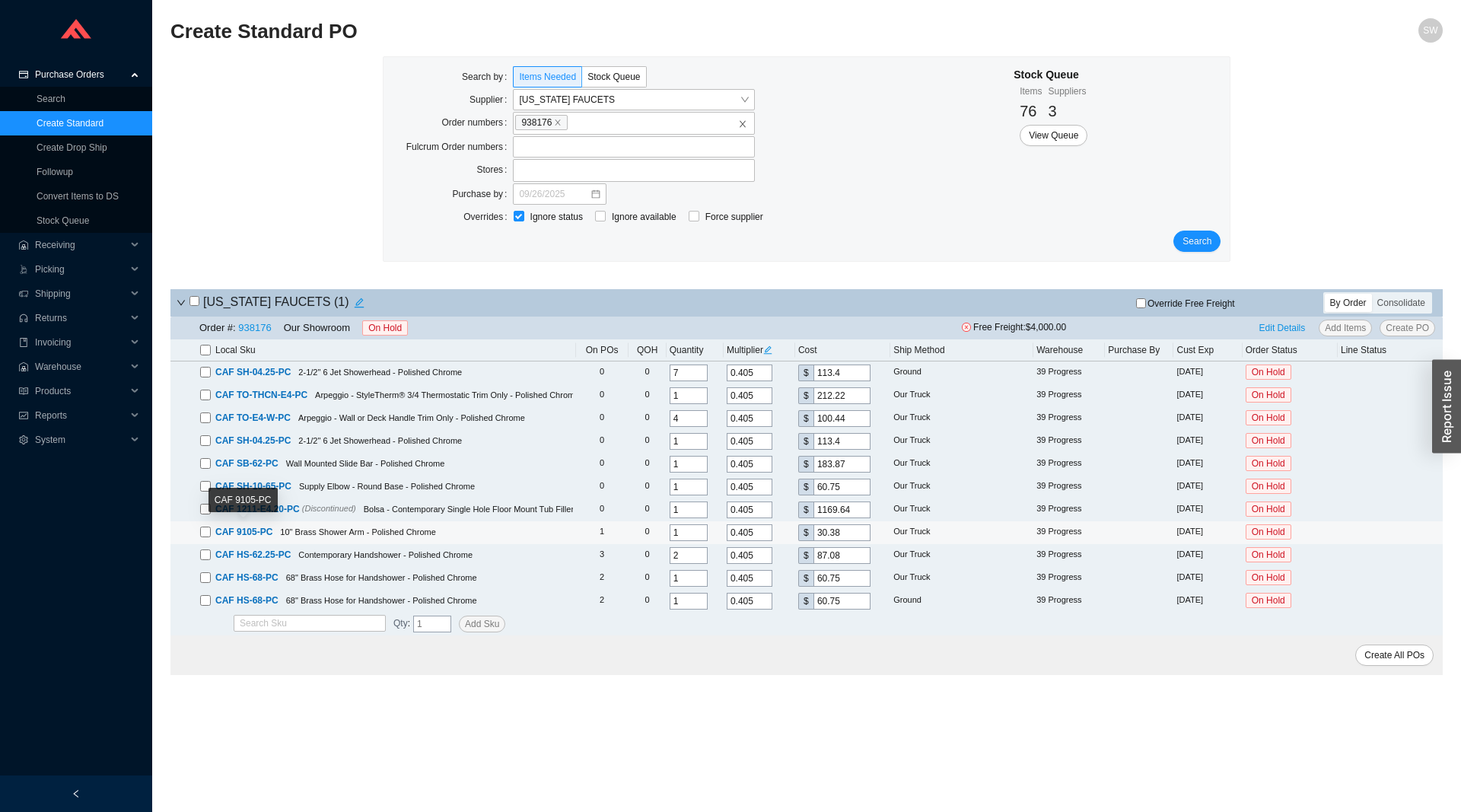
click at [264, 534] on span "CAF 9105-PC" at bounding box center [243, 532] width 57 height 11
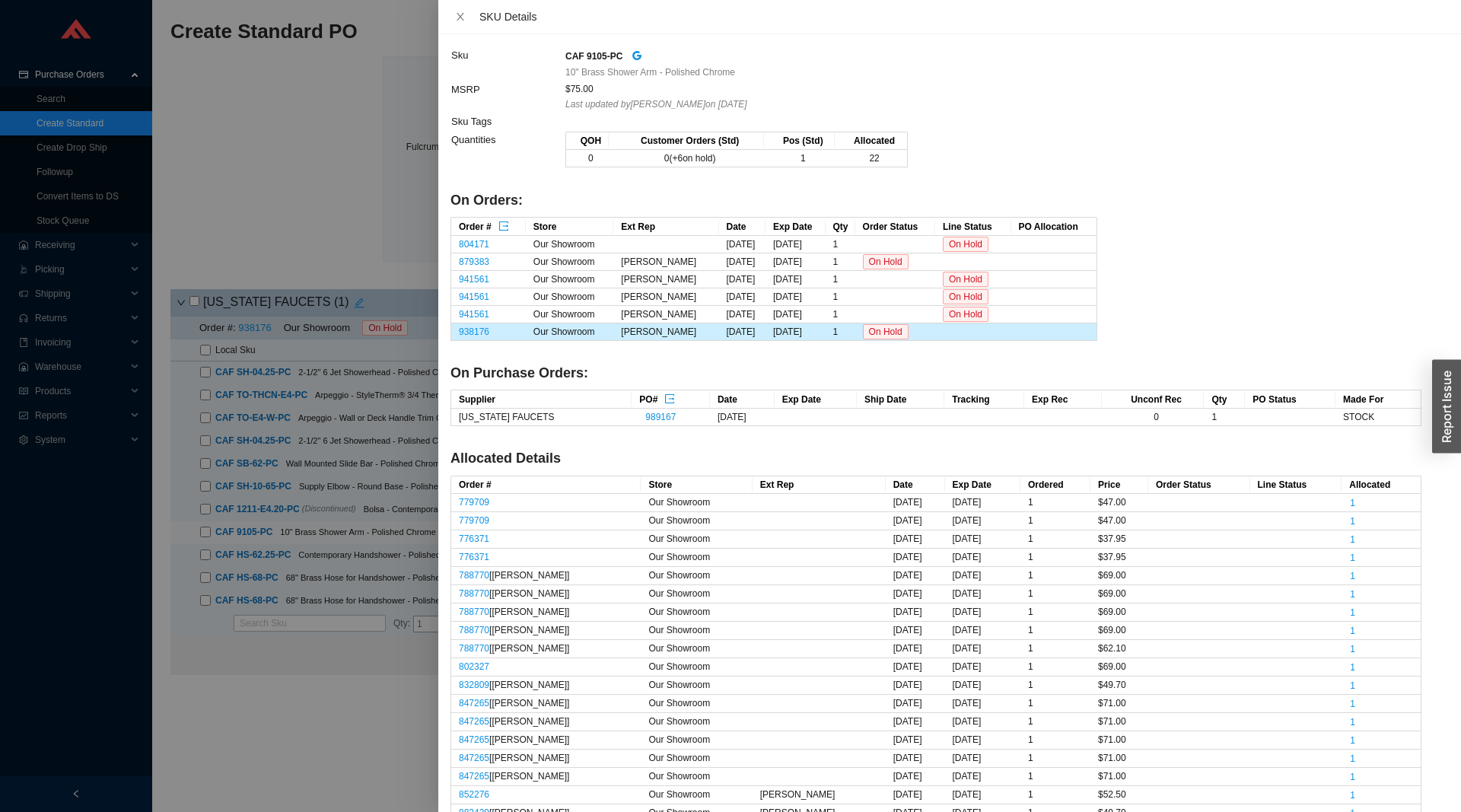
click at [268, 738] on div at bounding box center [730, 406] width 1461 height 812
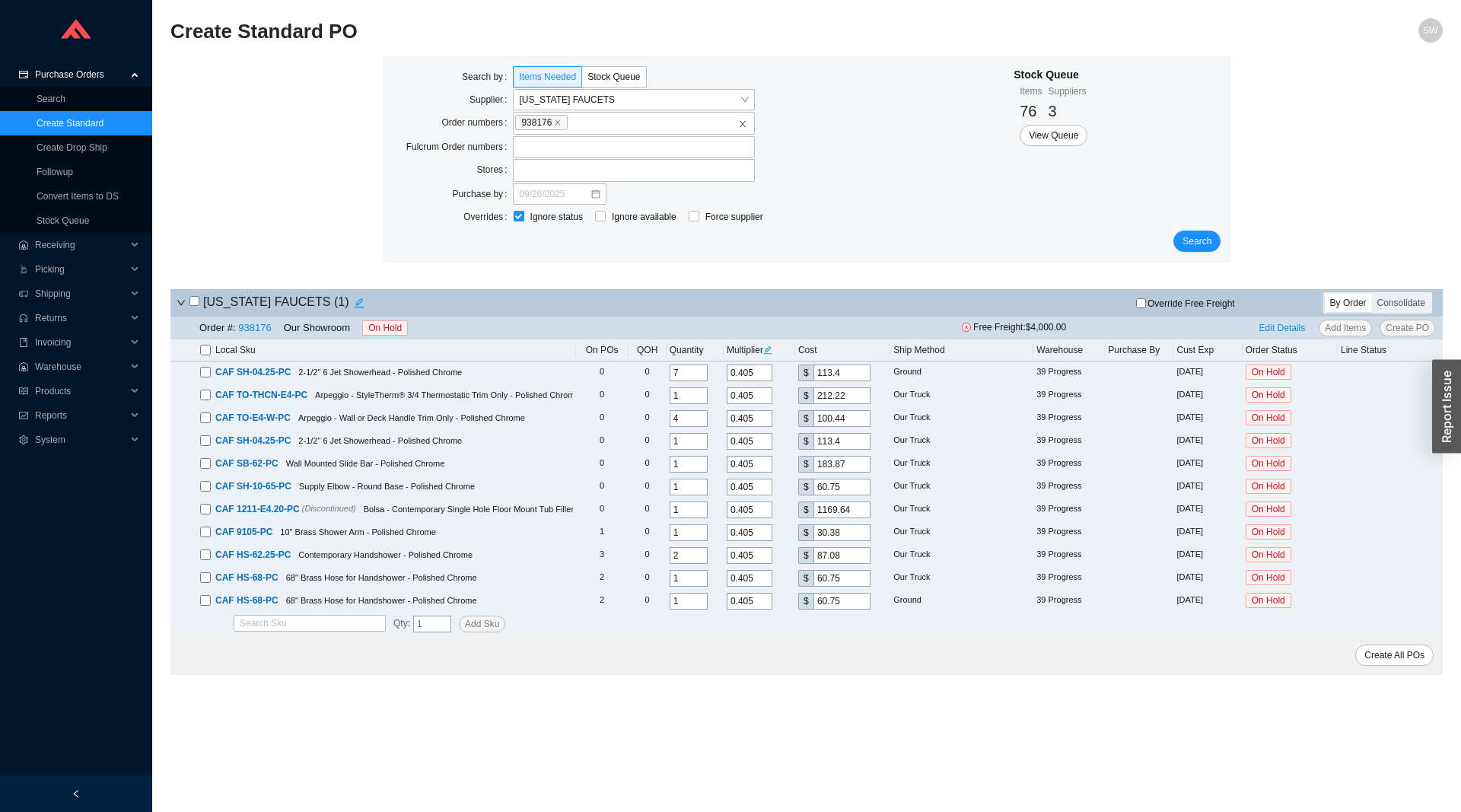
click at [207, 349] on input "checkbox" at bounding box center [206, 350] width 11 height 11
checkbox input "true"
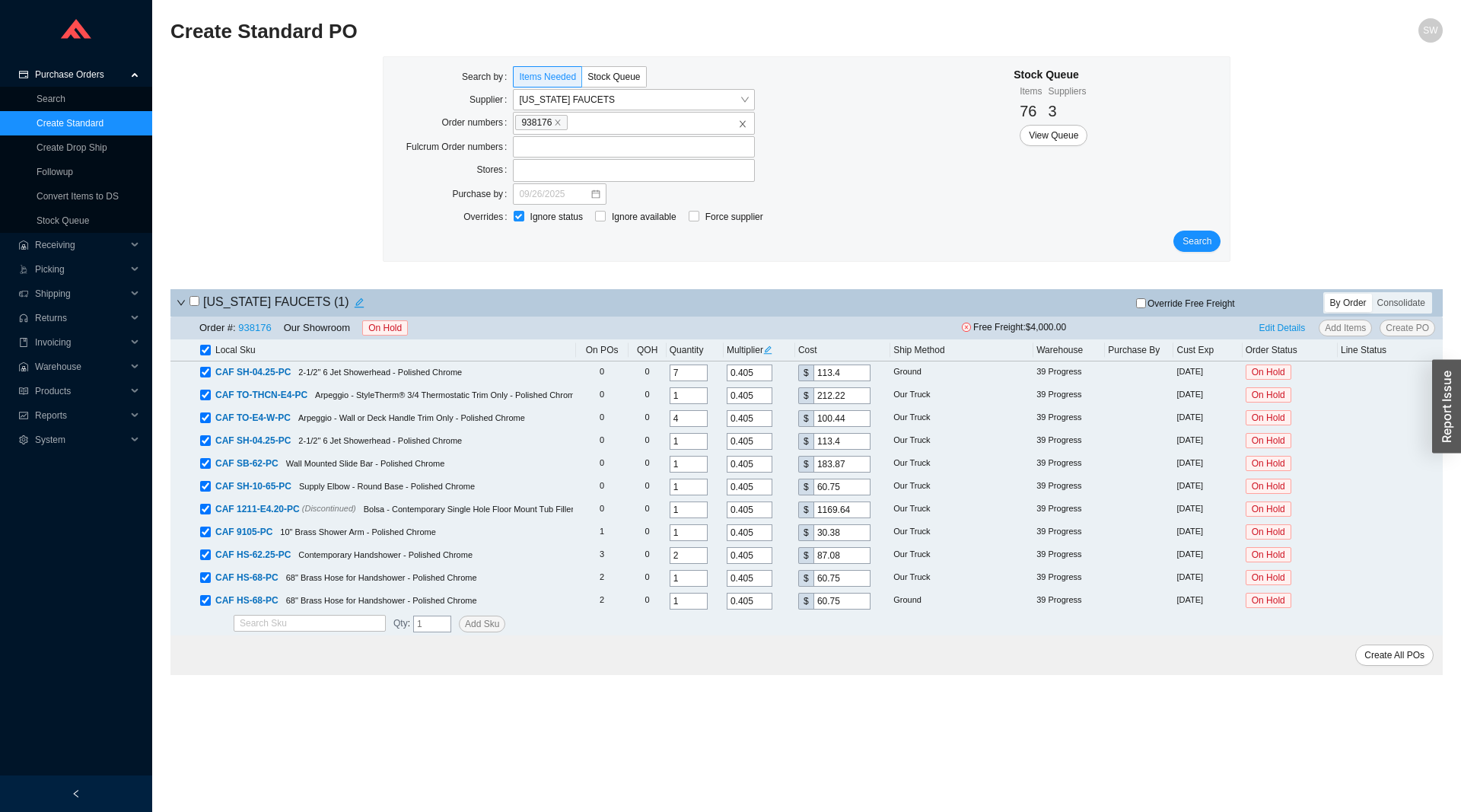
checkbox input "true"
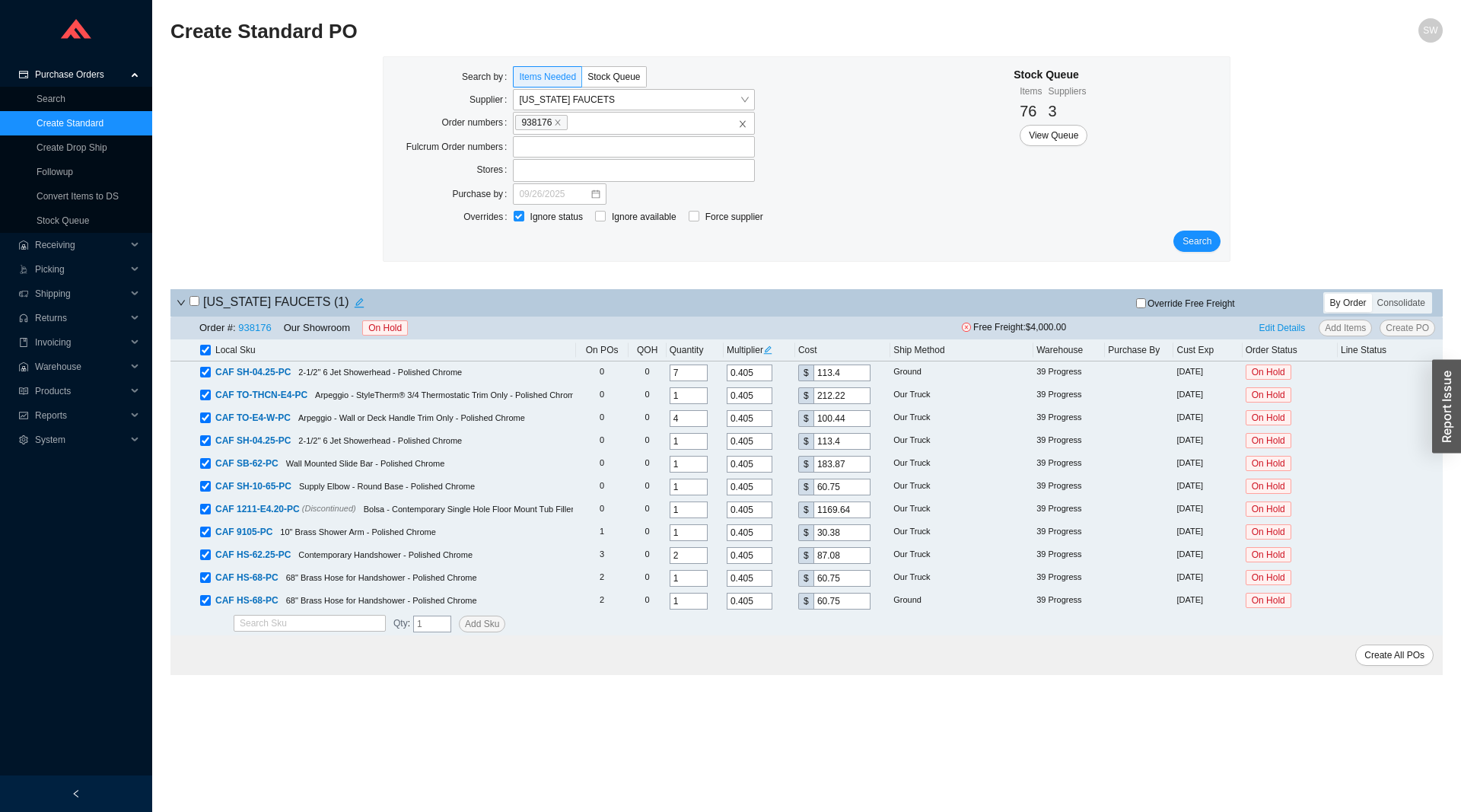
checkbox input "true"
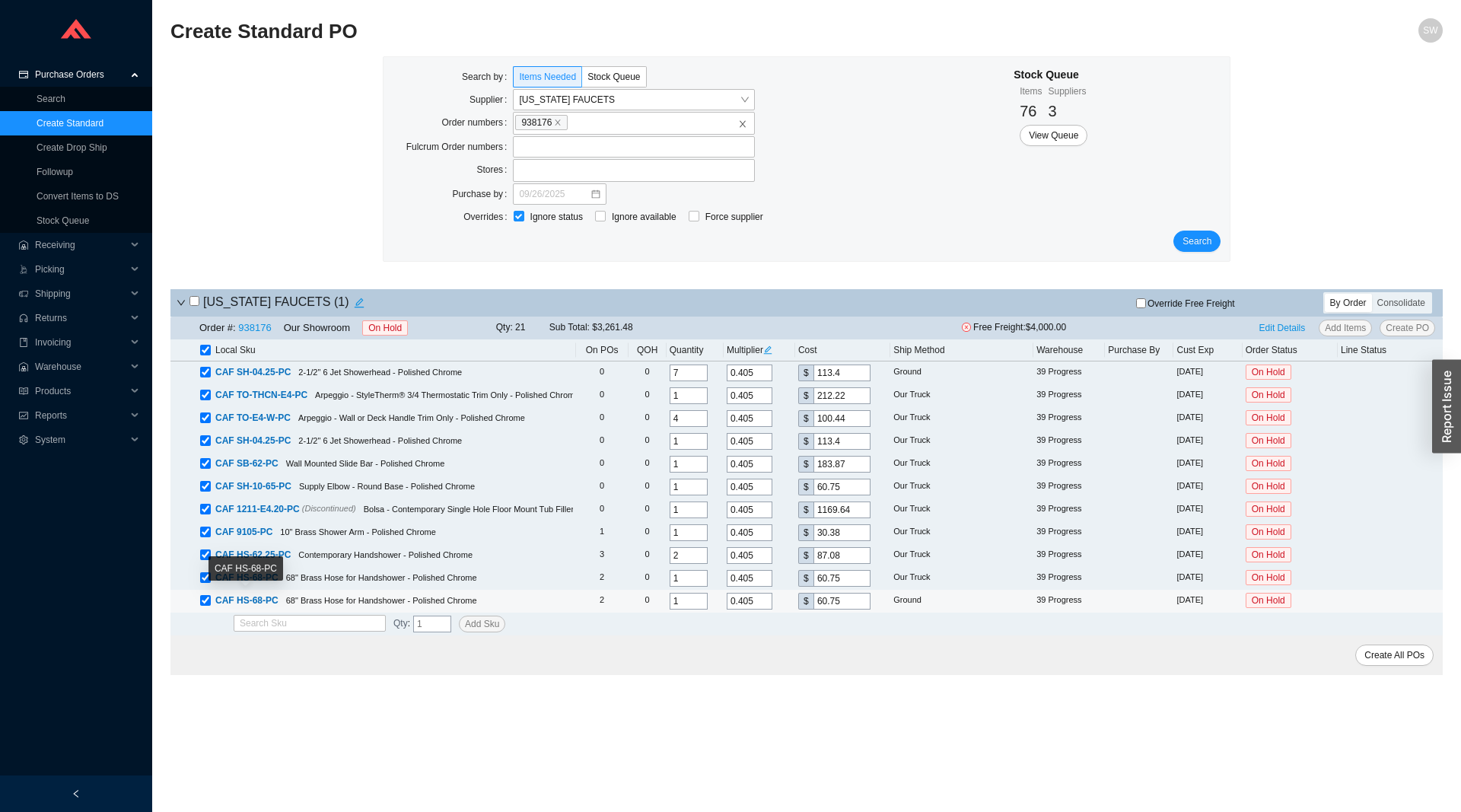
click at [248, 599] on span "CAF HS-68-PC" at bounding box center [246, 601] width 63 height 11
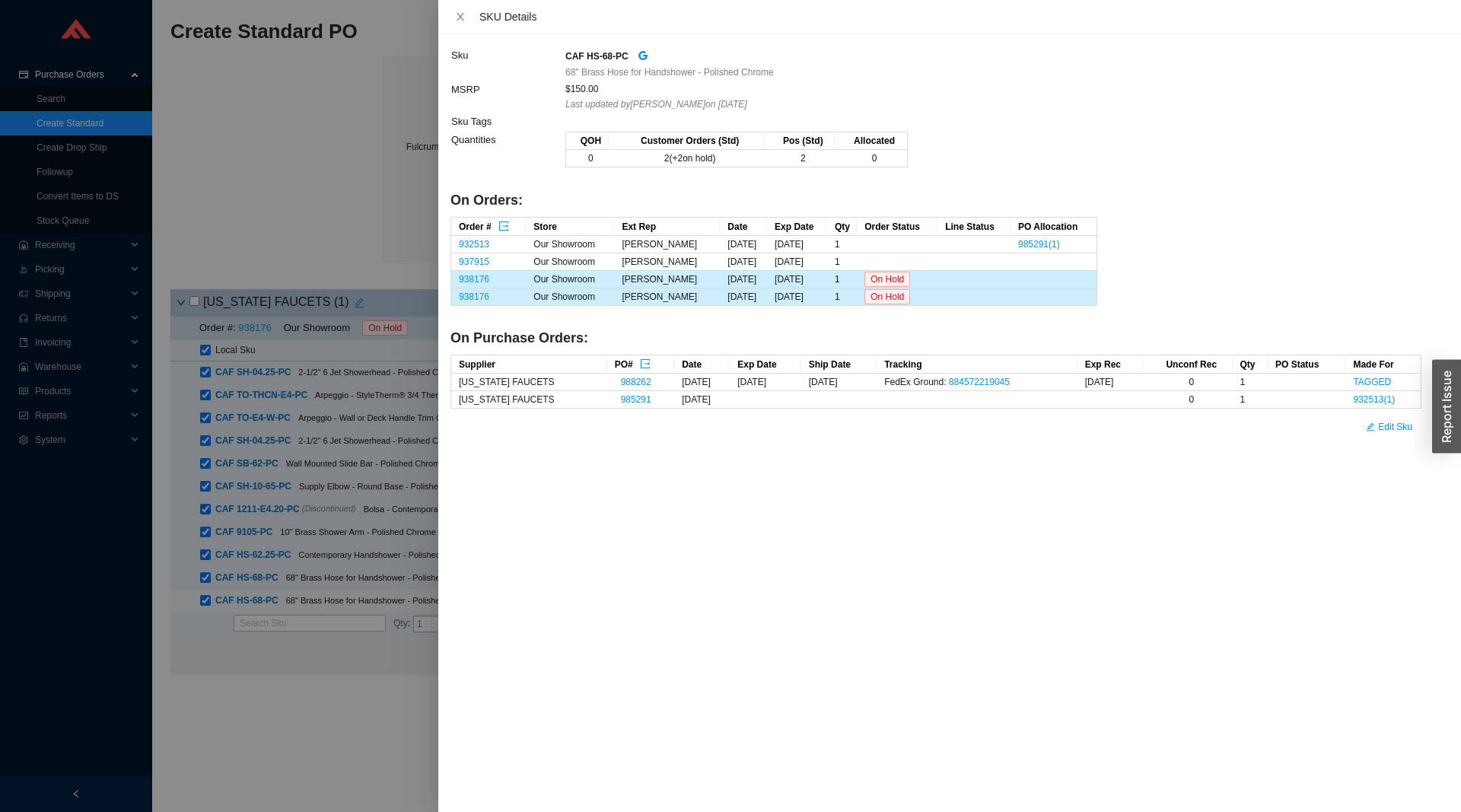
click at [248, 599] on div at bounding box center [730, 406] width 1461 height 812
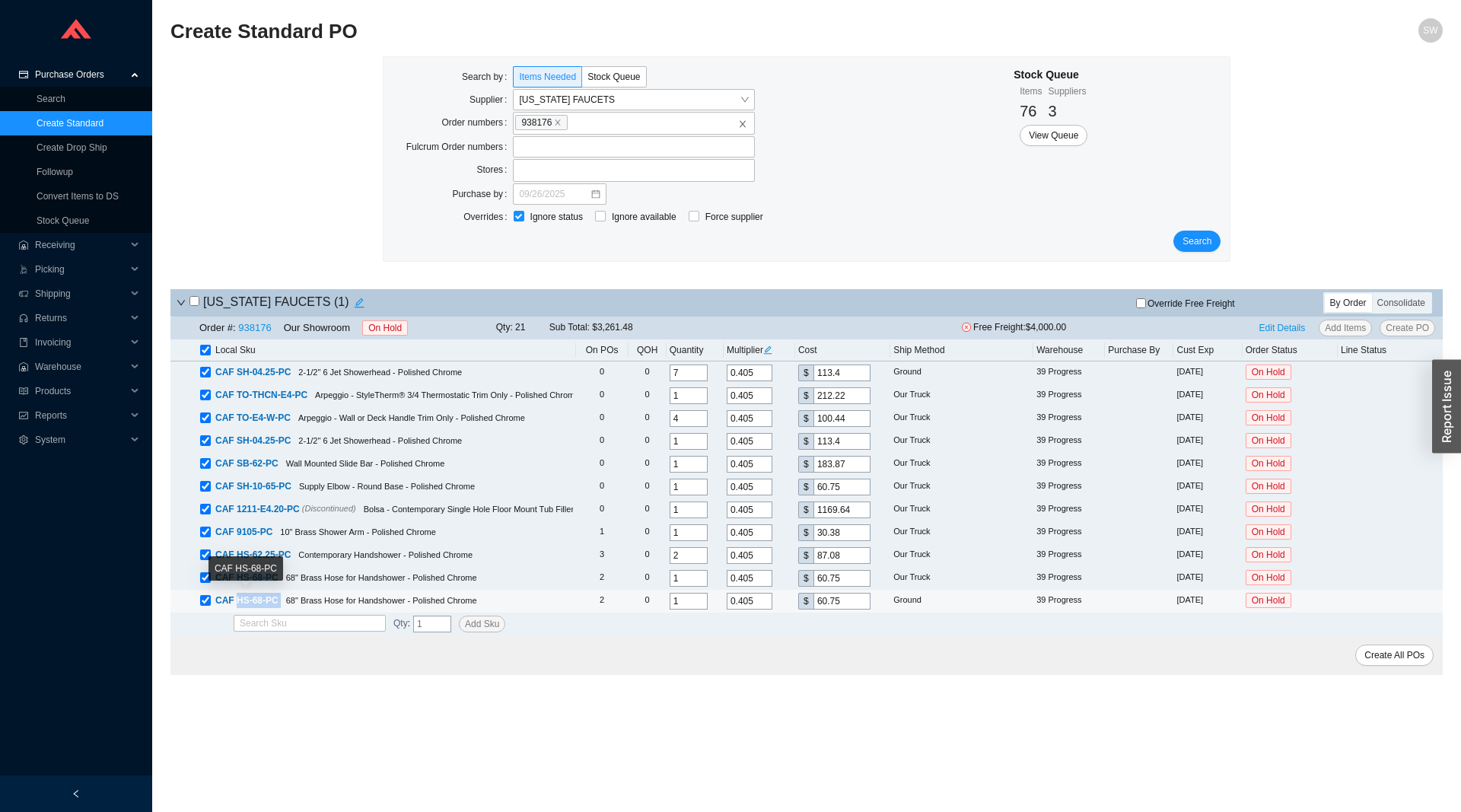
drag, startPoint x: 283, startPoint y: 599, endPoint x: 237, endPoint y: 599, distance: 46.0
click at [237, 599] on div "CAF HS-68-PC 68" Brass Hose for Handshower - Polished Chrome" at bounding box center [387, 600] width 373 height 15
copy span "HS-68-PC"
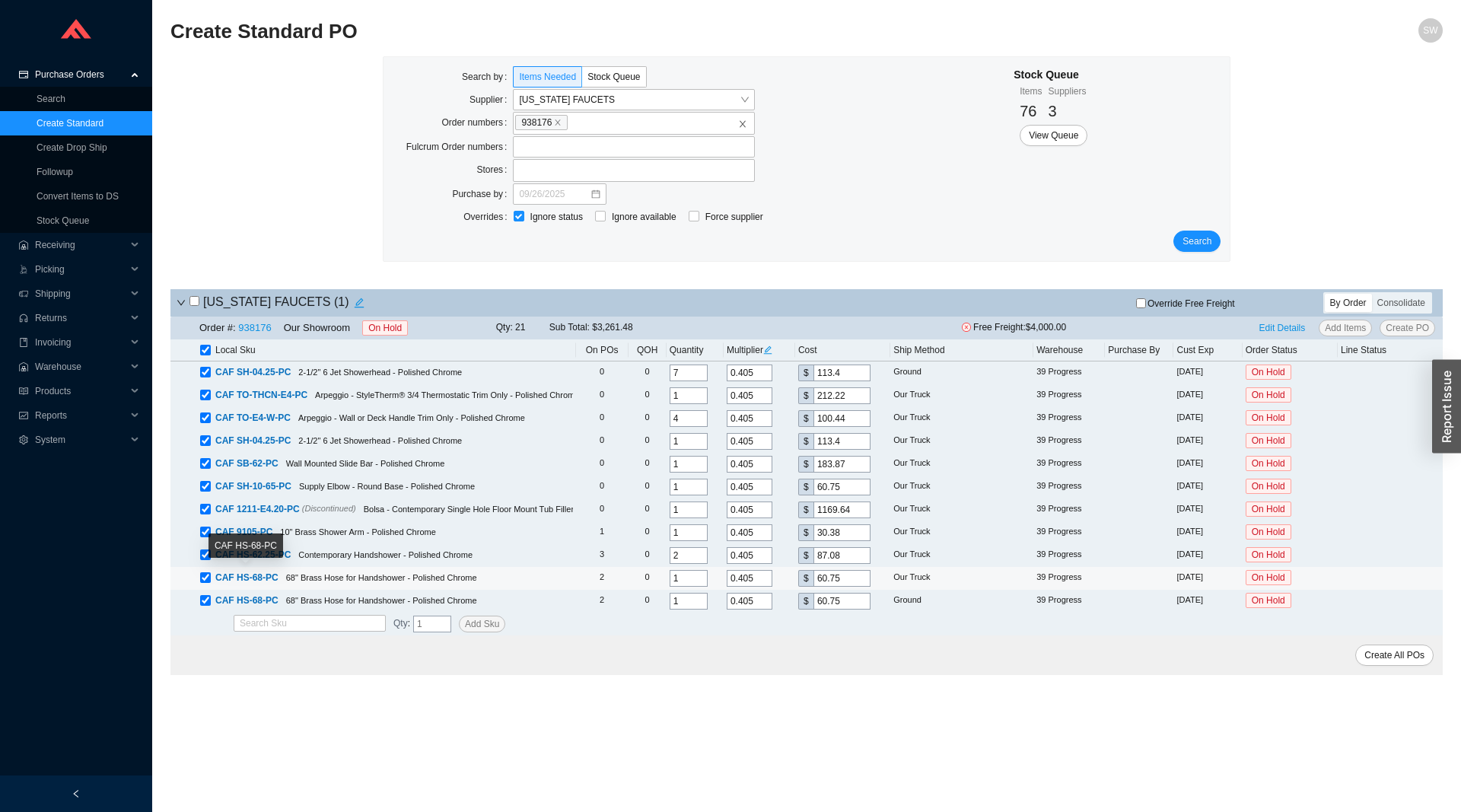
click at [261, 576] on span "CAF HS-68-PC" at bounding box center [246, 577] width 63 height 11
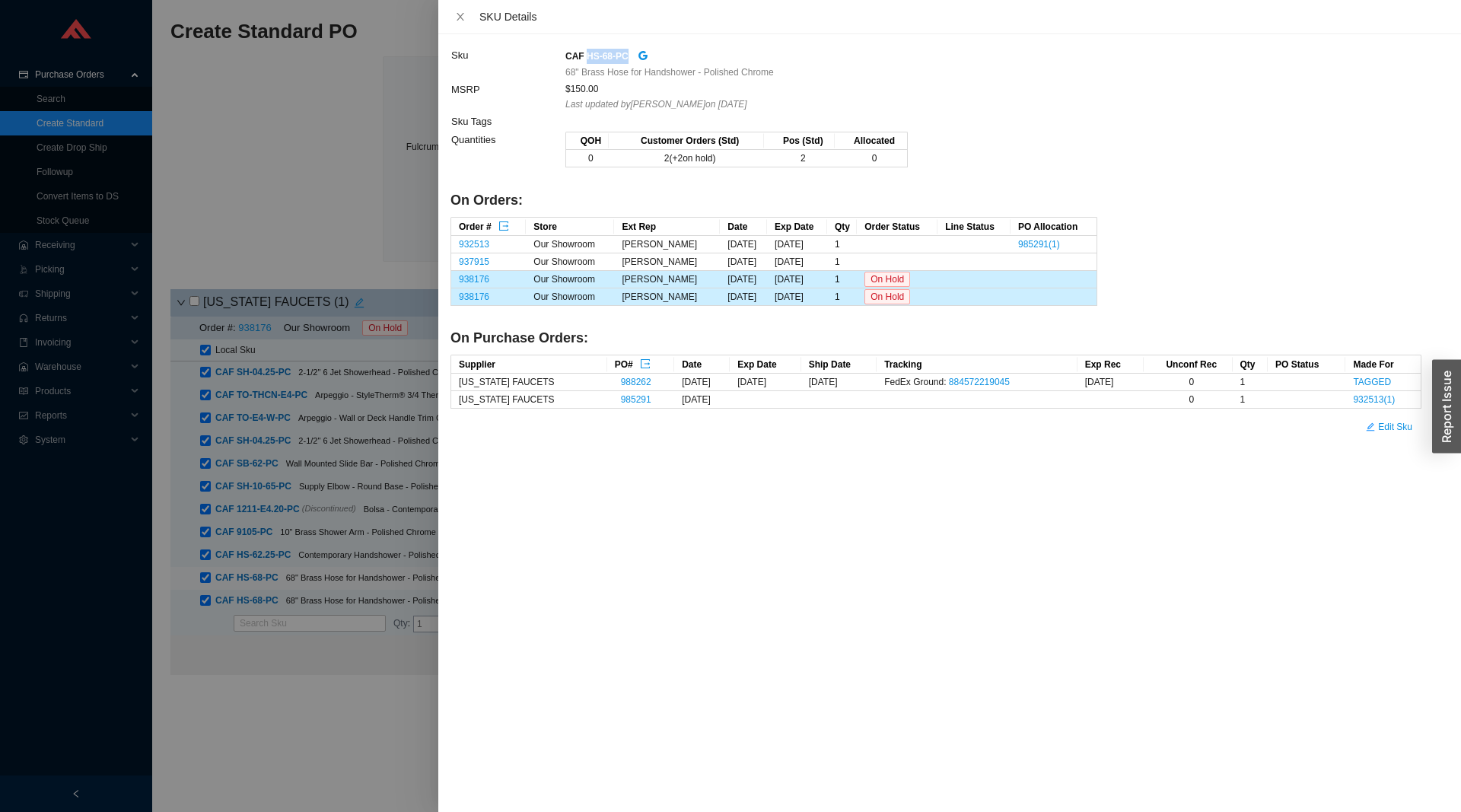
drag, startPoint x: 626, startPoint y: 52, endPoint x: 585, endPoint y: 54, distance: 41.0
click at [585, 54] on div "CAF HS-68-PC" at bounding box center [993, 56] width 855 height 17
copy strong "HS-68-PC"
click at [196, 718] on div at bounding box center [730, 406] width 1461 height 812
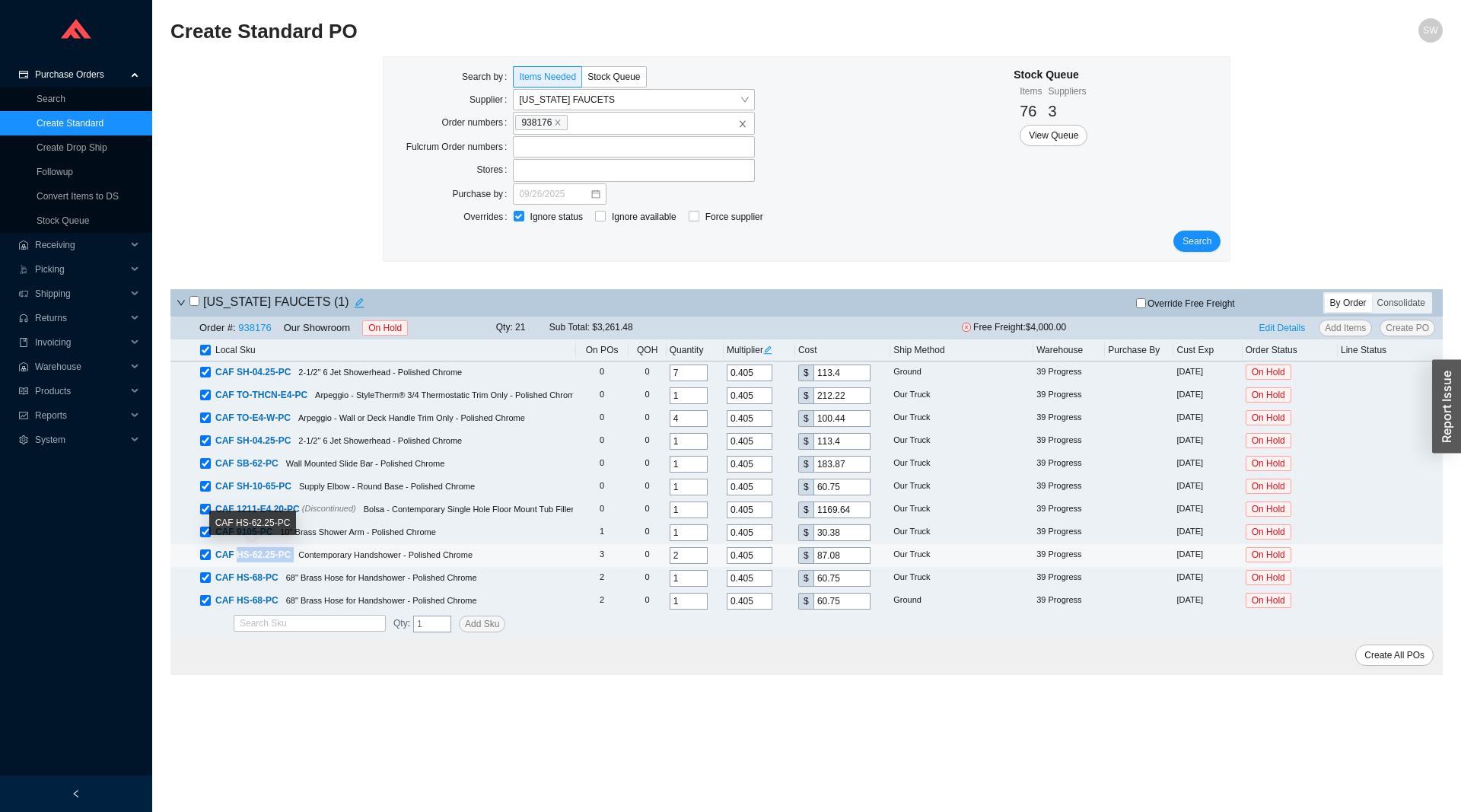
drag, startPoint x: 295, startPoint y: 552, endPoint x: 237, endPoint y: 561, distance: 58.7
click at [237, 561] on div "CAF HS-62.25-PC Contemporary Handshower - Polished Chrome" at bounding box center [387, 554] width 373 height 15
copy span "HS-62.25-PC"
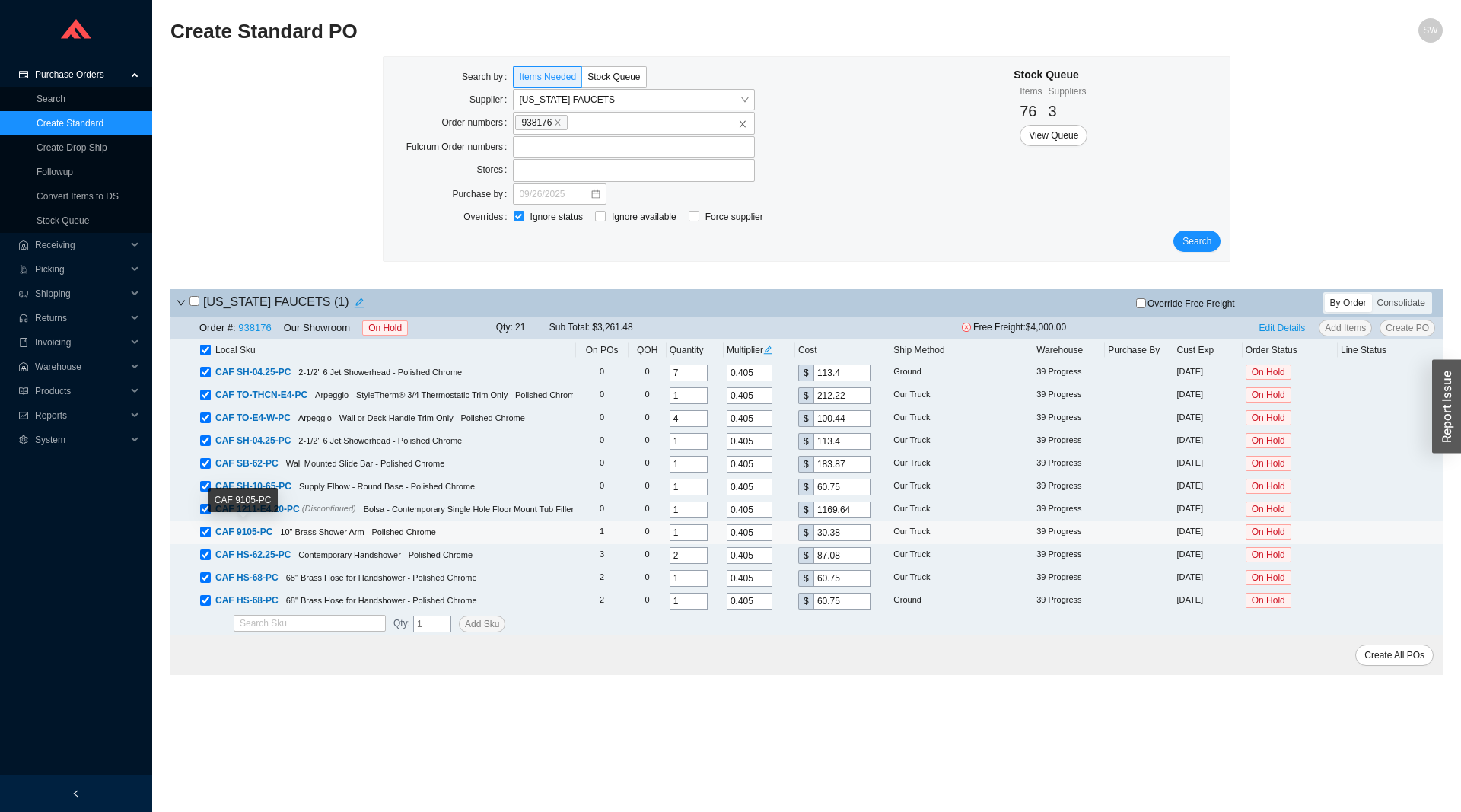
click at [253, 529] on span "CAF 9105-PC" at bounding box center [243, 532] width 57 height 11
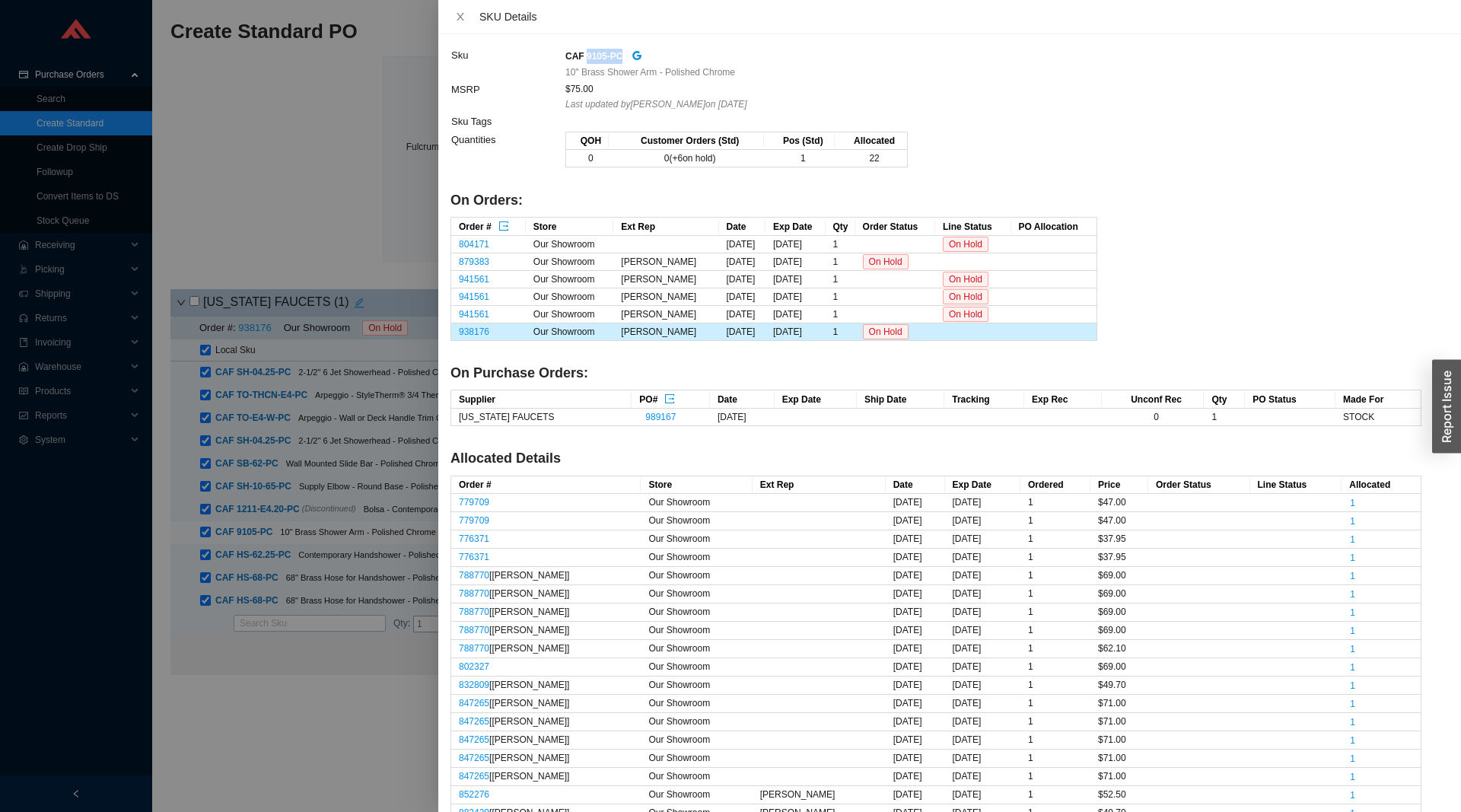
drag, startPoint x: 619, startPoint y: 50, endPoint x: 585, endPoint y: 52, distance: 34.1
click at [585, 52] on strong "CAF 9105-PC" at bounding box center [594, 56] width 57 height 11
copy strong "9105-PC"
click at [184, 742] on div at bounding box center [730, 406] width 1461 height 812
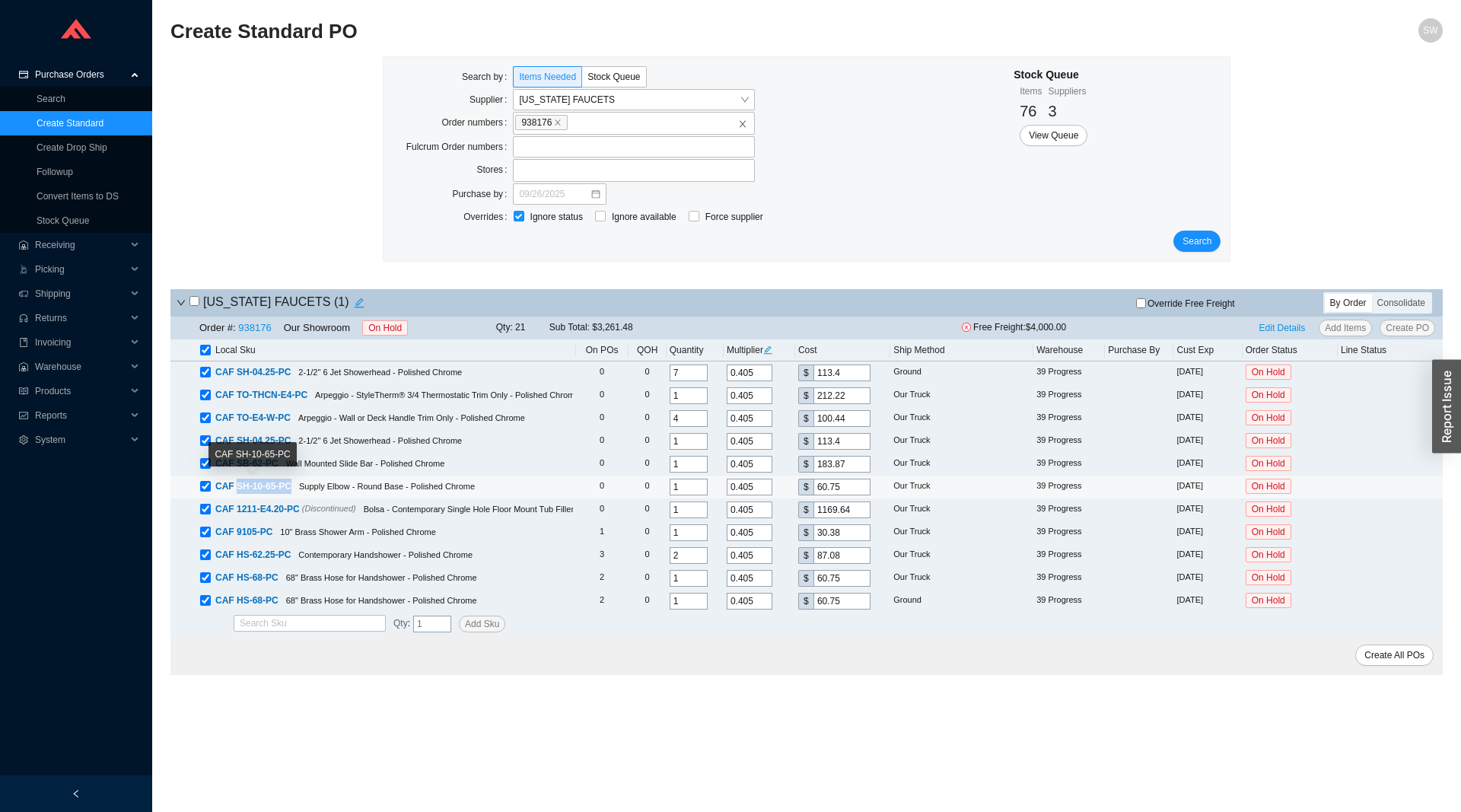
drag, startPoint x: 293, startPoint y: 487, endPoint x: 236, endPoint y: 491, distance: 57.1
click at [236, 491] on div "CAF SH-10-65-PC Supply Elbow - Round Base - Polished Chrome" at bounding box center [387, 486] width 373 height 15
copy span "SH-10-65-PC"
drag, startPoint x: 276, startPoint y: 459, endPoint x: 236, endPoint y: 464, distance: 40.3
click at [236, 464] on div "CAF SB-62-PC Wall Mounted Slide Bar - Polished Chrome" at bounding box center [387, 463] width 373 height 15
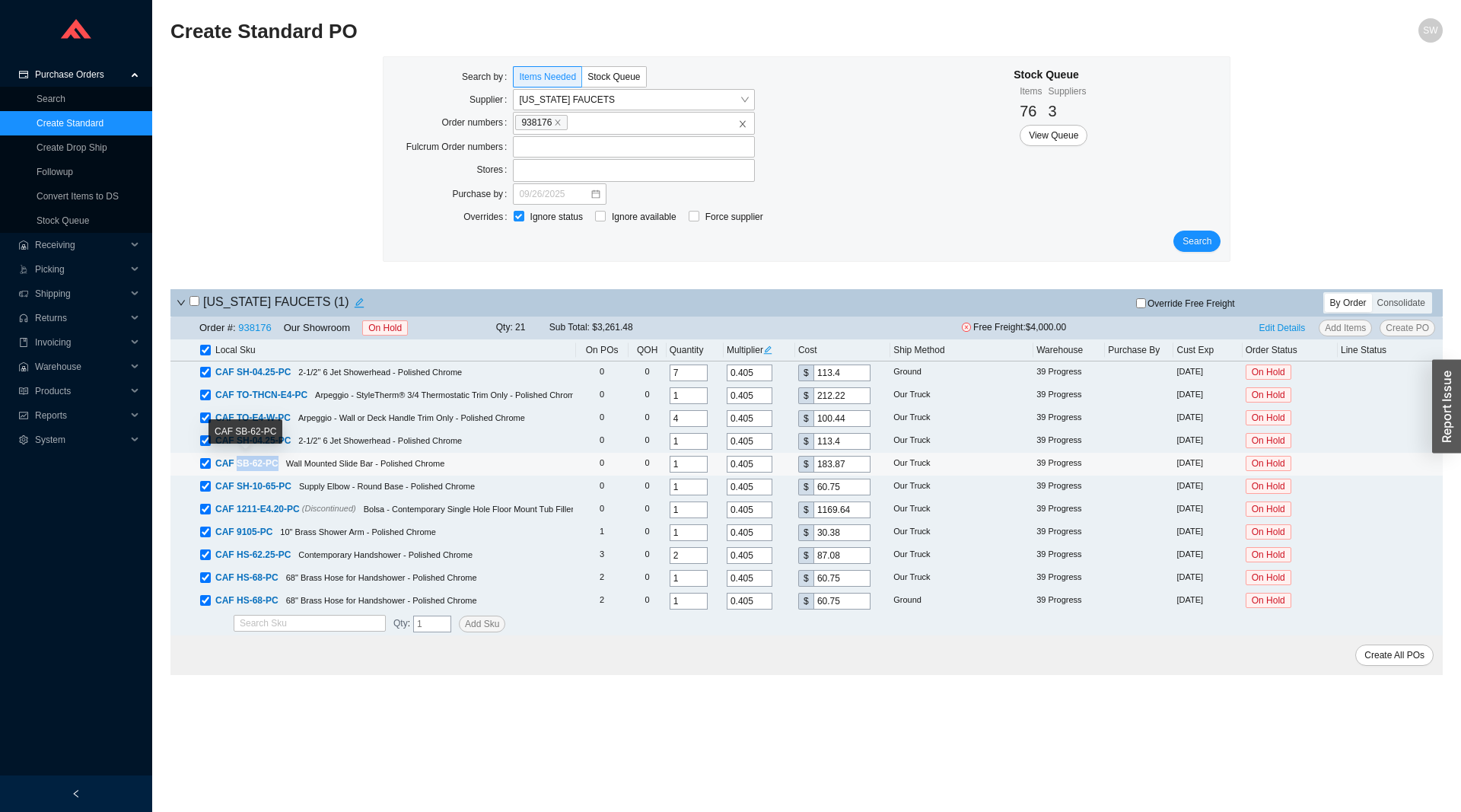
copy span "SB-62-PC"
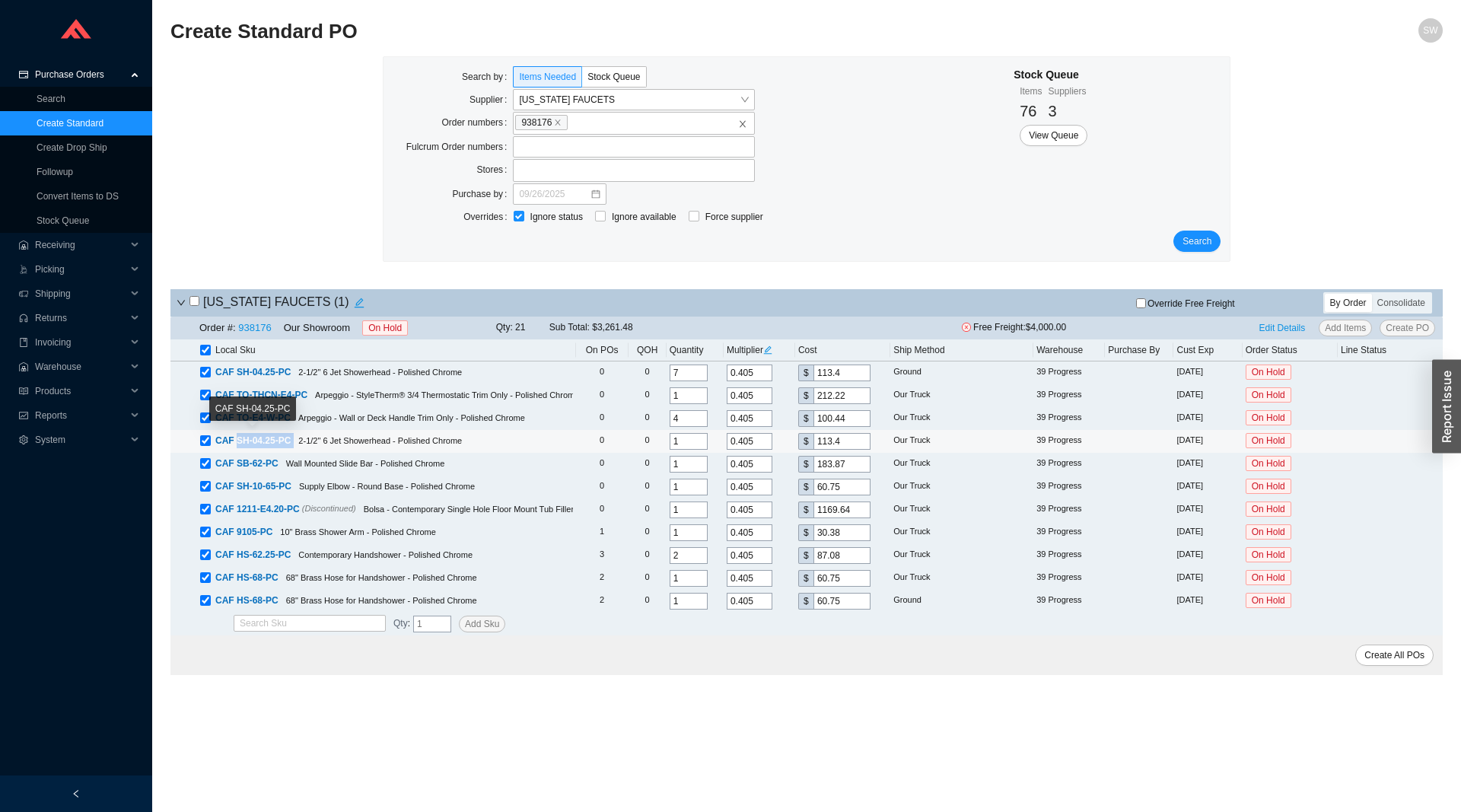
drag, startPoint x: 293, startPoint y: 441, endPoint x: 236, endPoint y: 444, distance: 57.1
click at [236, 444] on div "CAF SH-04.25-PC 2-1/2" 6 Jet Showerhead - Polished Chrome" at bounding box center [387, 440] width 373 height 15
copy span "SH-04.25-PC"
click at [1199, 239] on span "Search" at bounding box center [1197, 241] width 29 height 15
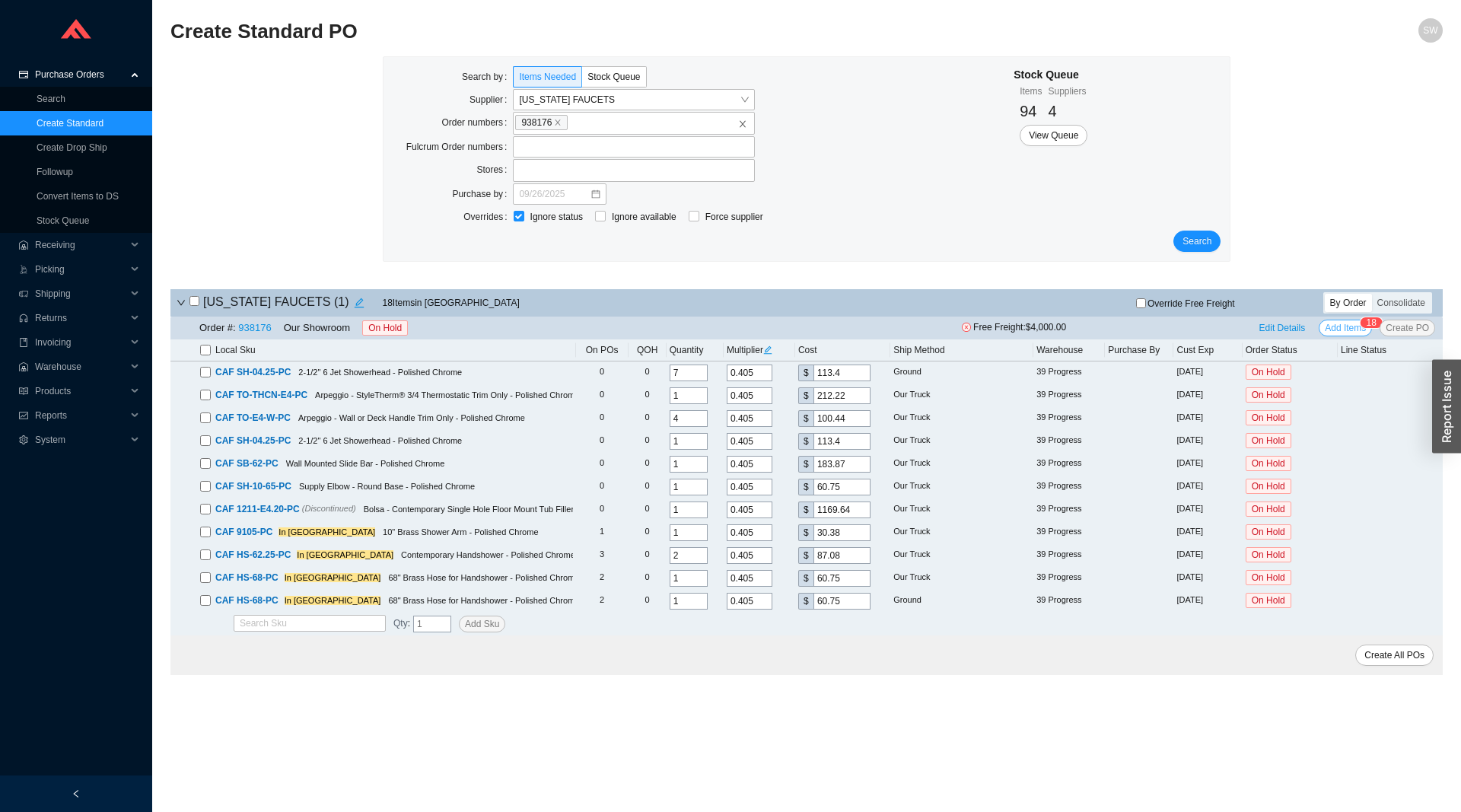
click at [1333, 326] on span "Add Items" at bounding box center [1345, 327] width 41 height 15
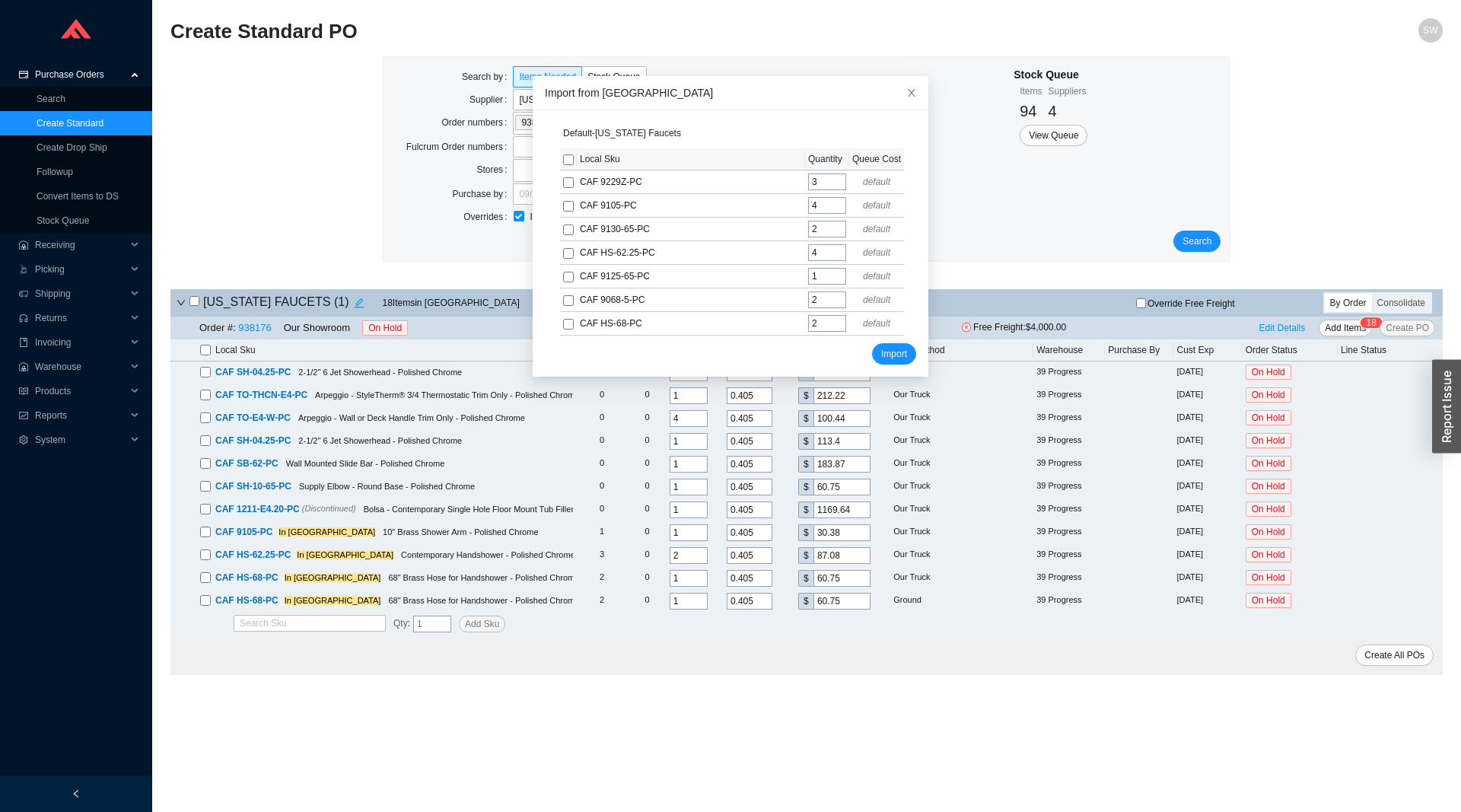
click at [568, 163] on input "checkbox" at bounding box center [569, 160] width 11 height 11
checkbox input "true"
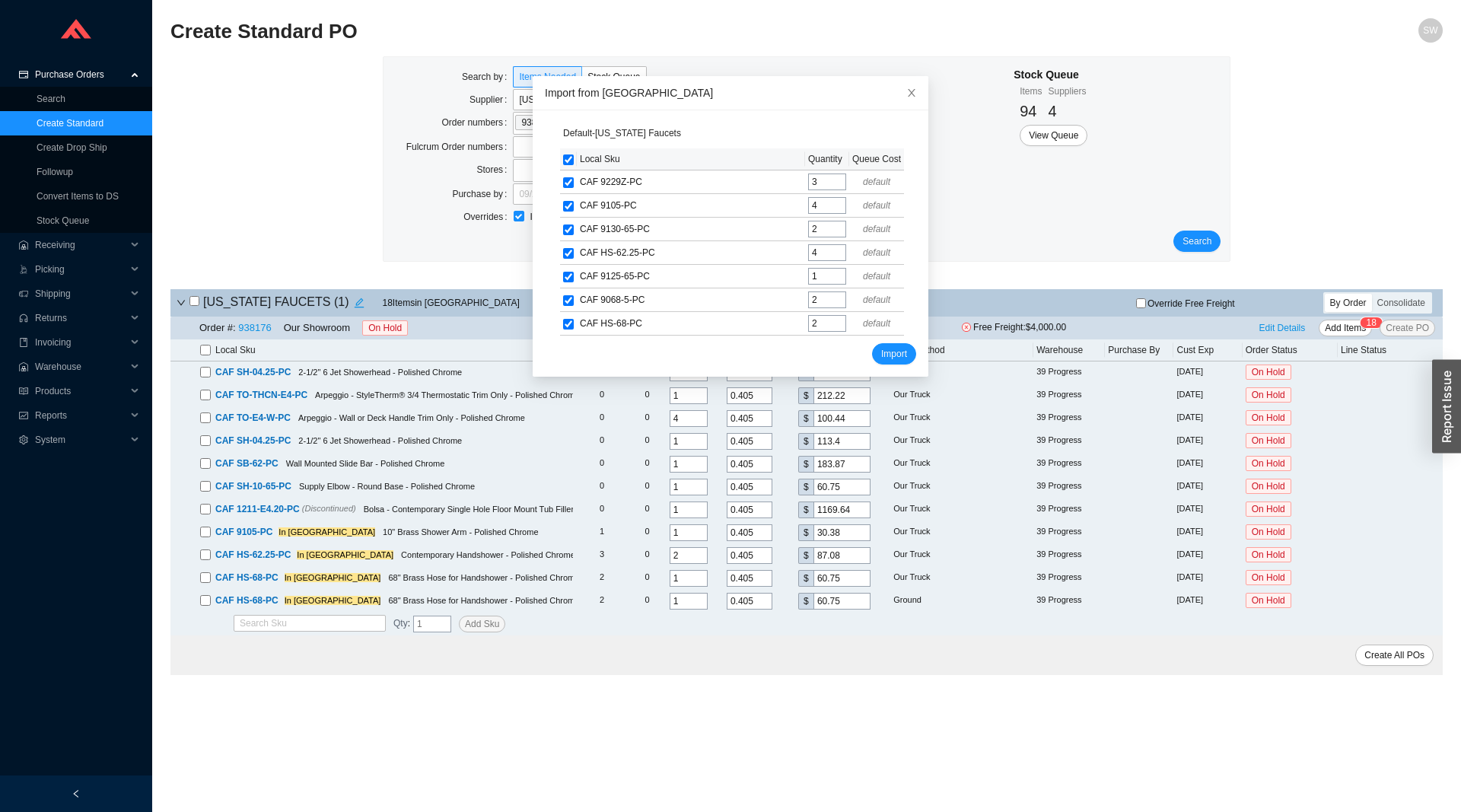
checkbox input "true"
click at [895, 355] on span "Import" at bounding box center [894, 354] width 26 height 15
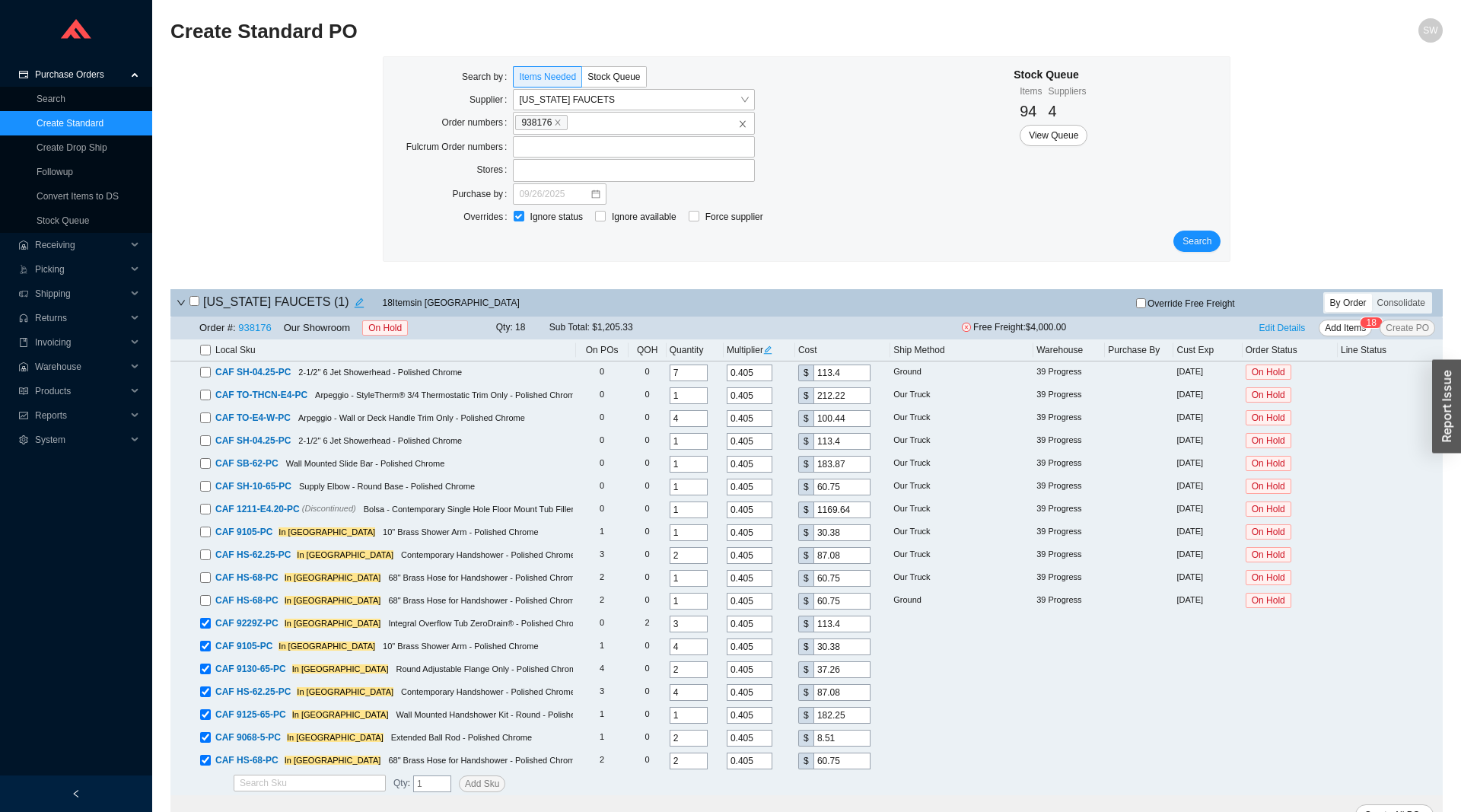
click at [207, 346] on label at bounding box center [206, 350] width 11 height 15
click at [207, 346] on input "checkbox" at bounding box center [206, 350] width 11 height 11
checkbox input "true"
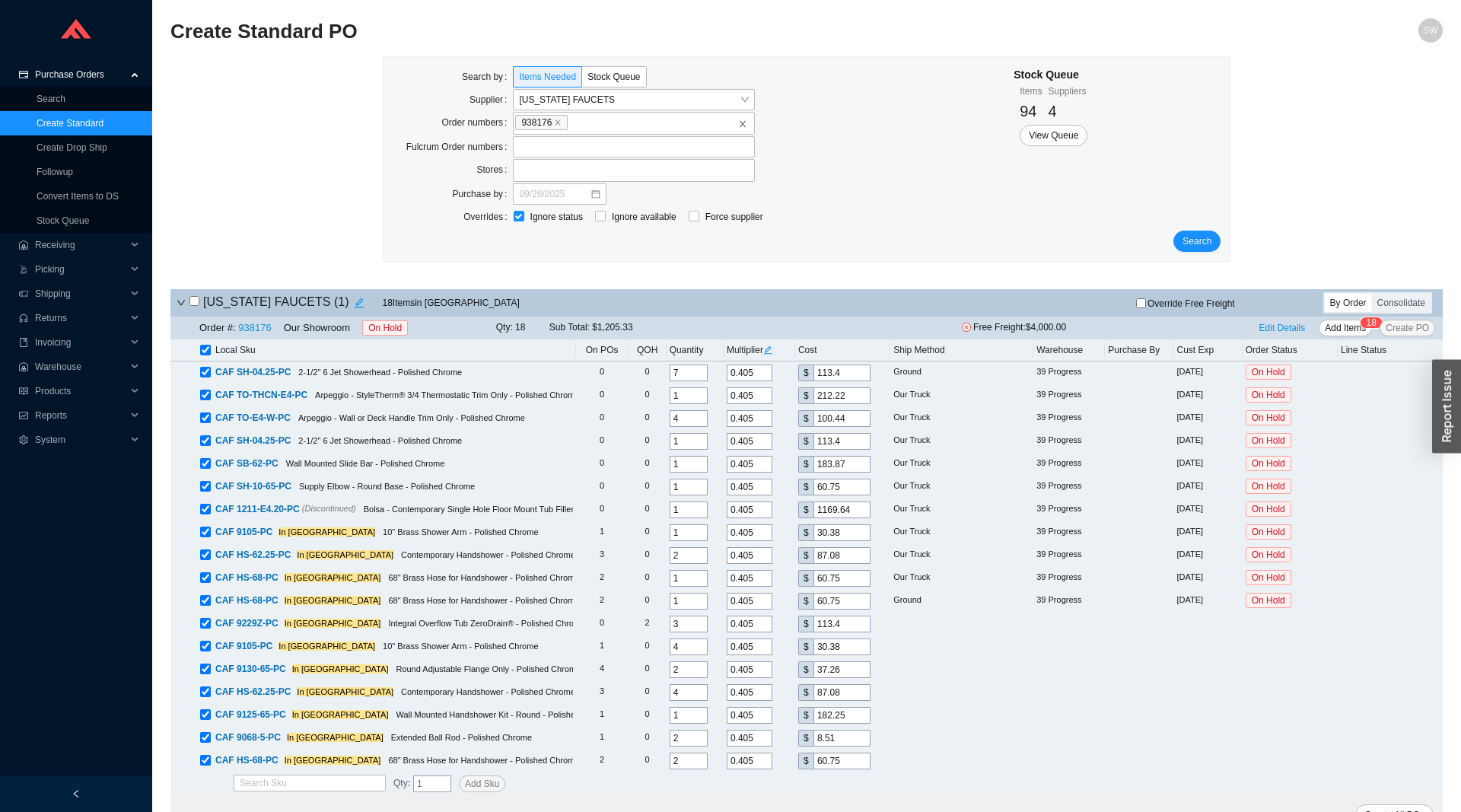
checkbox input "true"
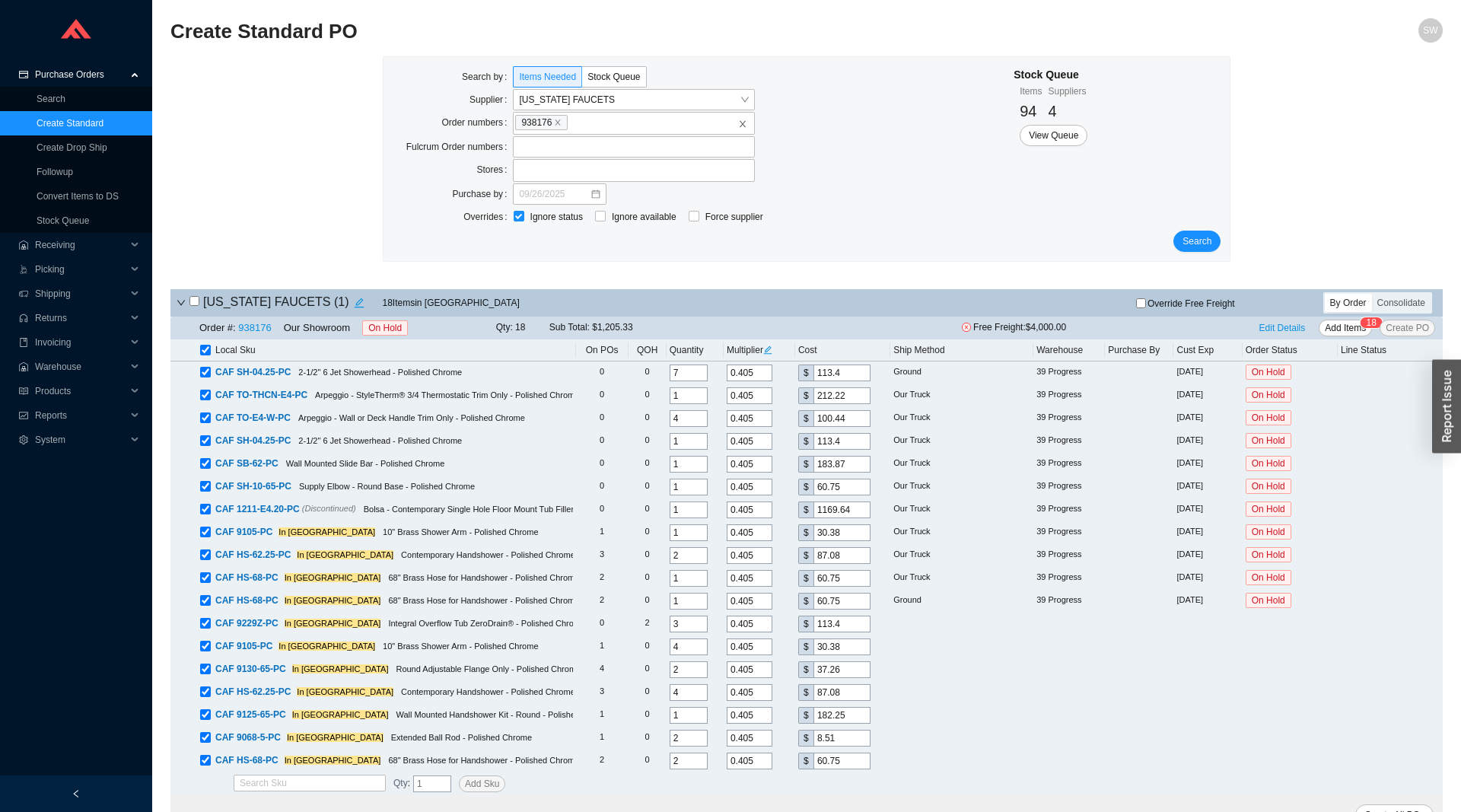
checkbox input "true"
click at [207, 346] on label at bounding box center [206, 350] width 11 height 15
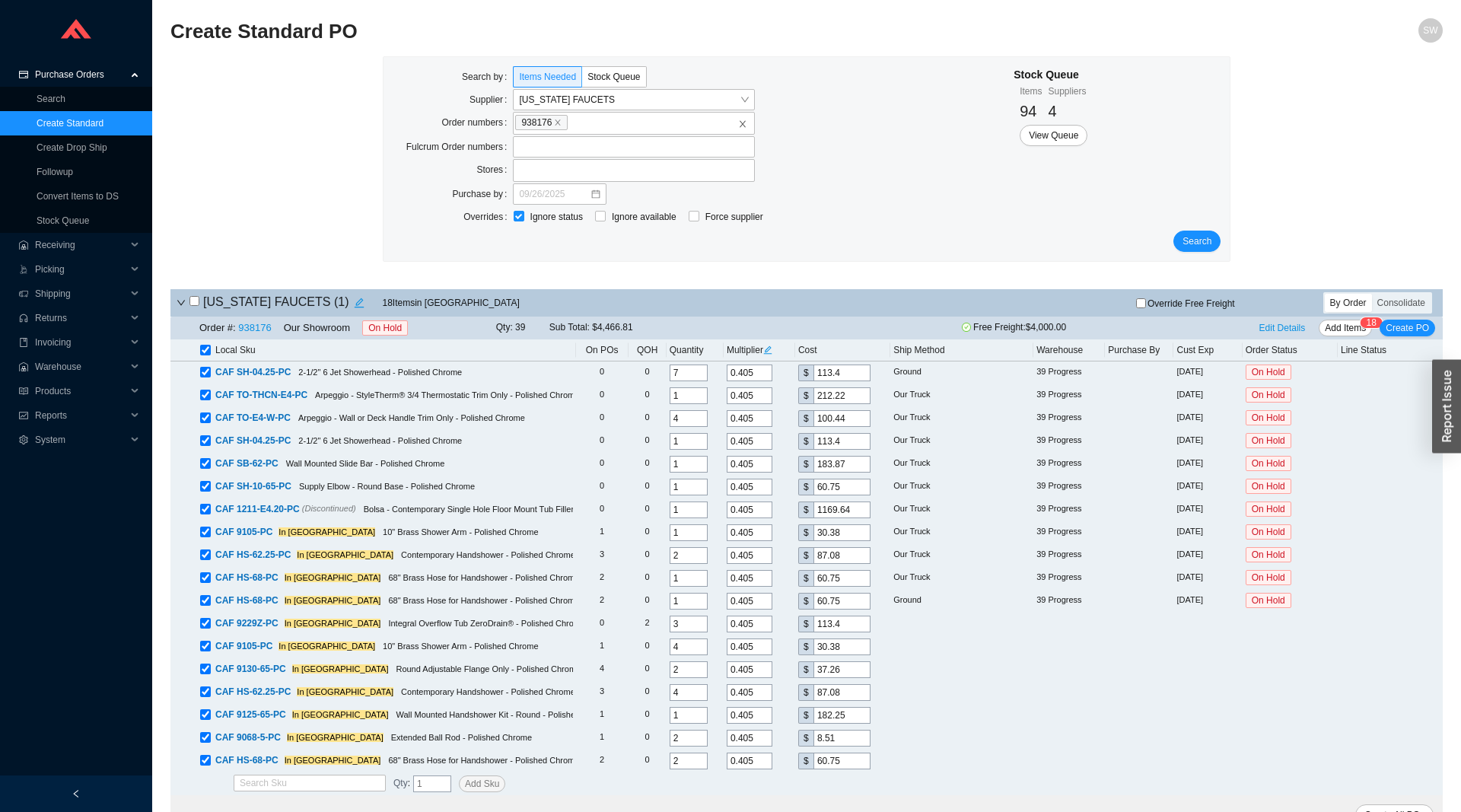
click at [207, 346] on input "checkbox" at bounding box center [206, 350] width 11 height 11
checkbox input "false"
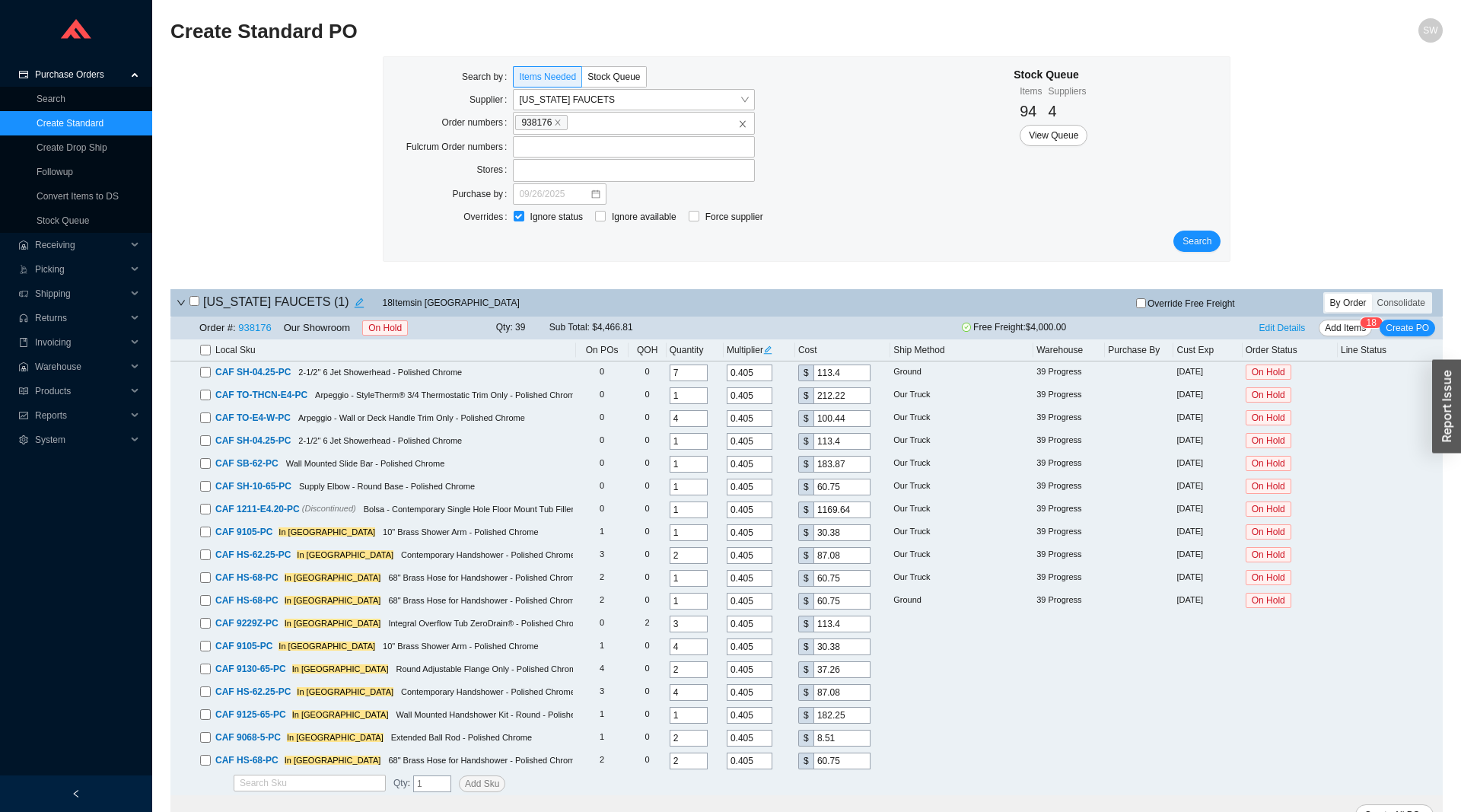
checkbox input "false"
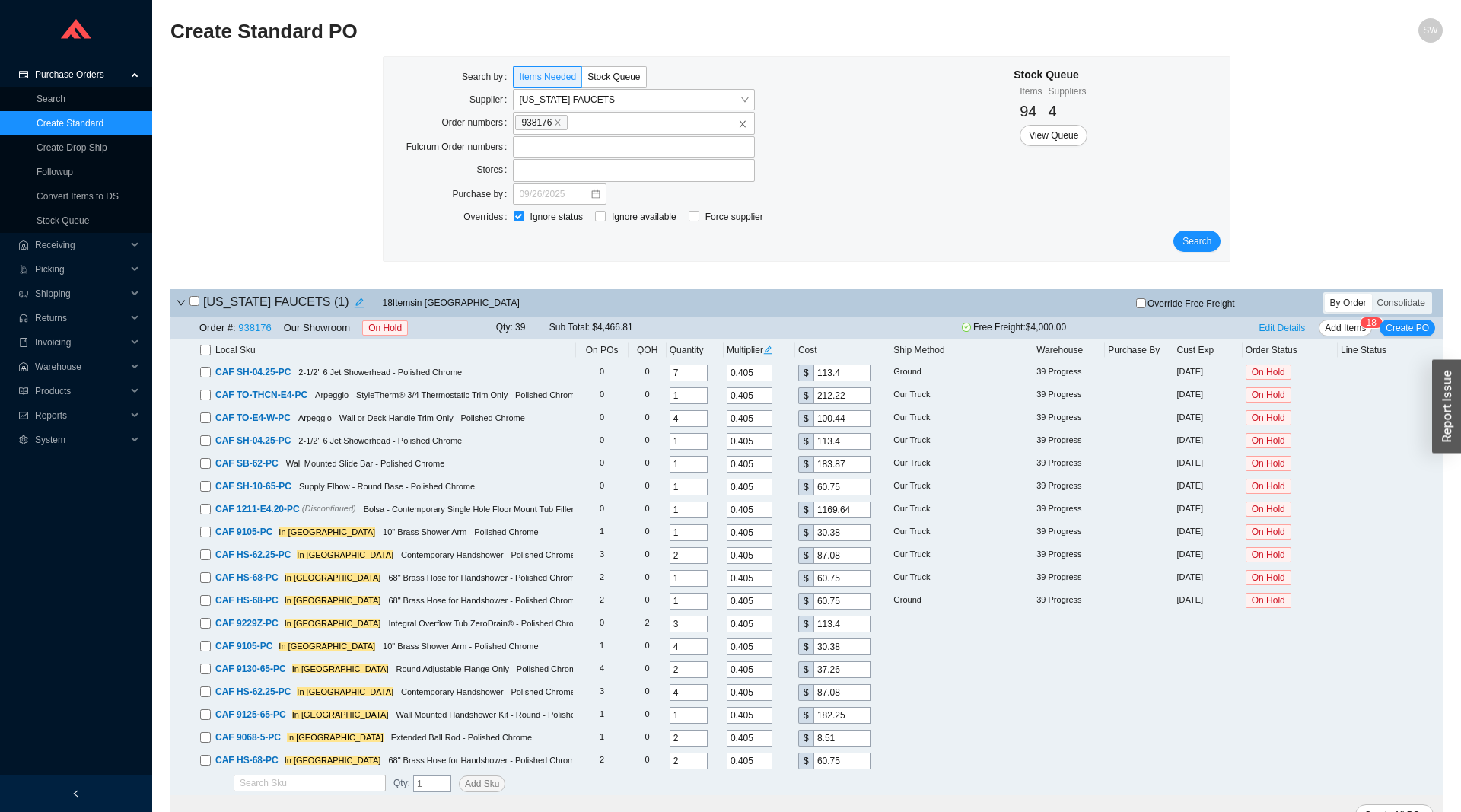
checkbox input "false"
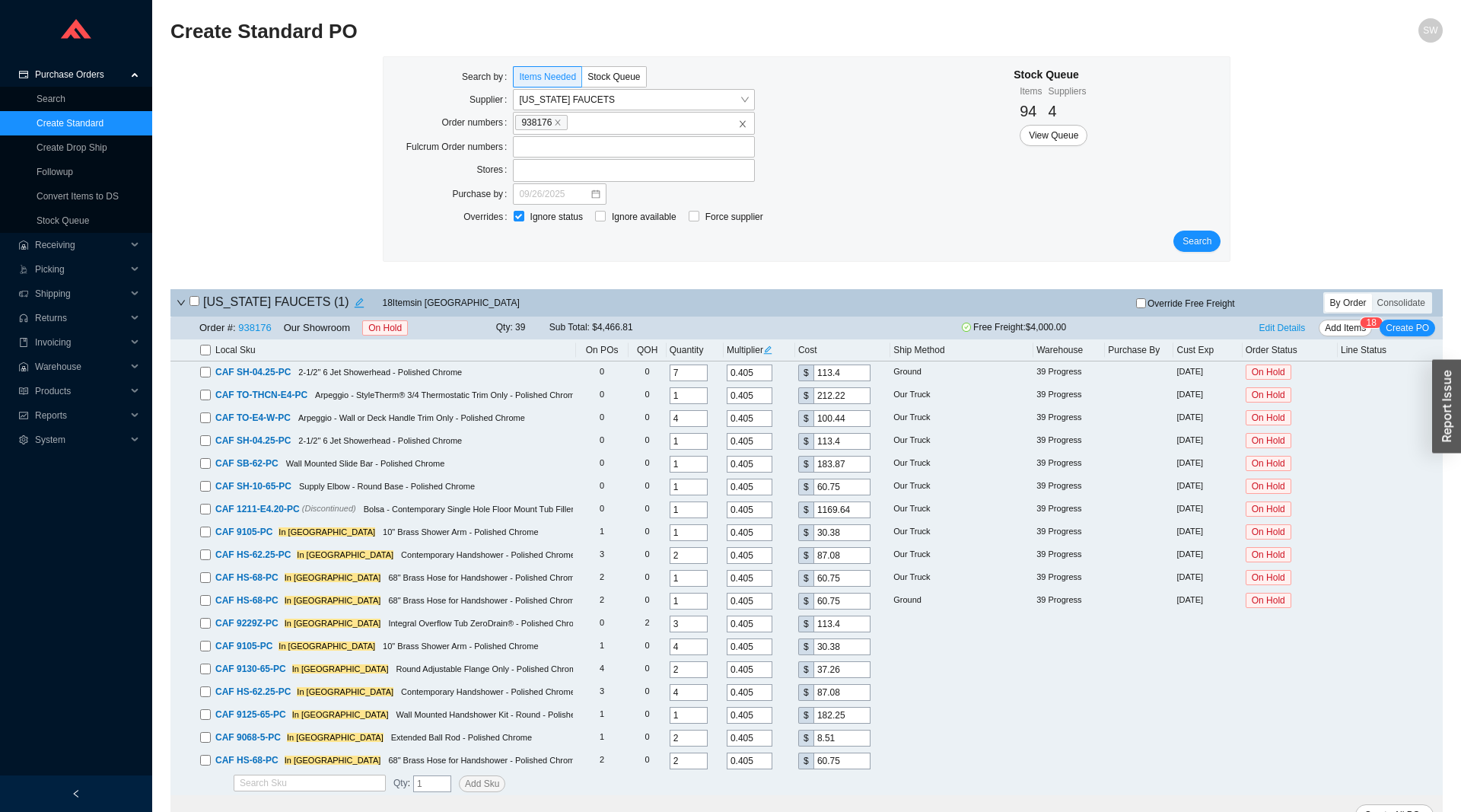
checkbox input "false"
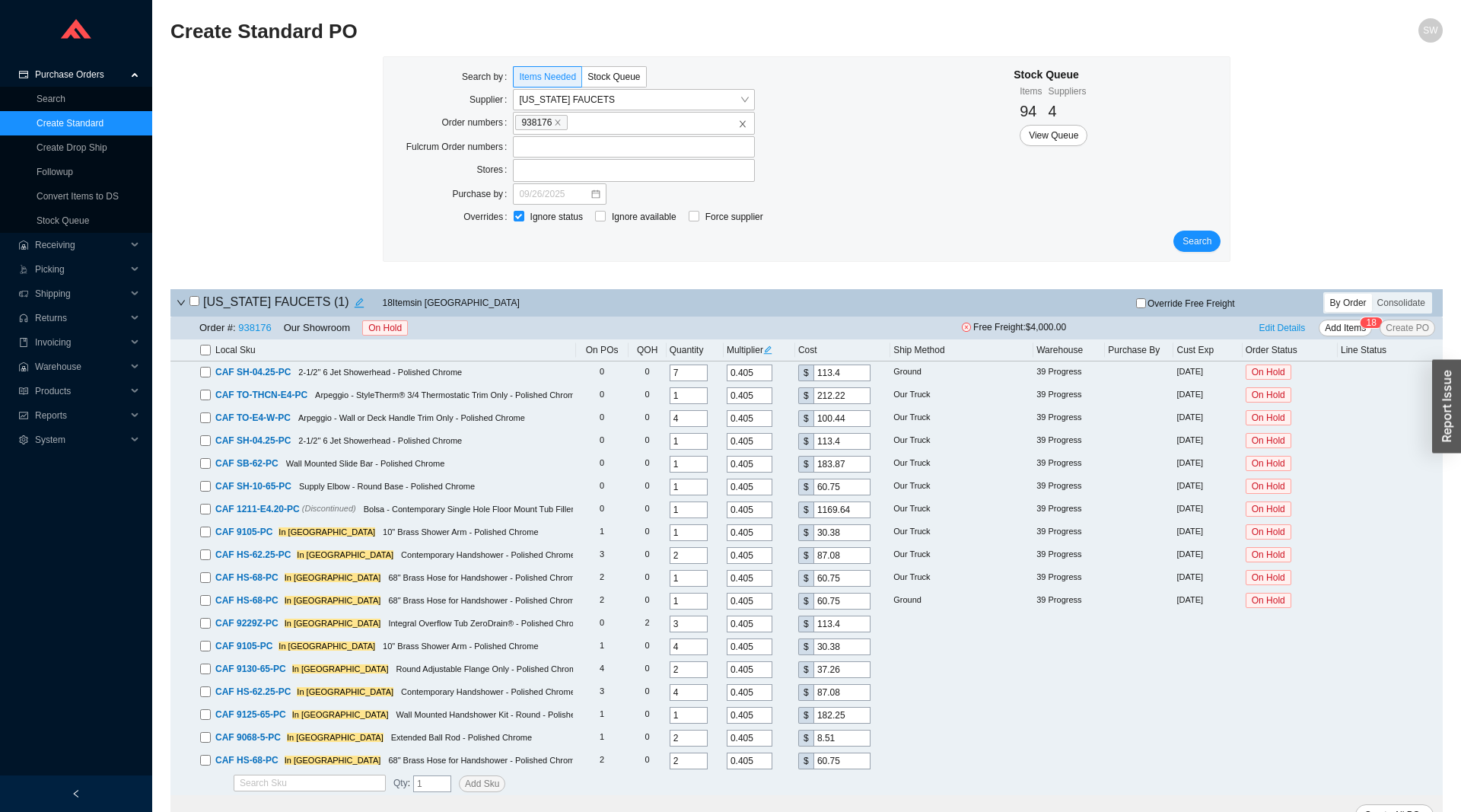
click at [207, 346] on label at bounding box center [206, 350] width 11 height 15
click at [207, 346] on input "checkbox" at bounding box center [206, 350] width 11 height 11
checkbox input "true"
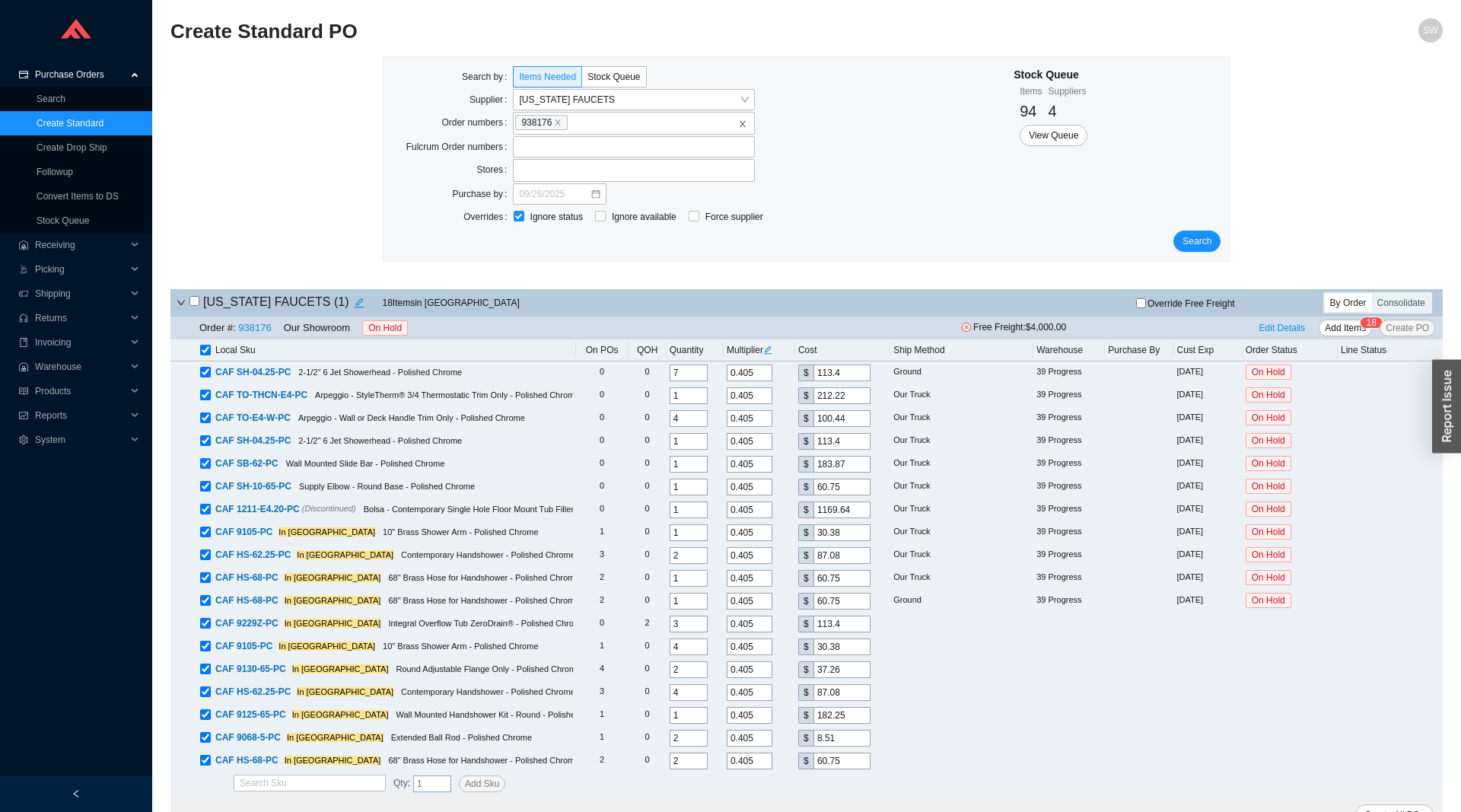
checkbox input "true"
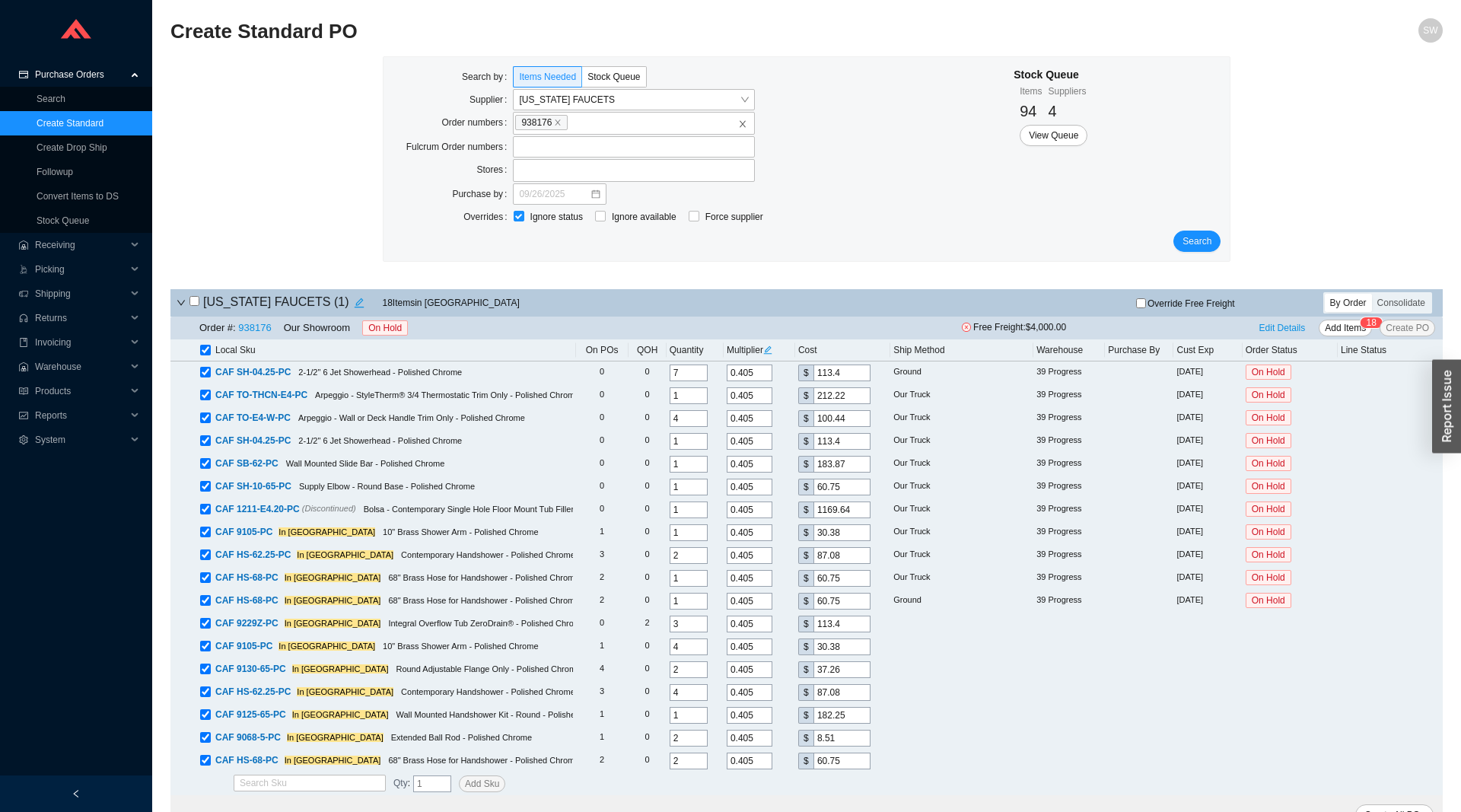
checkbox input "true"
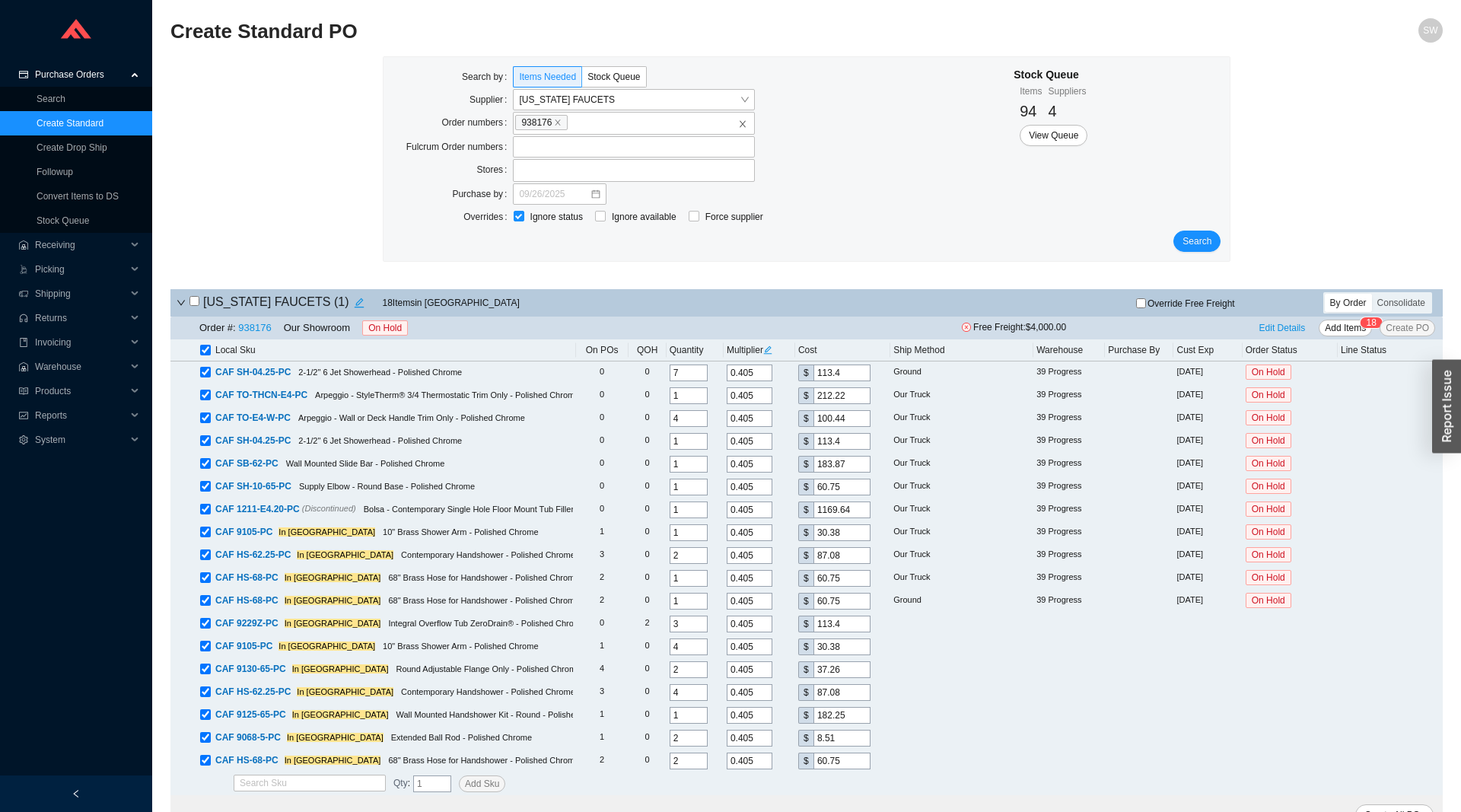
checkbox input "true"
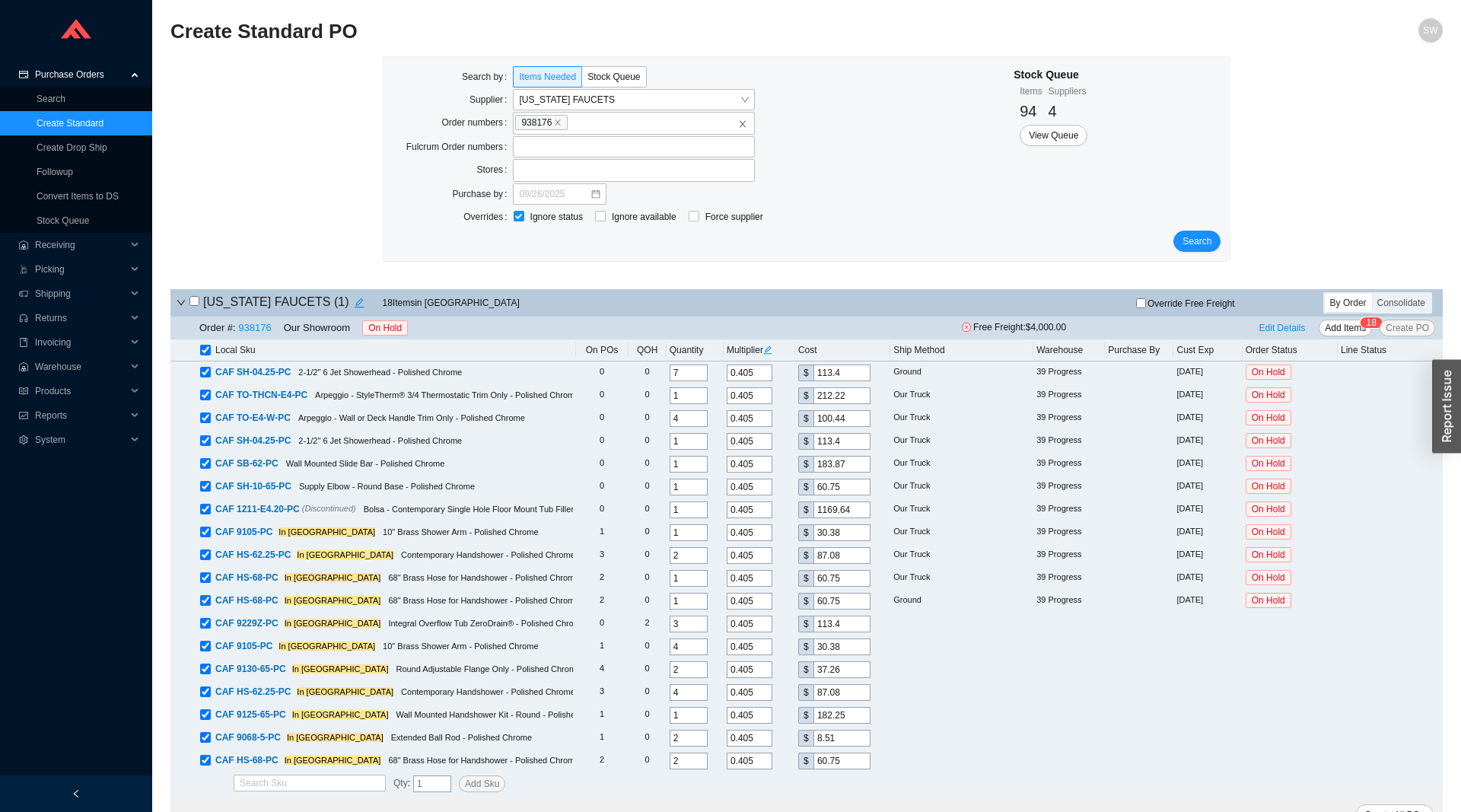
checkbox input "true"
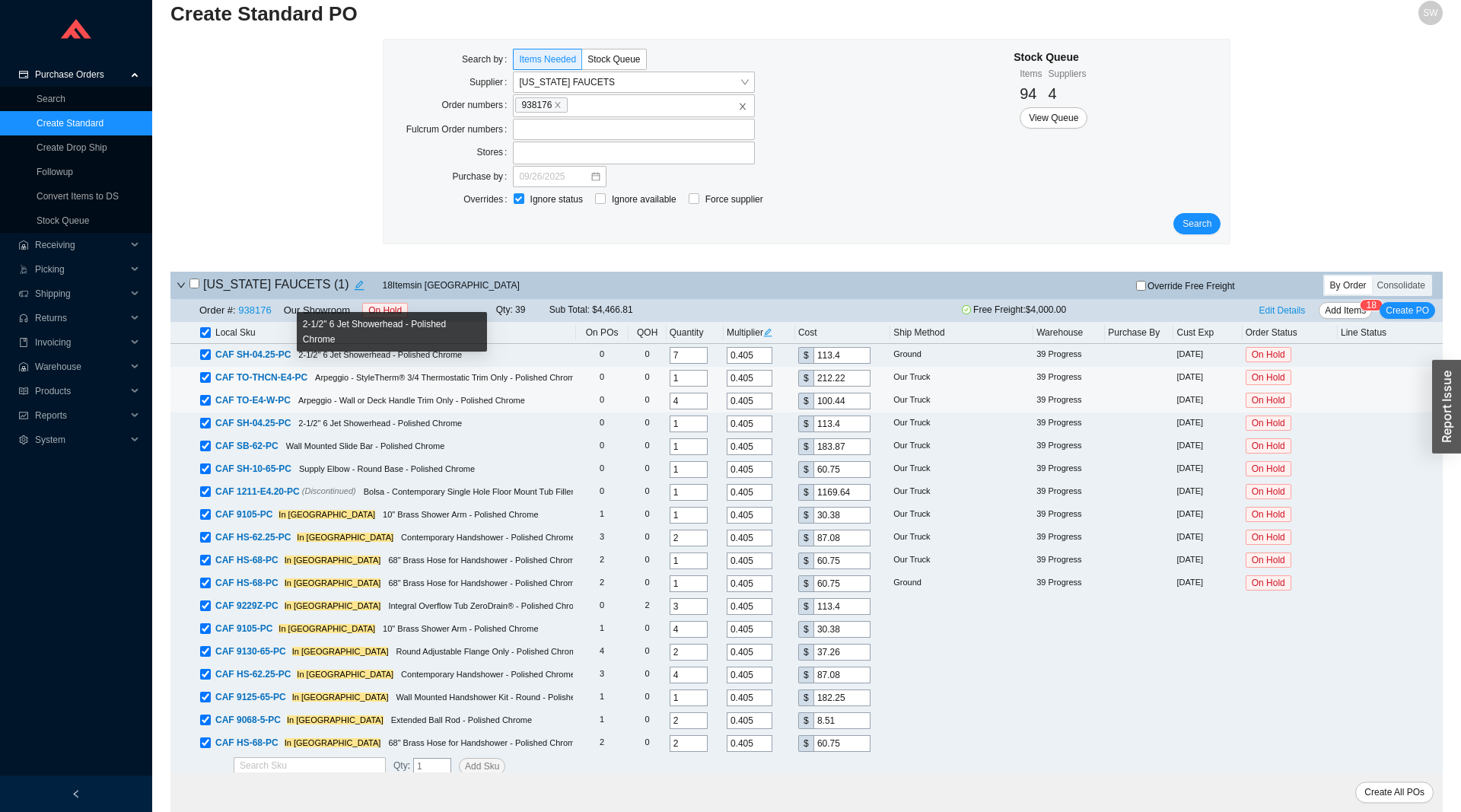
scroll to position [24, 0]
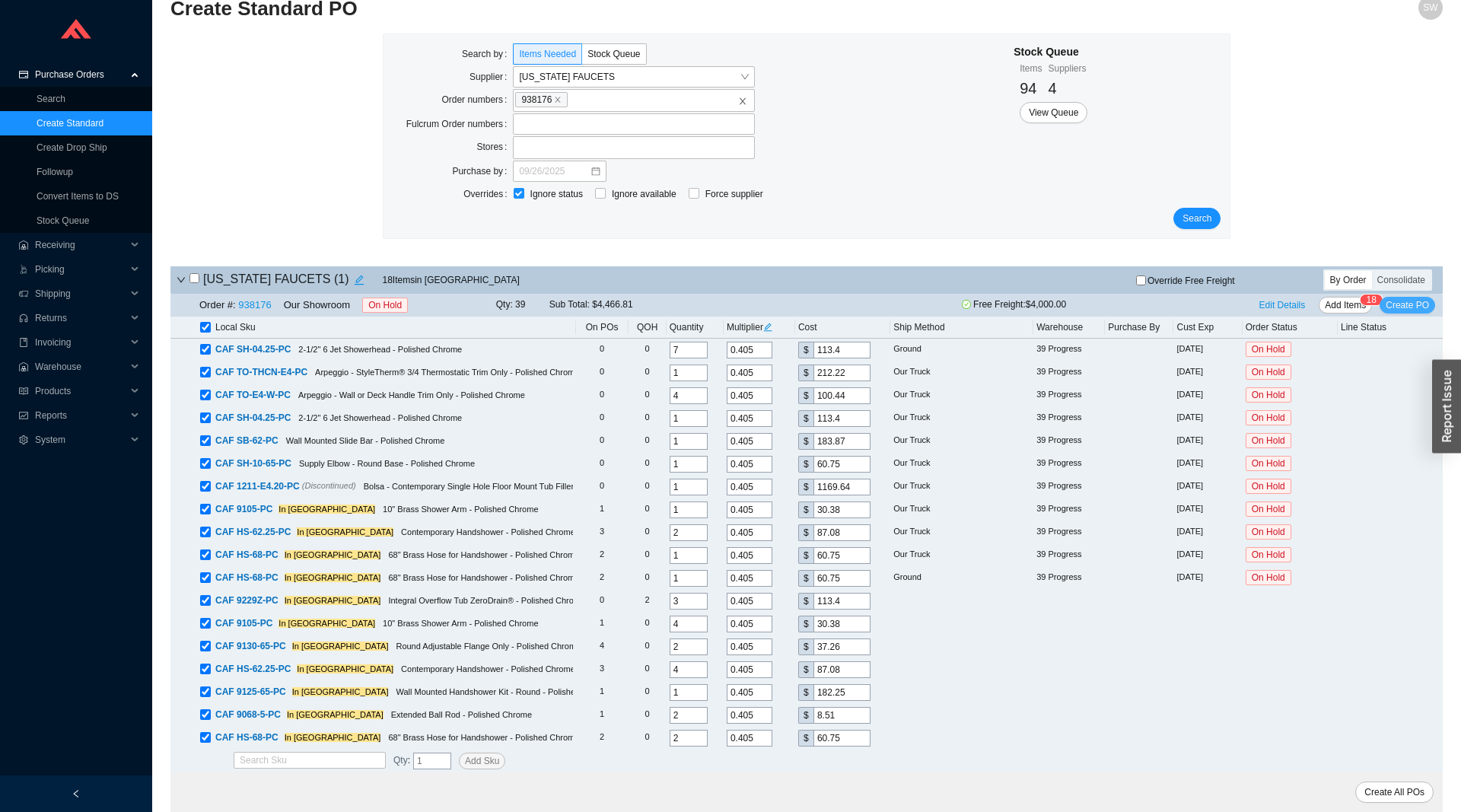
click at [1421, 302] on span "Create PO" at bounding box center [1407, 304] width 43 height 15
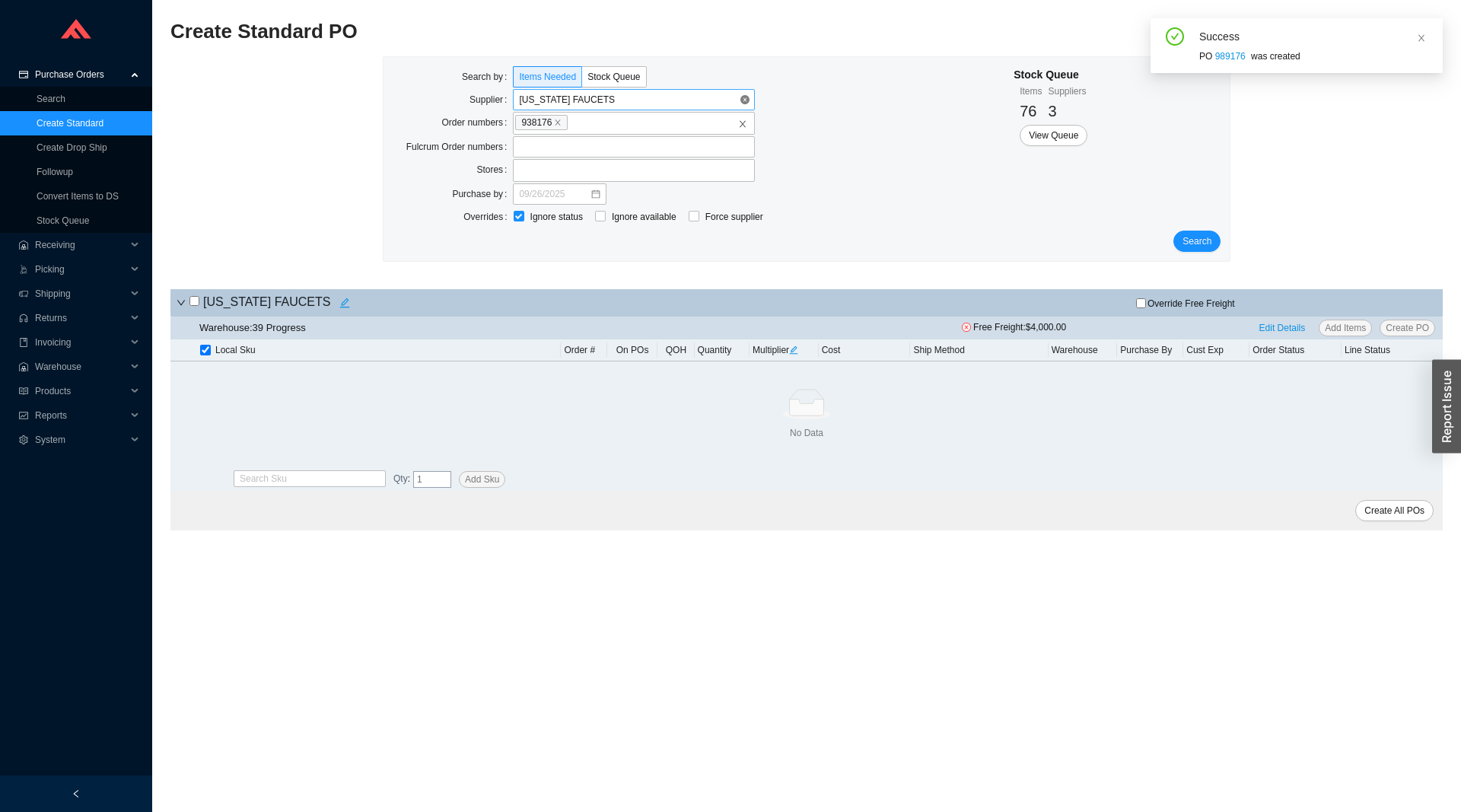
click at [647, 97] on span "[US_STATE] FAUCETS" at bounding box center [634, 99] width 230 height 20
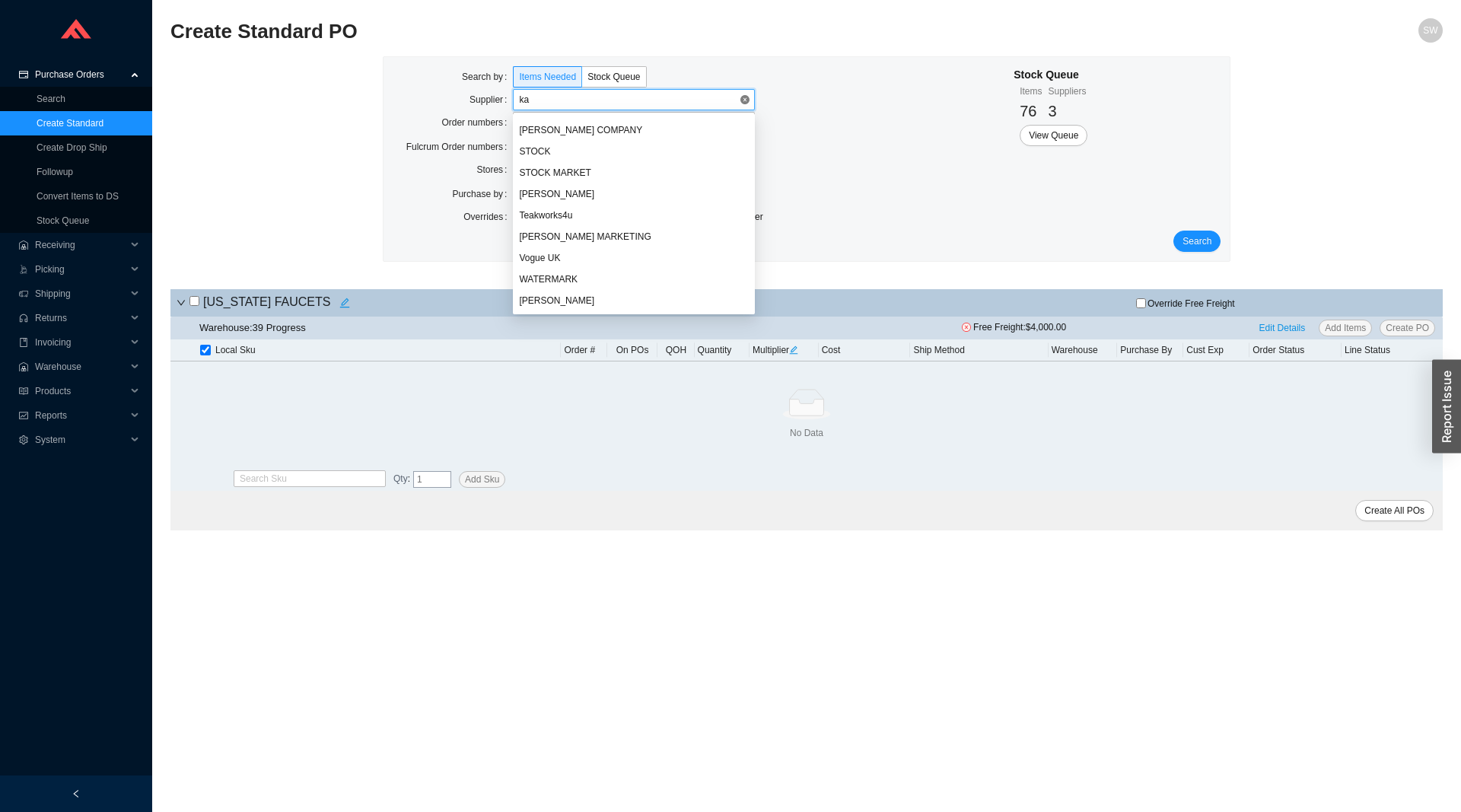
scroll to position [913, 0]
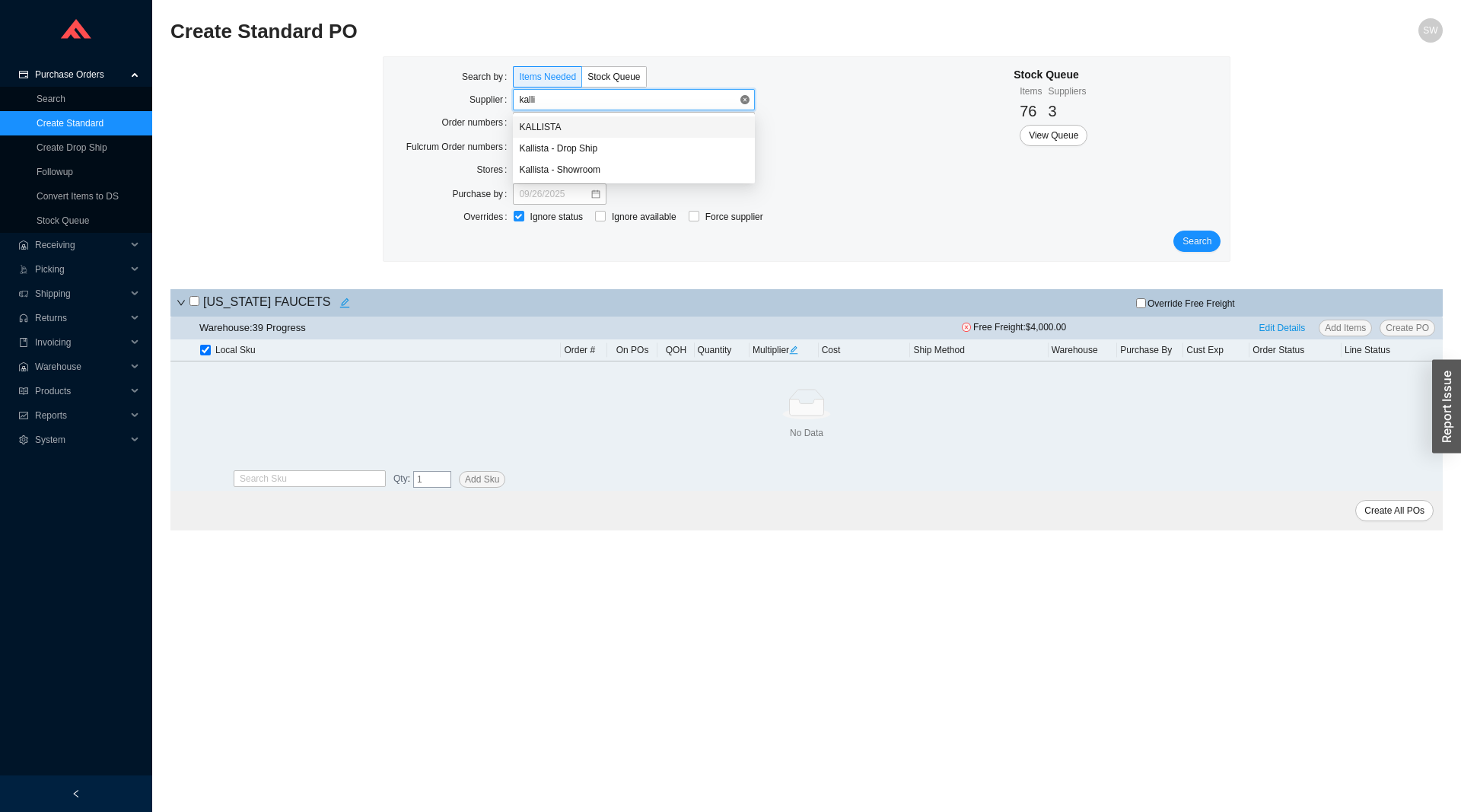
type input "kallis"
click at [1194, 247] on span "Search" at bounding box center [1197, 241] width 29 height 15
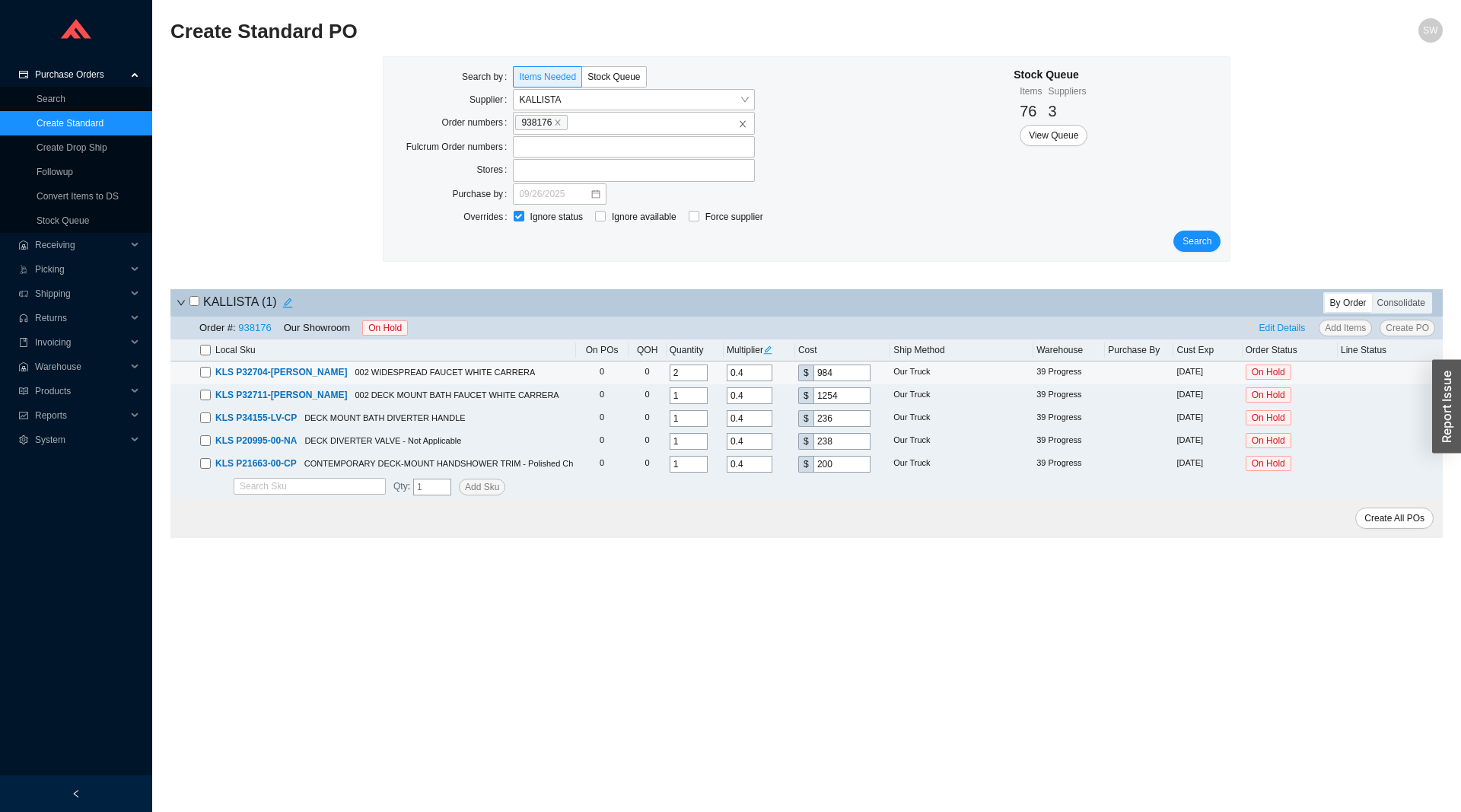
click at [203, 375] on input "checkbox" at bounding box center [206, 372] width 11 height 11
checkbox input "true"
click at [1412, 332] on span "Create PO" at bounding box center [1407, 327] width 43 height 15
